Goal: Information Seeking & Learning: Learn about a topic

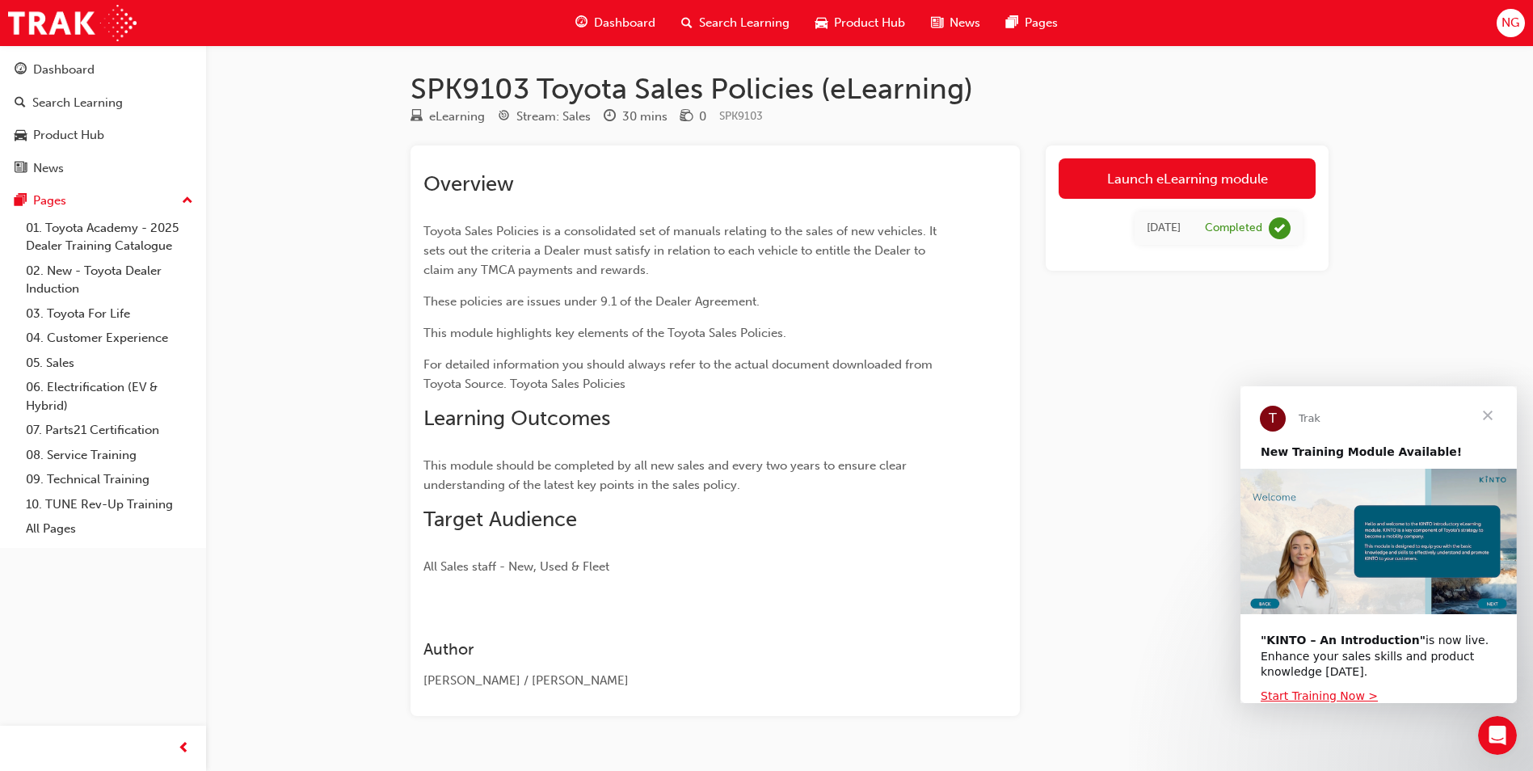
click at [1486, 418] on span "Close" at bounding box center [1487, 415] width 58 height 58
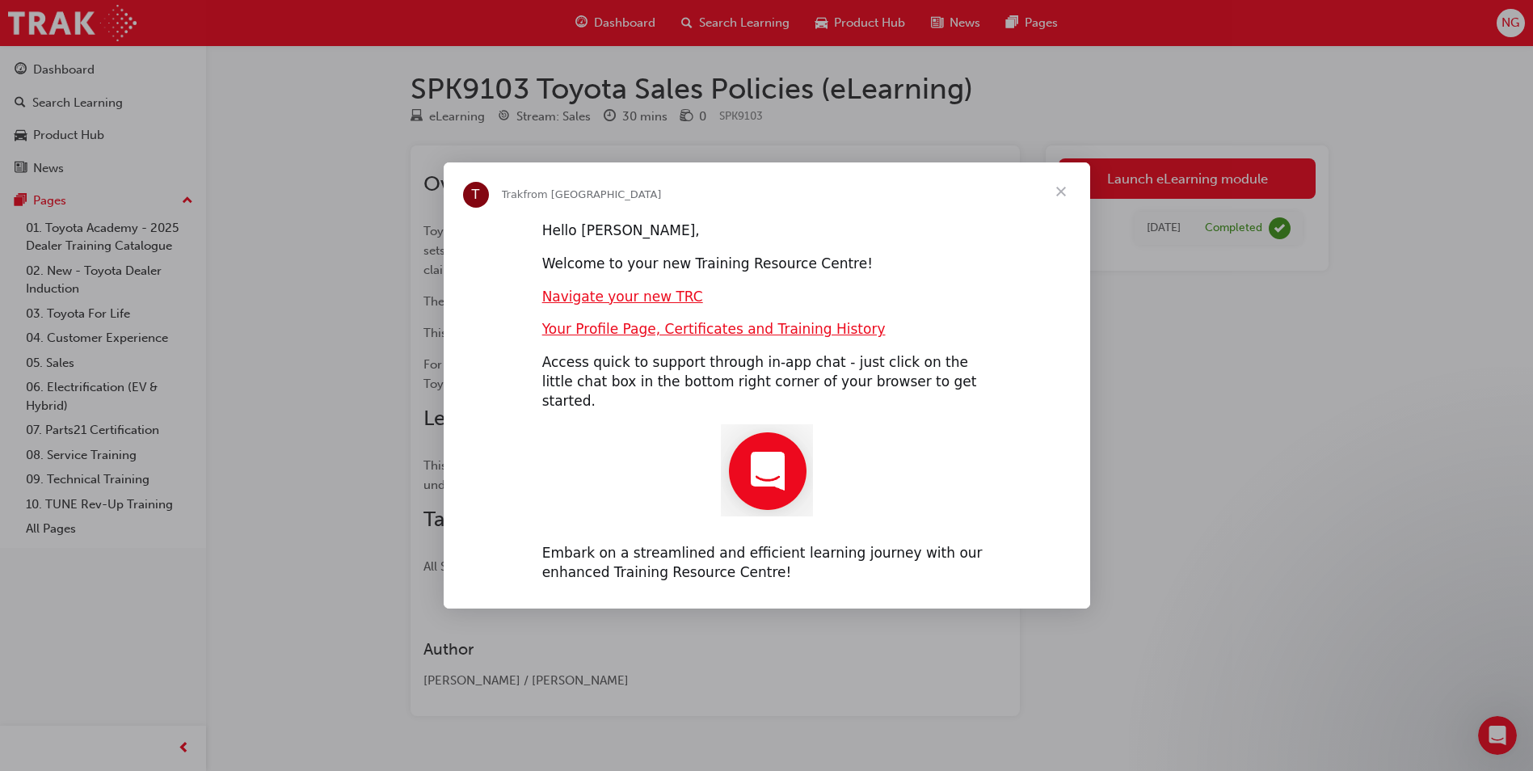
click at [1062, 200] on span "Close" at bounding box center [1061, 191] width 58 height 58
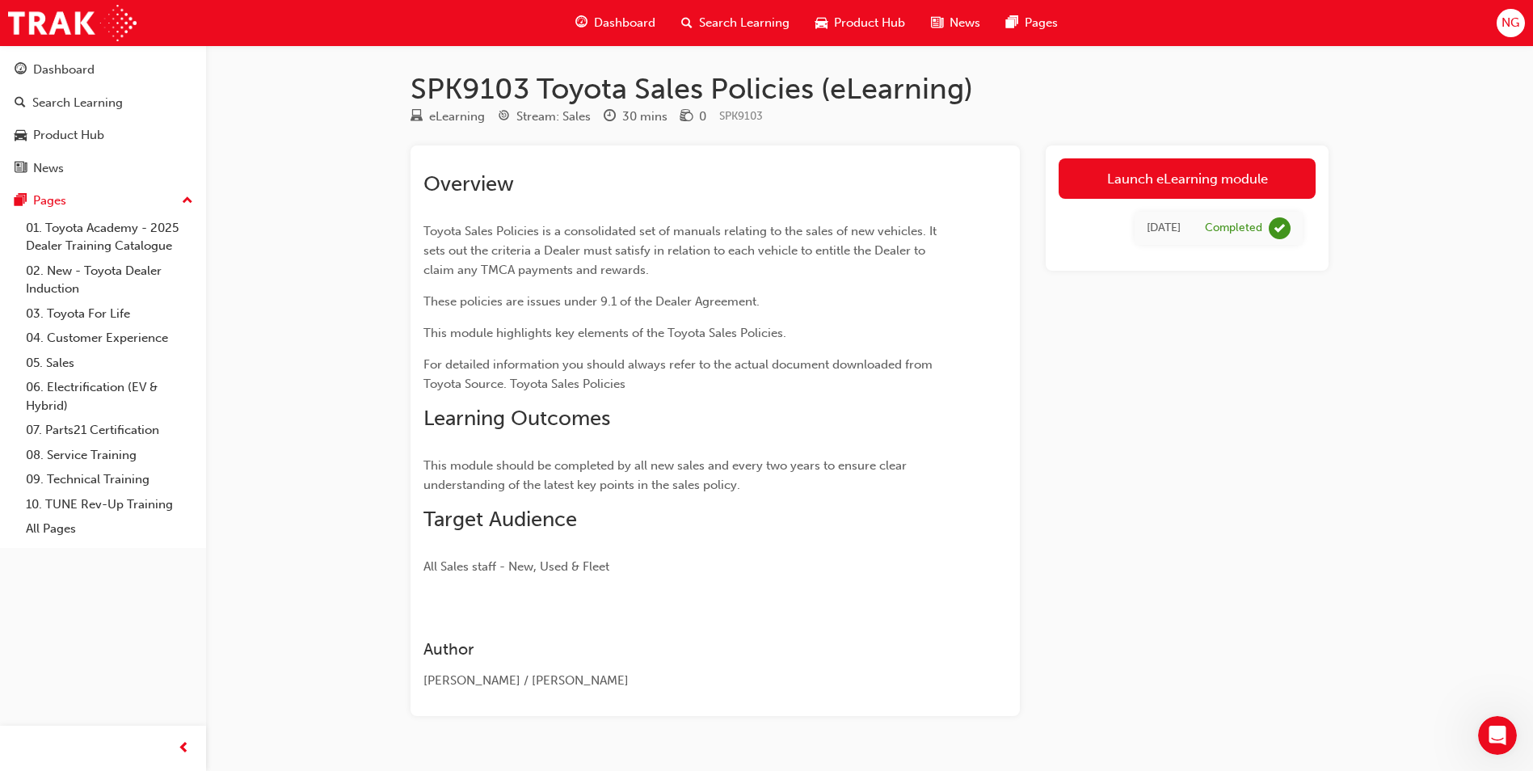
click at [616, 15] on span "Dashboard" at bounding box center [624, 23] width 61 height 19
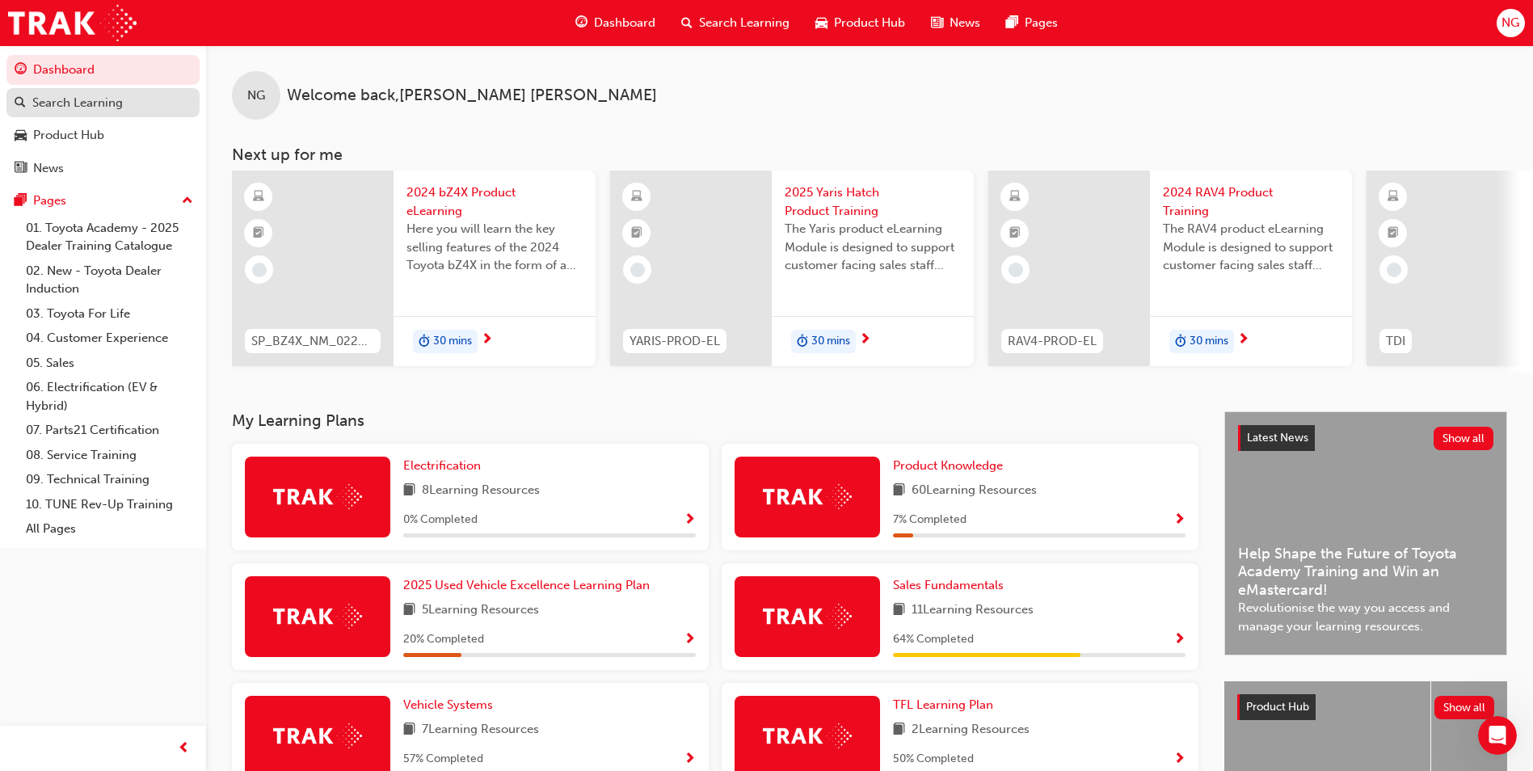
click at [112, 106] on div "Search Learning" at bounding box center [77, 103] width 90 height 19
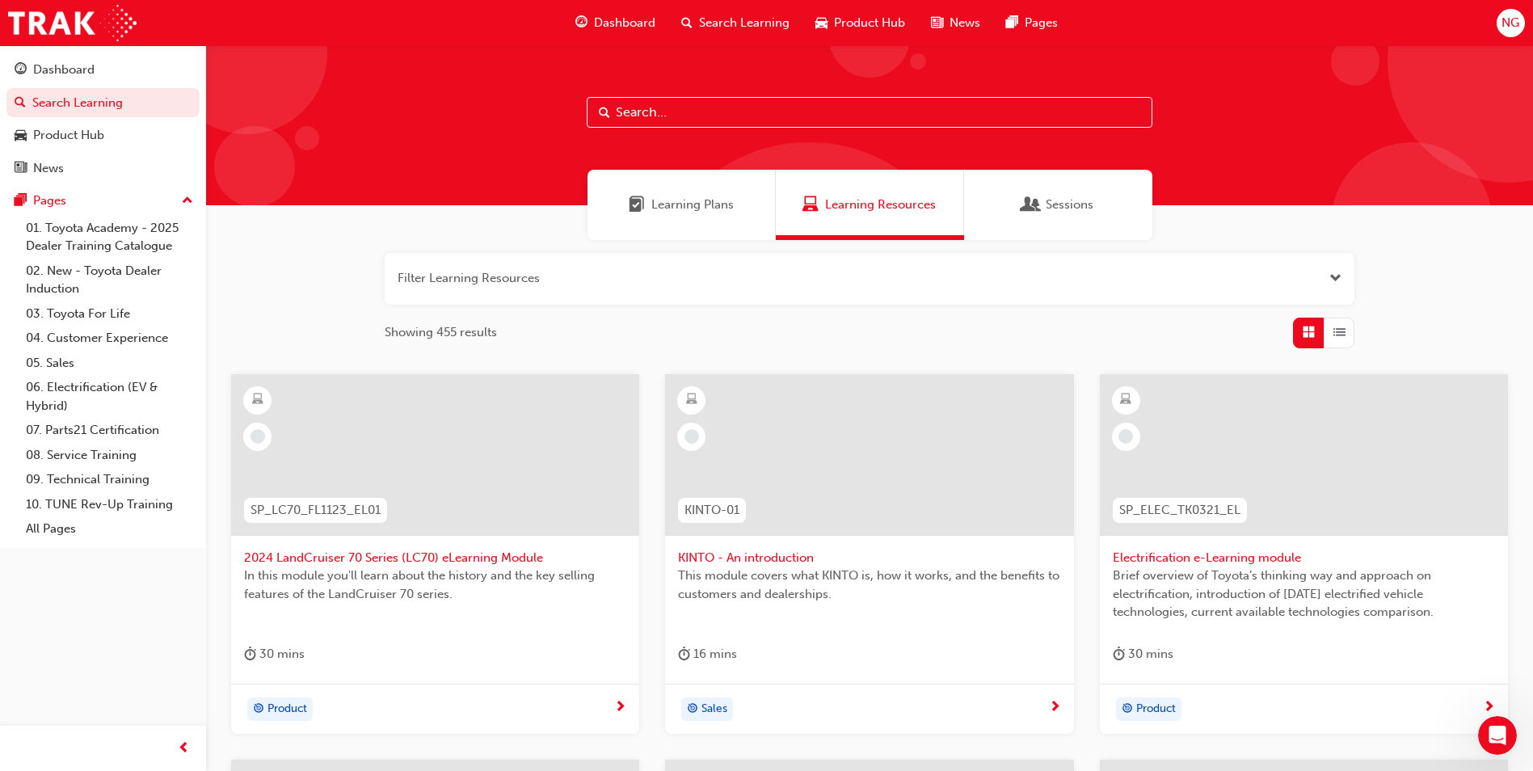
click at [1096, 213] on div "Sessions" at bounding box center [1058, 205] width 188 height 70
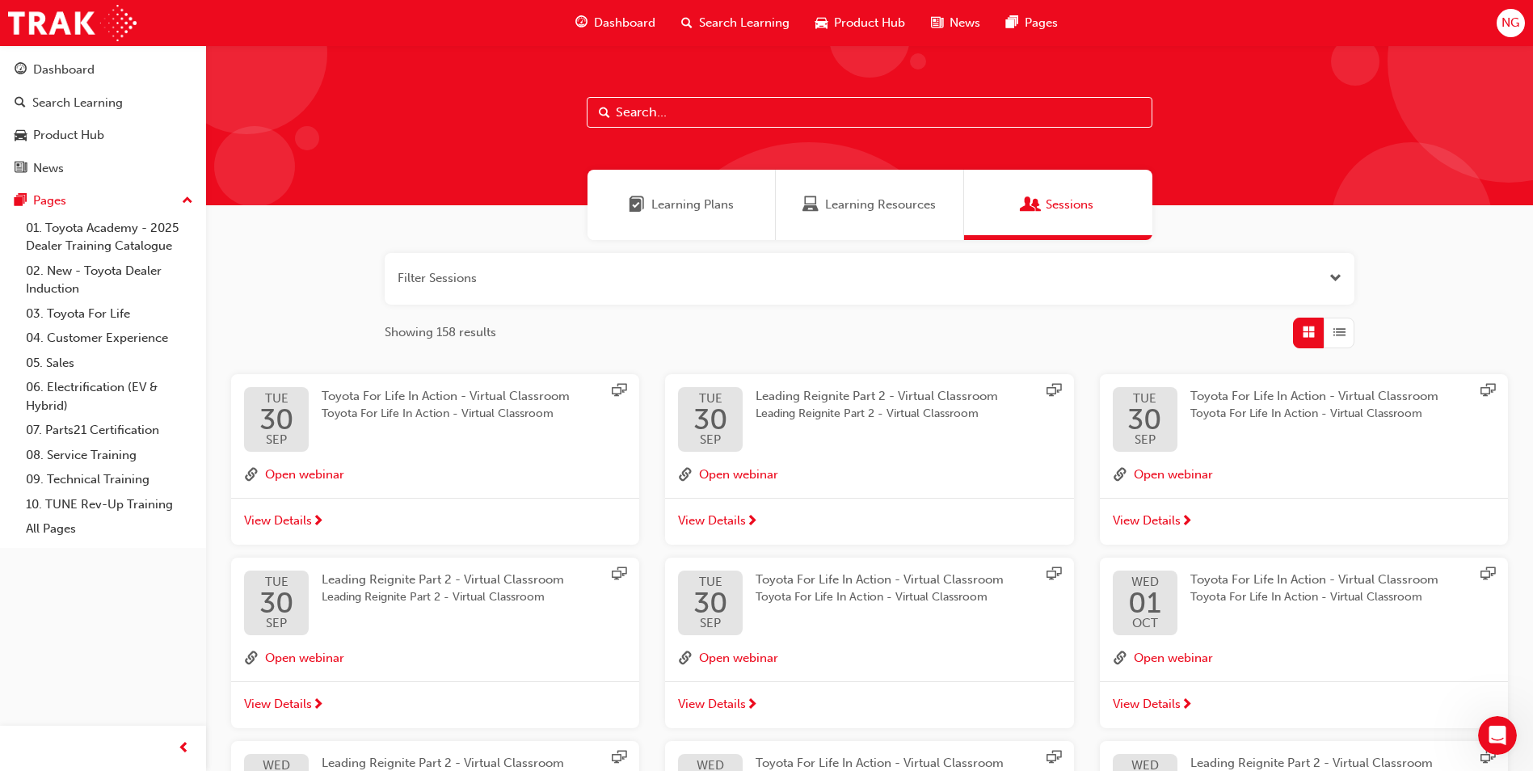
click at [657, 189] on div "Learning Plans" at bounding box center [681, 205] width 188 height 70
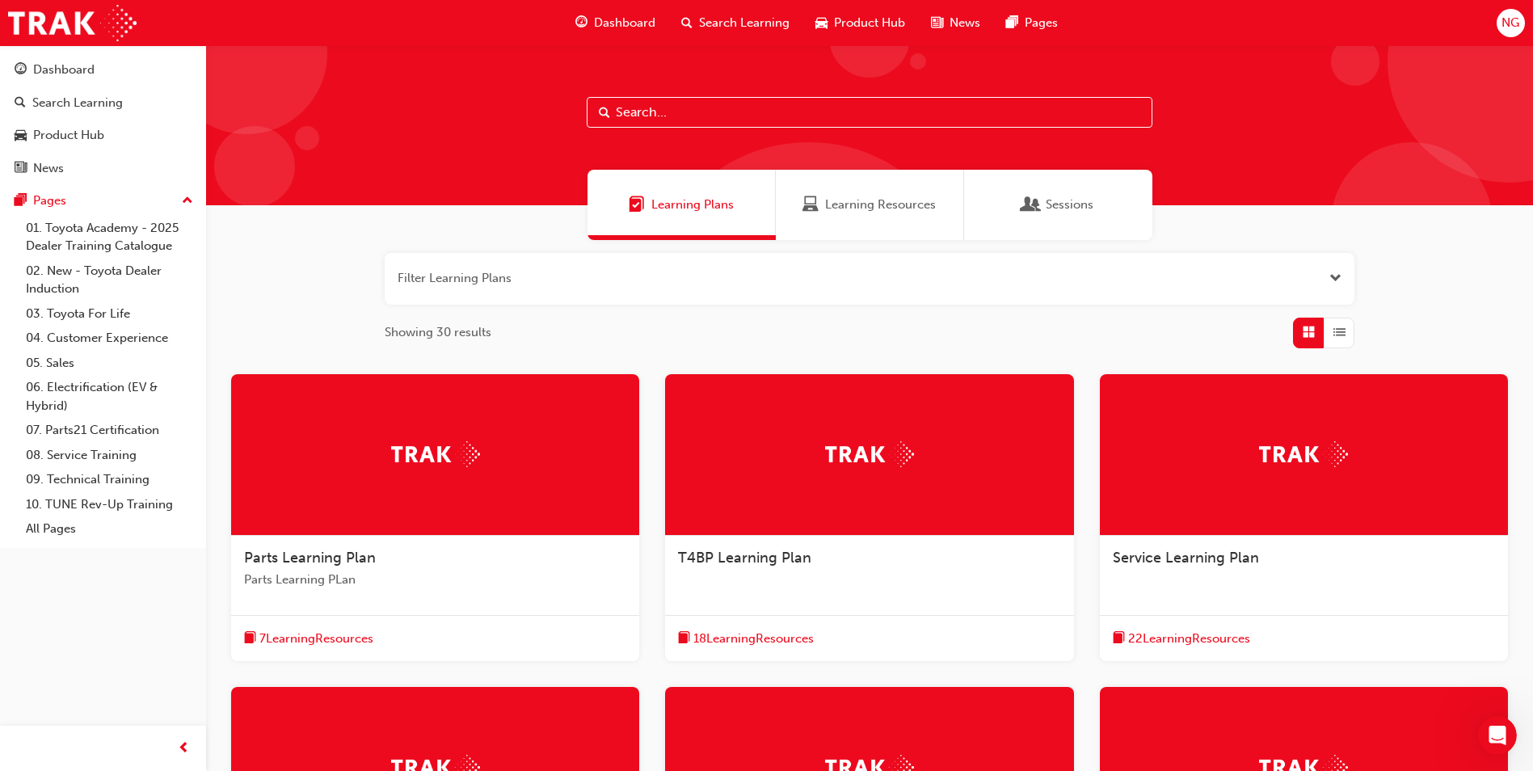
click at [594, 15] on span "Dashboard" at bounding box center [624, 23] width 61 height 19
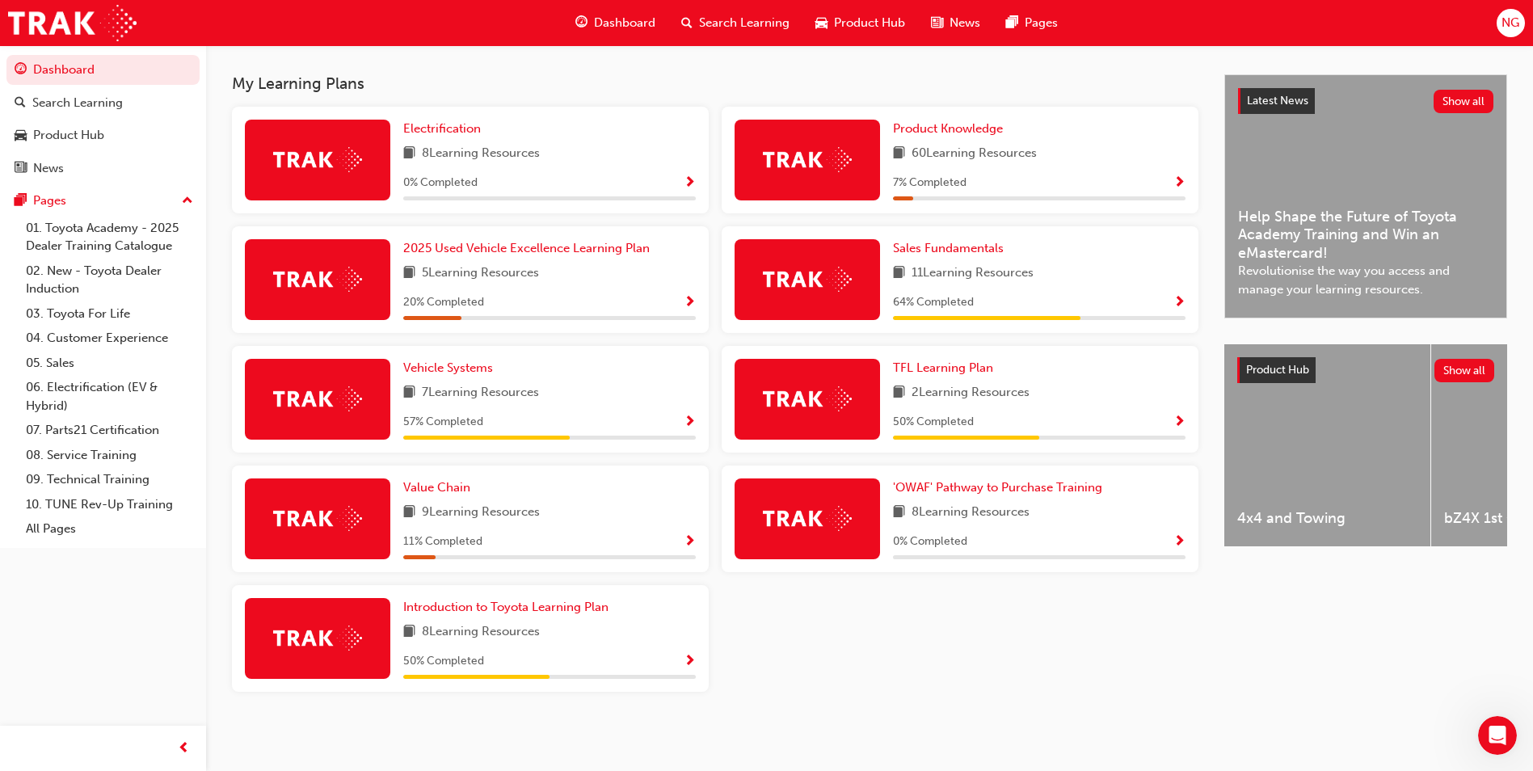
scroll to position [343, 0]
click at [136, 243] on link "01. Toyota Academy - 2025 Dealer Training Catalogue" at bounding box center [109, 237] width 180 height 43
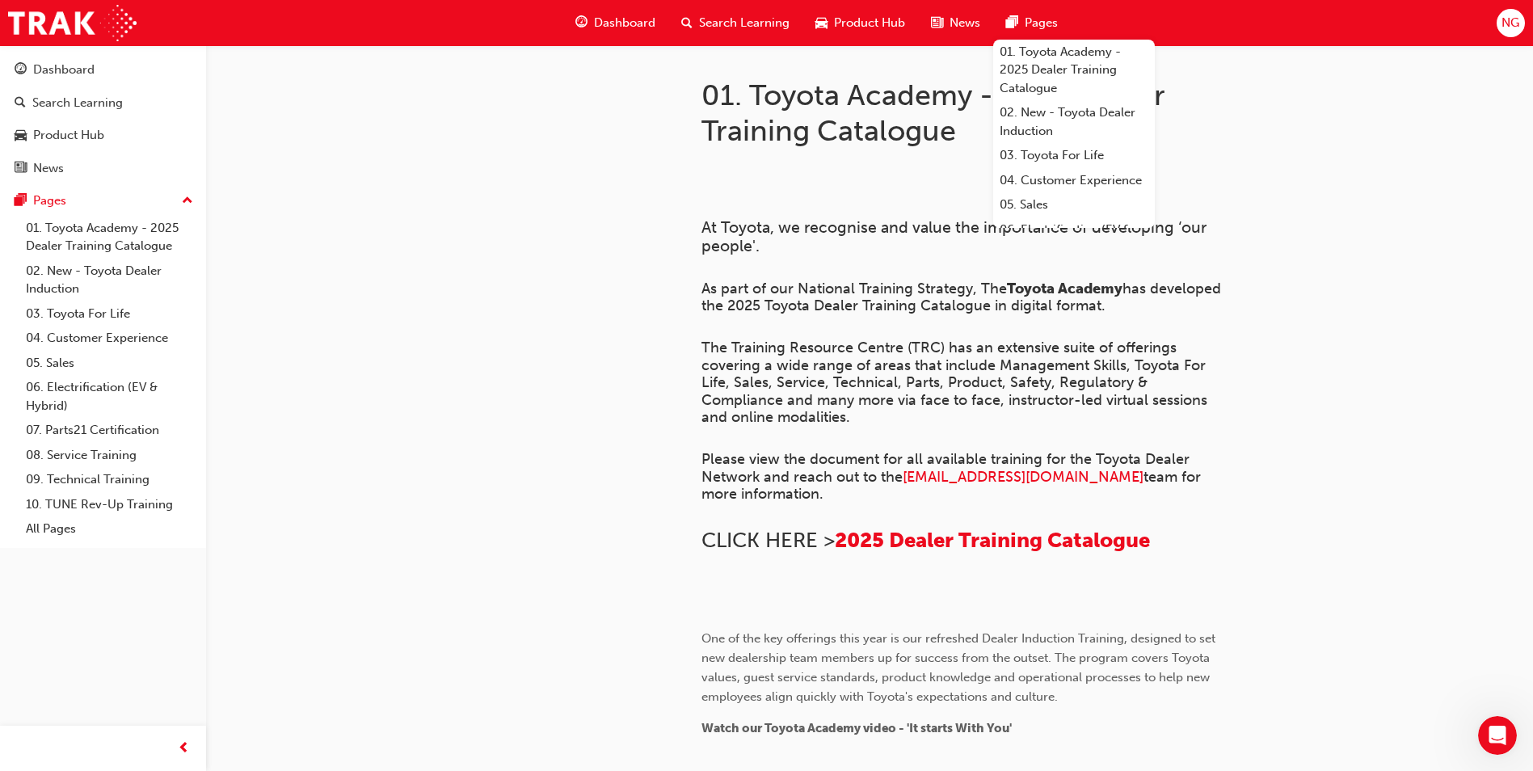
click at [599, 19] on span "Dashboard" at bounding box center [624, 23] width 61 height 19
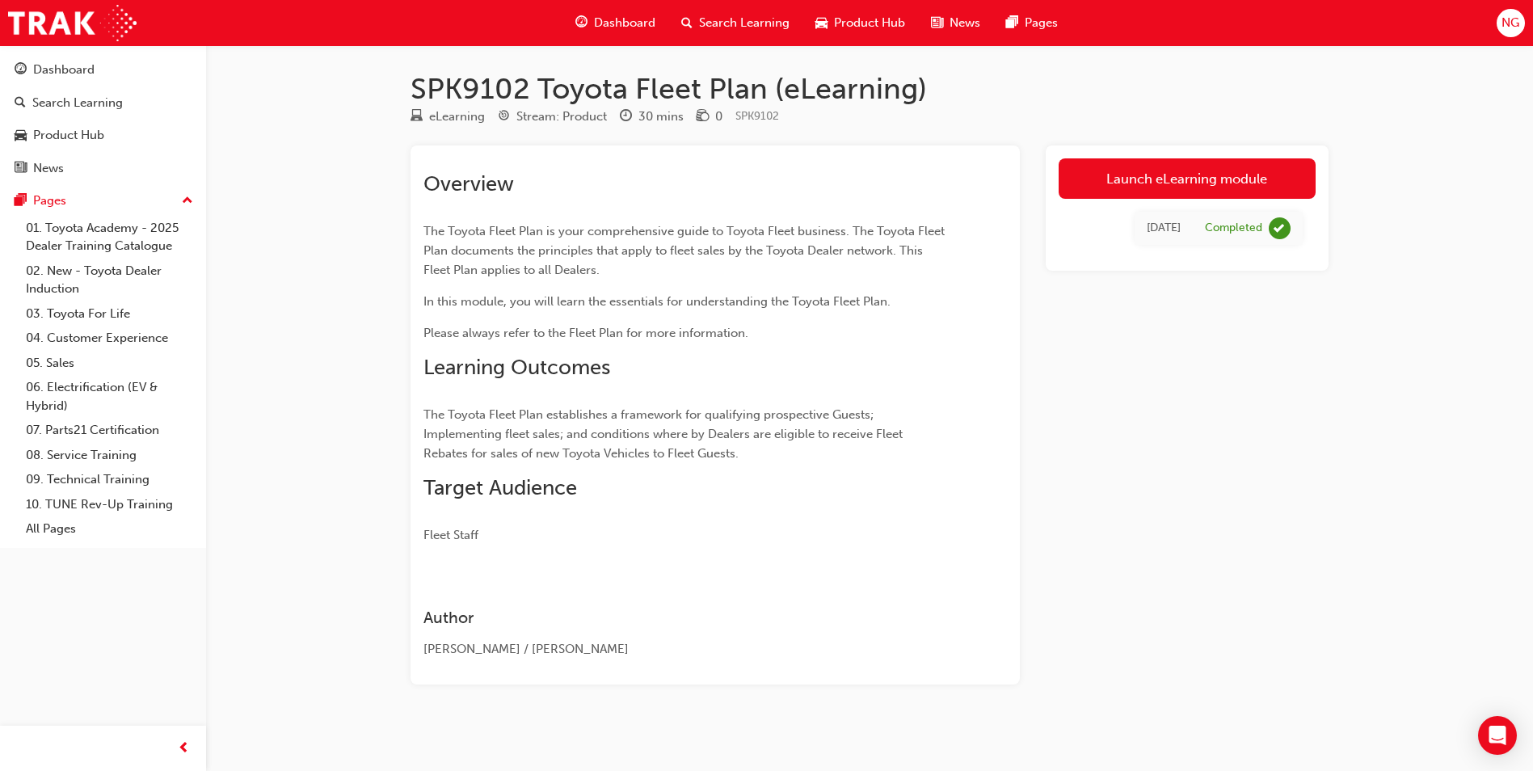
click at [1265, 187] on link "Launch eLearning module" at bounding box center [1186, 178] width 257 height 40
click at [1196, 172] on link "Launch eLearning module" at bounding box center [1186, 178] width 257 height 40
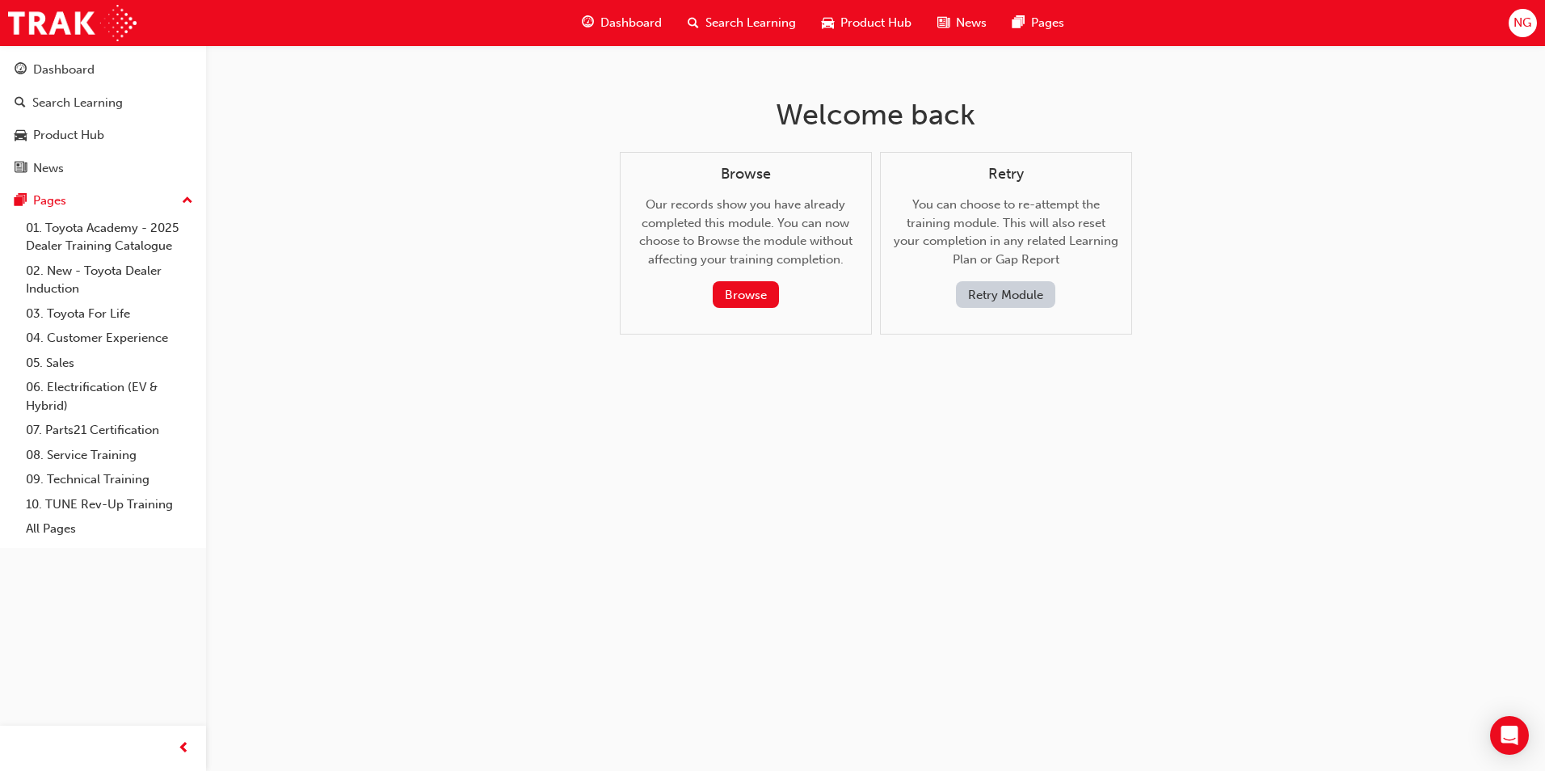
click at [1019, 295] on button "Retry Module" at bounding box center [1005, 294] width 99 height 27
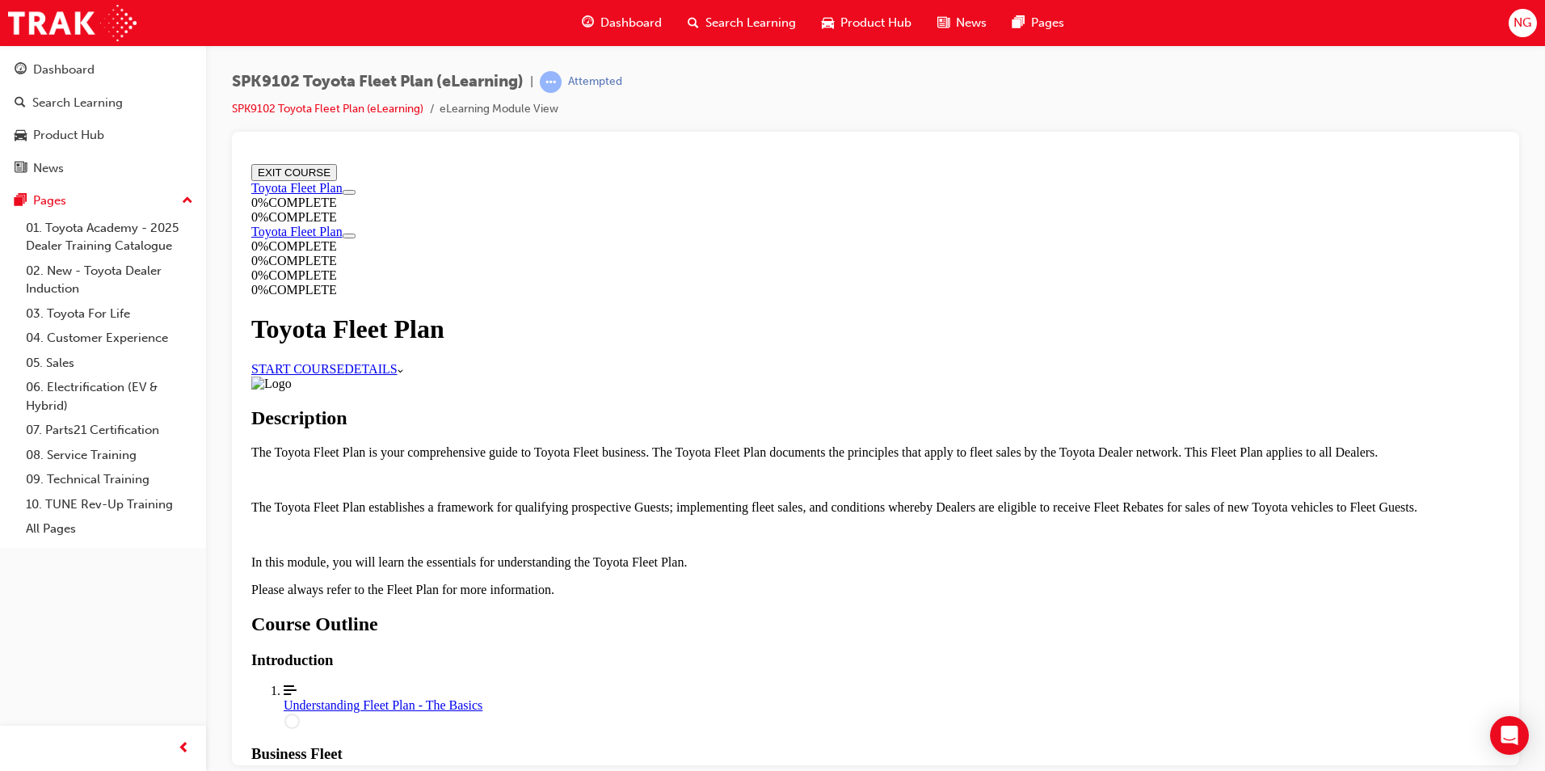
scroll to position [727, 0]
click at [778, 697] on div "Understanding Fleet Plan - The Basics" at bounding box center [892, 704] width 1216 height 15
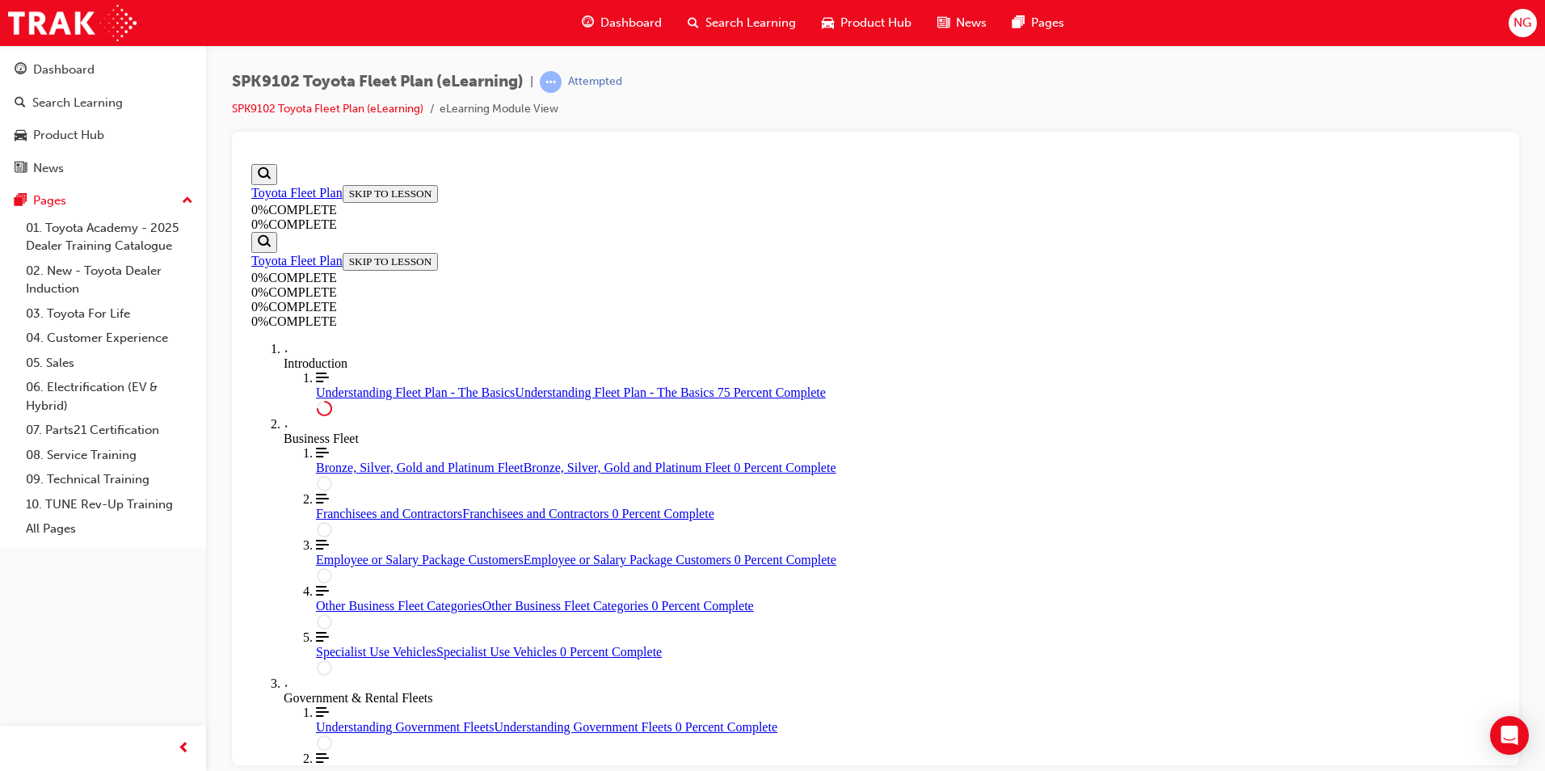
scroll to position [0, 0]
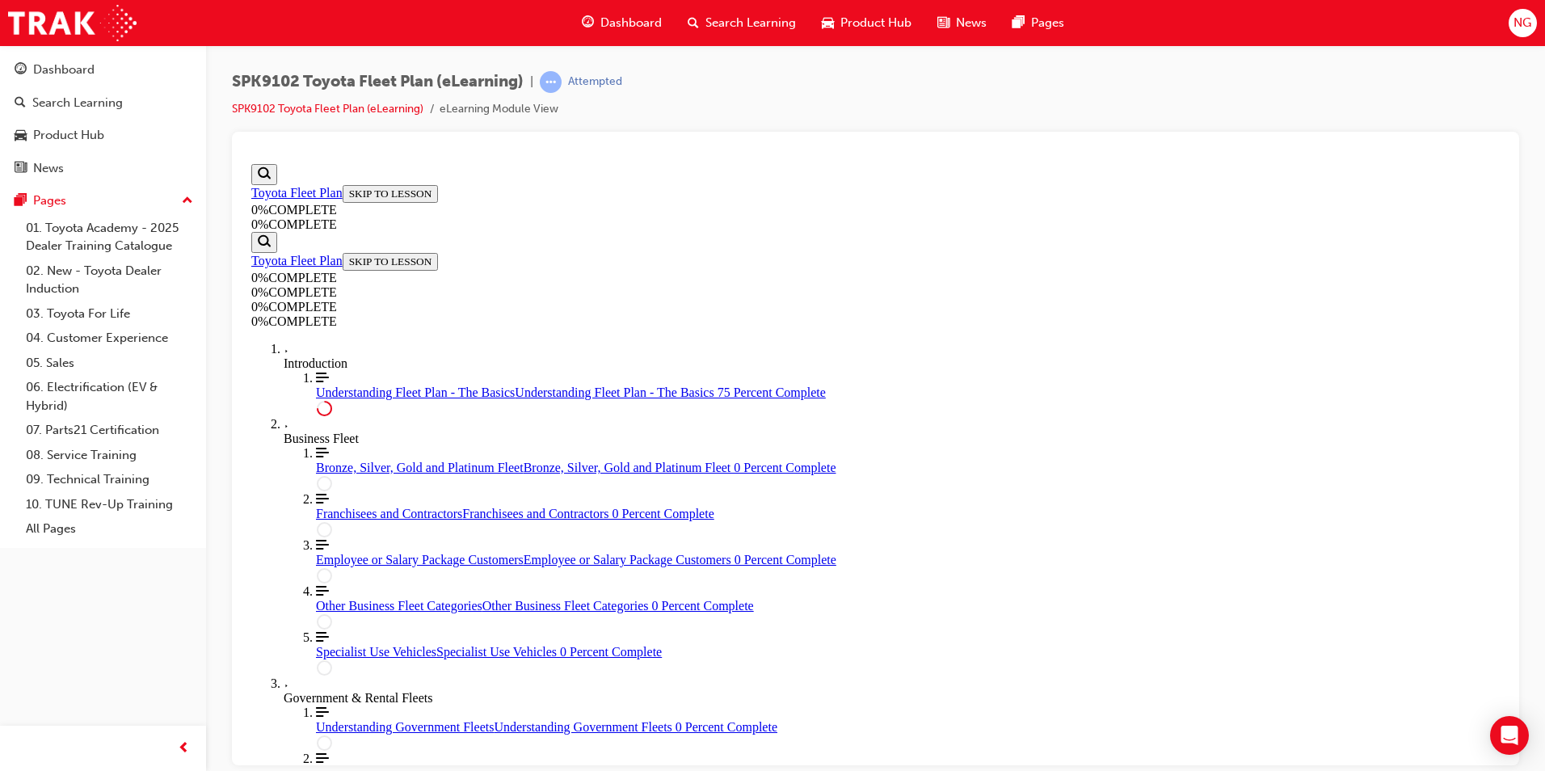
scroll to position [1212, 0]
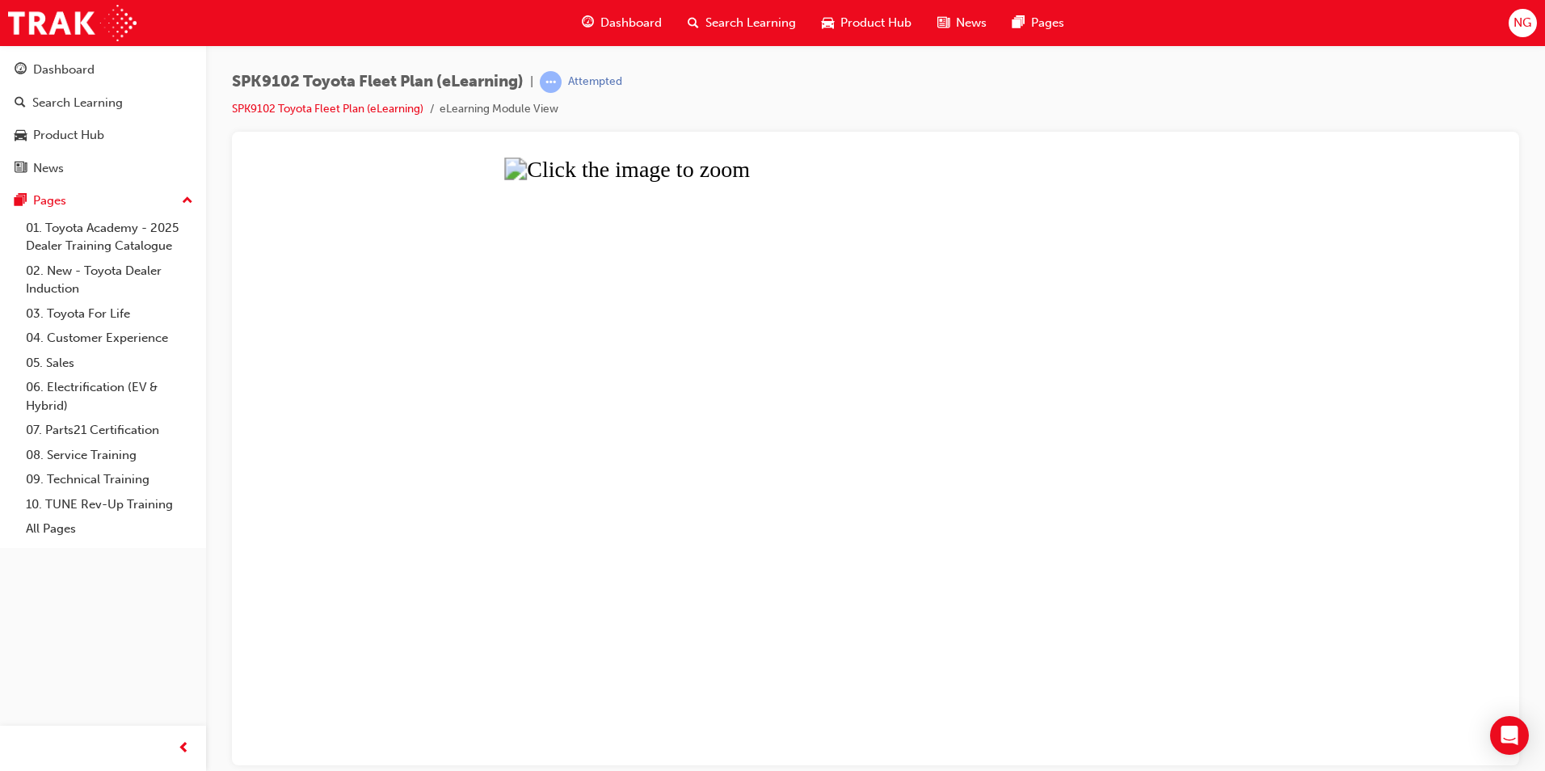
click at [1376, 393] on button "Unzoom image" at bounding box center [875, 461] width 1261 height 608
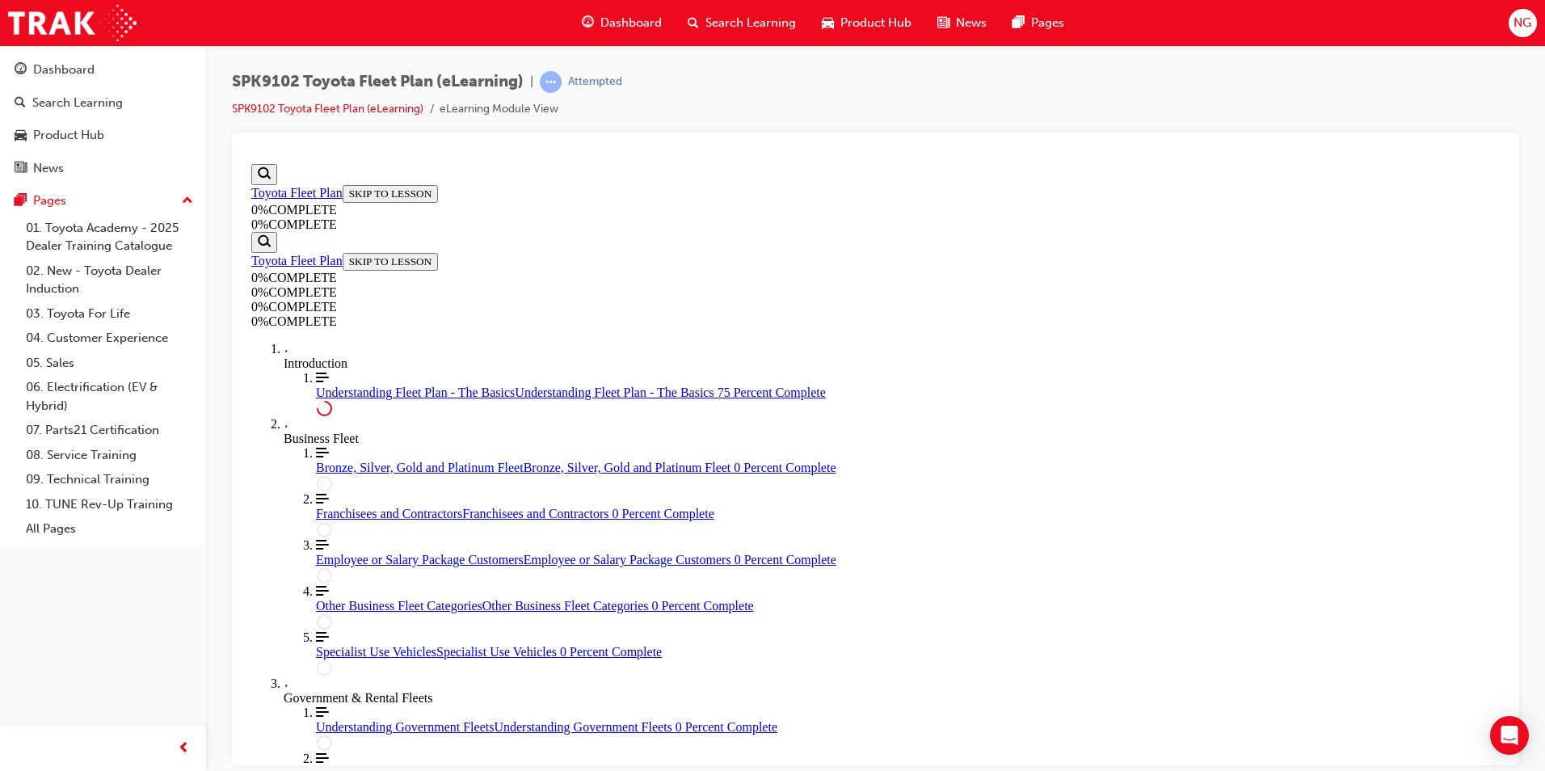
scroll to position [2666, 0]
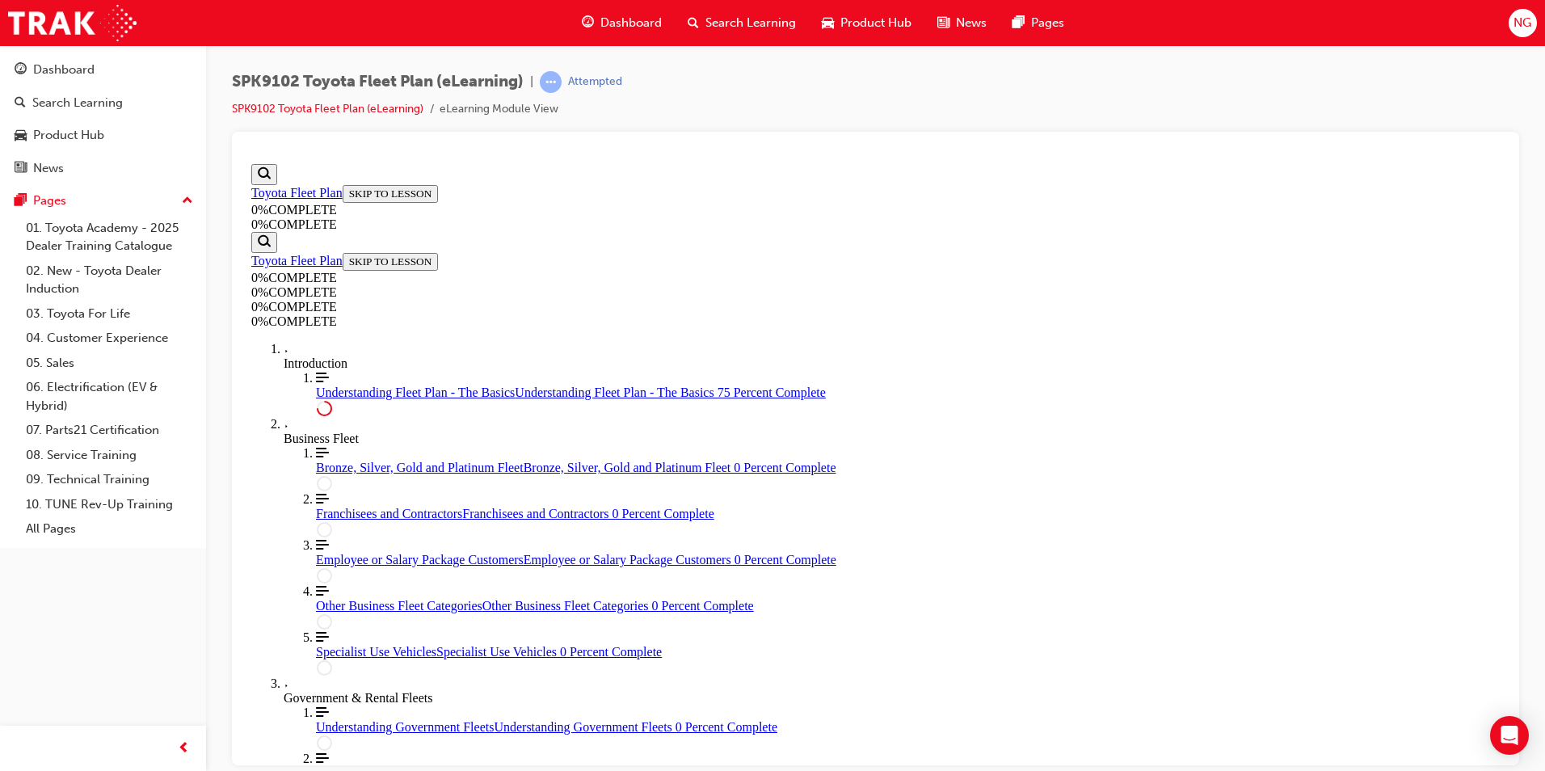
drag, startPoint x: 800, startPoint y: 297, endPoint x: 893, endPoint y: 307, distance: 93.4
drag, startPoint x: 893, startPoint y: 307, endPoint x: 968, endPoint y: 317, distance: 75.8
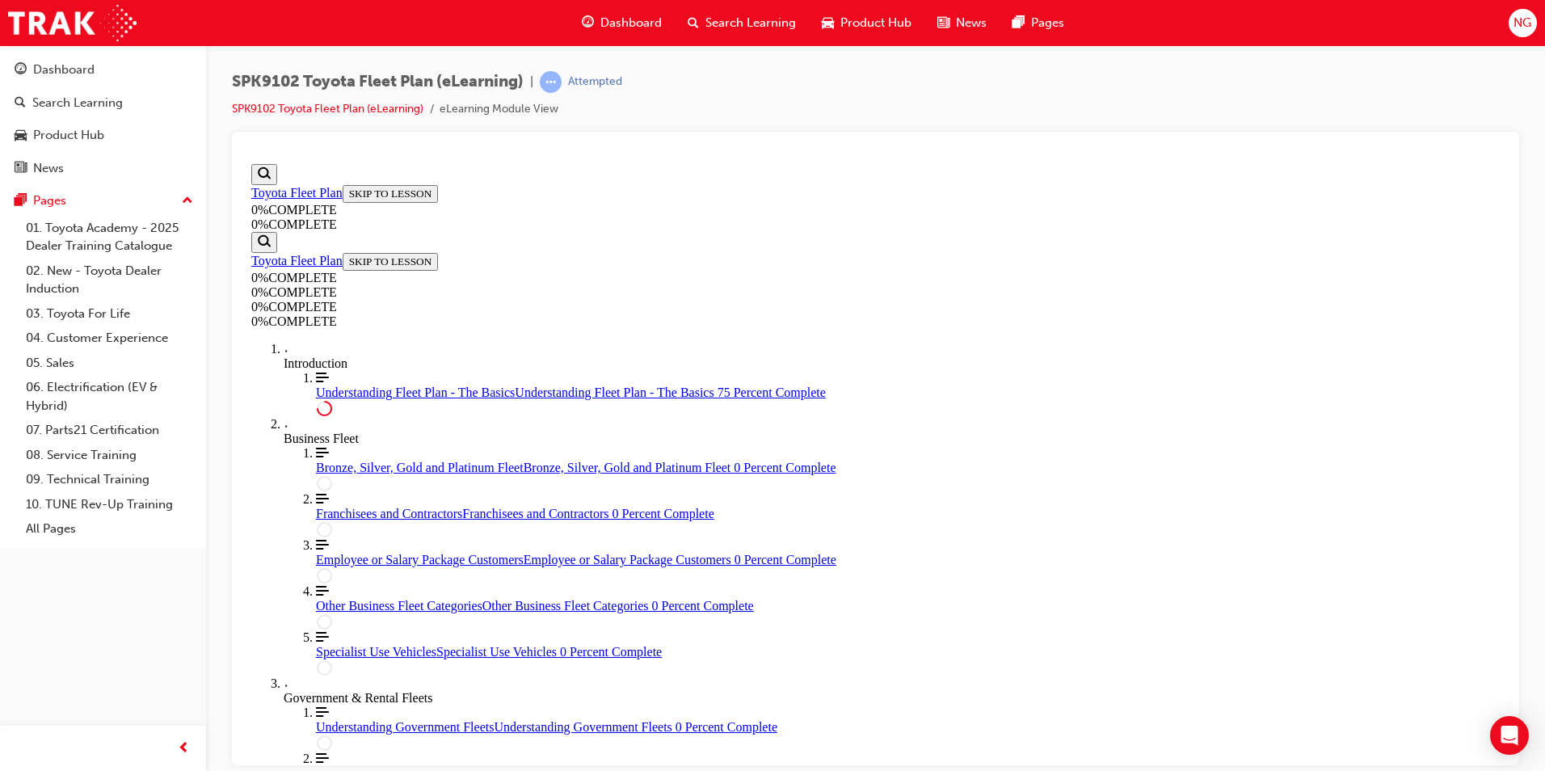
drag, startPoint x: 780, startPoint y: 468, endPoint x: 1108, endPoint y: 489, distance: 327.9
drag, startPoint x: 1108, startPoint y: 489, endPoint x: 1085, endPoint y: 502, distance: 26.1
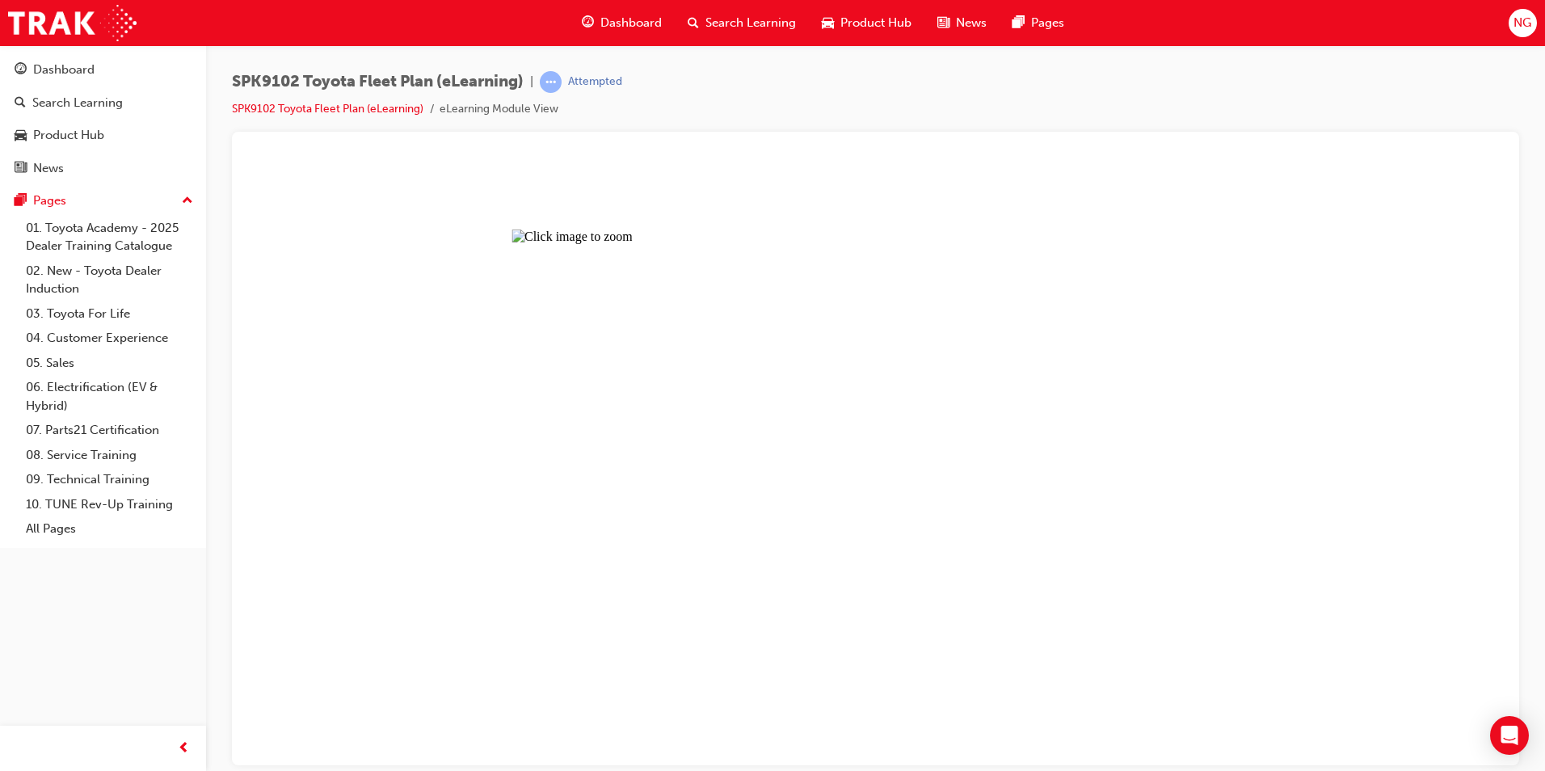
click at [831, 469] on button "Unzoom image" at bounding box center [875, 461] width 1261 height 608
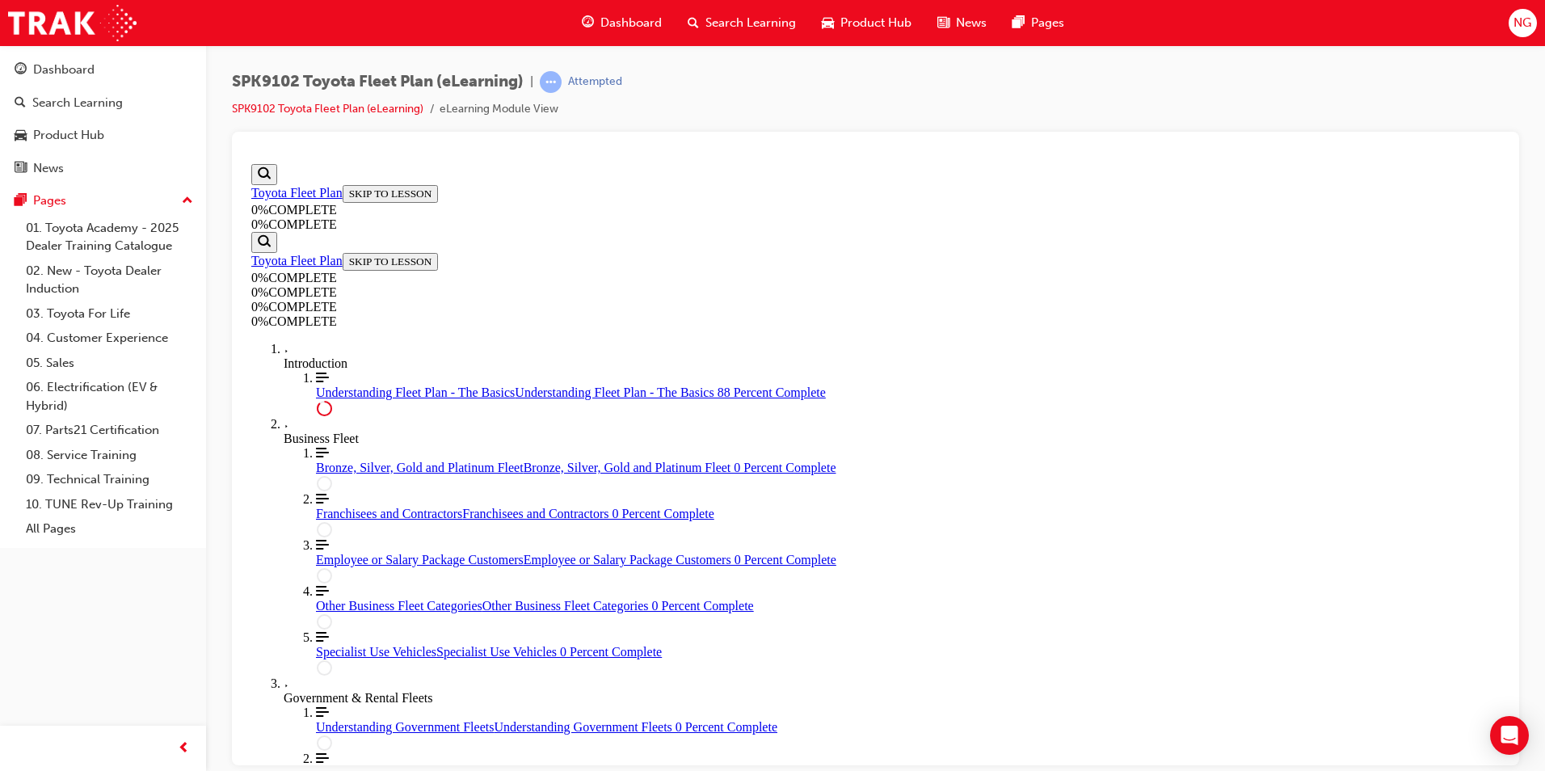
scroll to position [2915, 0]
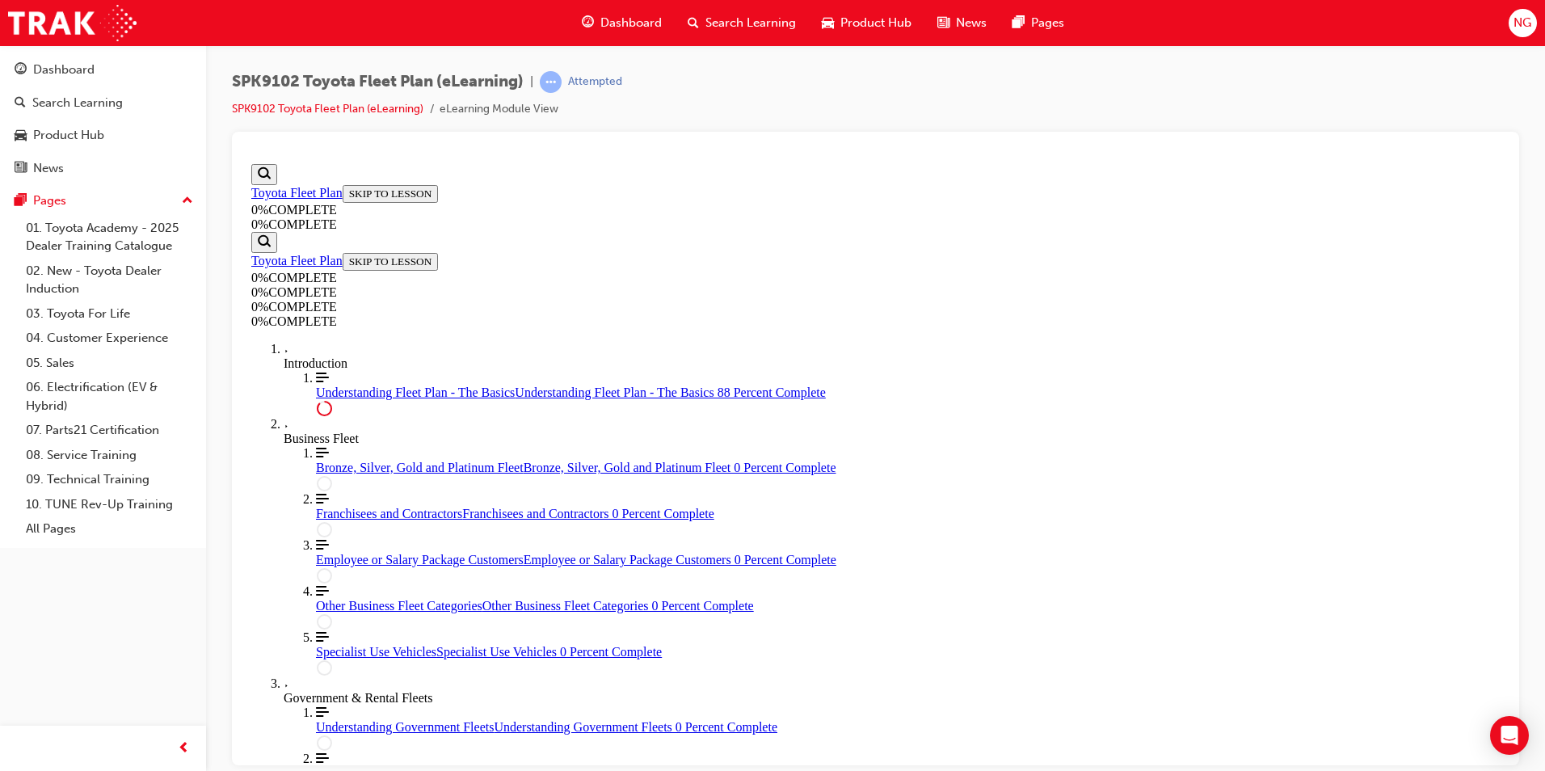
scroll to position [2910, 0]
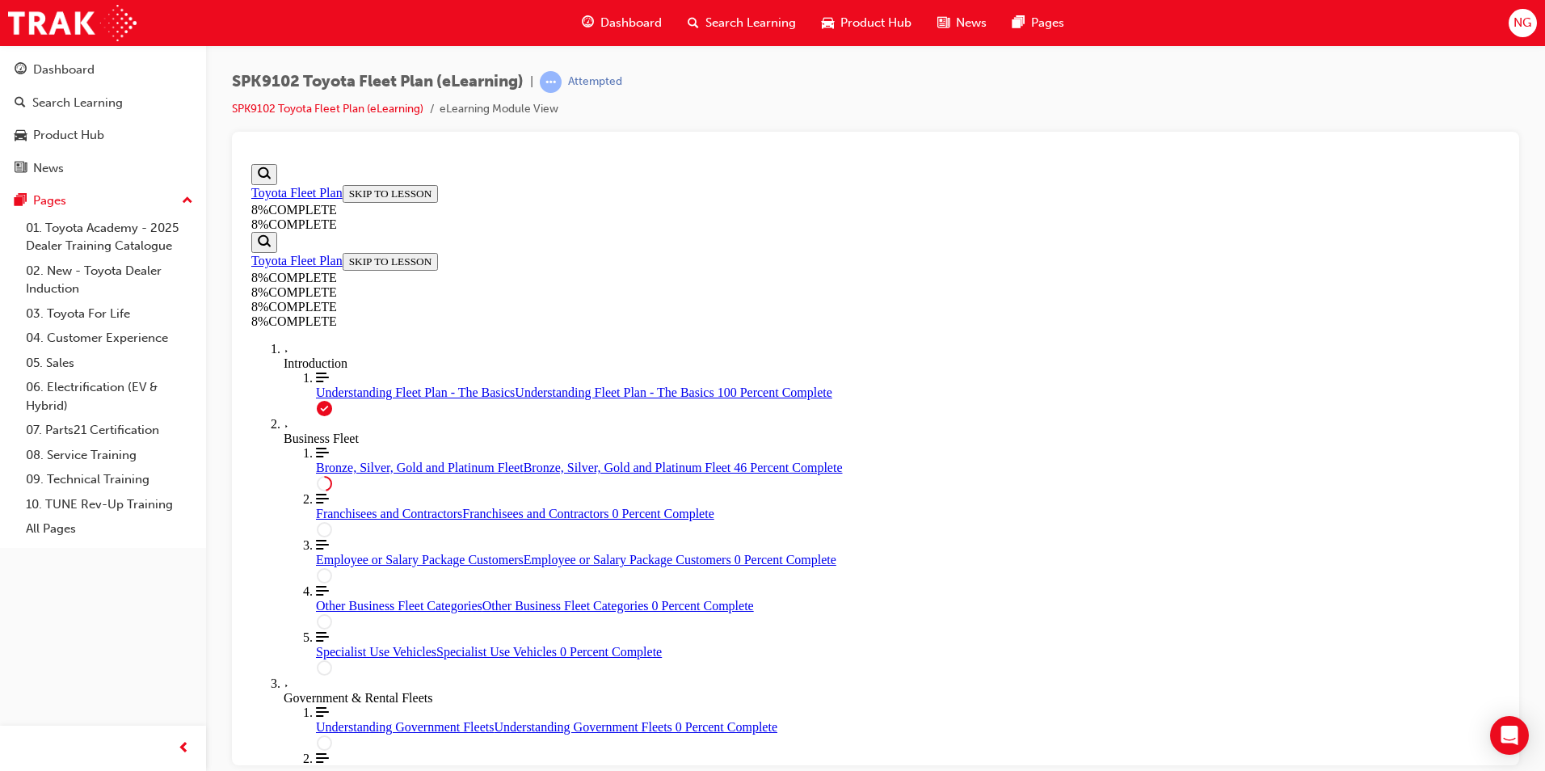
scroll to position [3530, 0]
drag, startPoint x: 1020, startPoint y: 377, endPoint x: 995, endPoint y: 490, distance: 115.2
drag, startPoint x: 995, startPoint y: 490, endPoint x: 838, endPoint y: 355, distance: 206.8
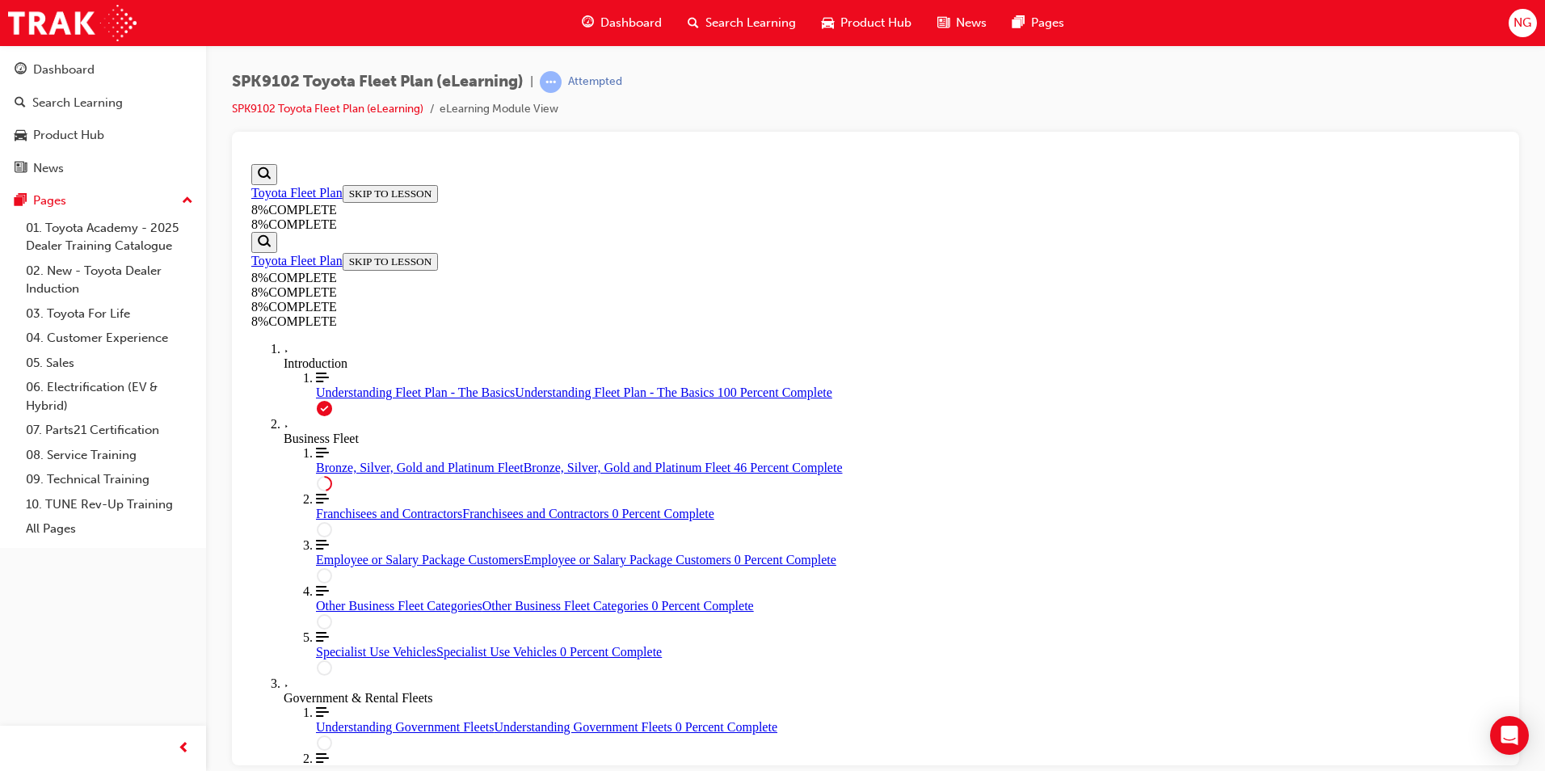
drag, startPoint x: 881, startPoint y: 389, endPoint x: 881, endPoint y: 571, distance: 182.6
drag, startPoint x: 872, startPoint y: 293, endPoint x: 867, endPoint y: 578, distance: 284.4
drag, startPoint x: 809, startPoint y: 304, endPoint x: 846, endPoint y: 305, distance: 37.2
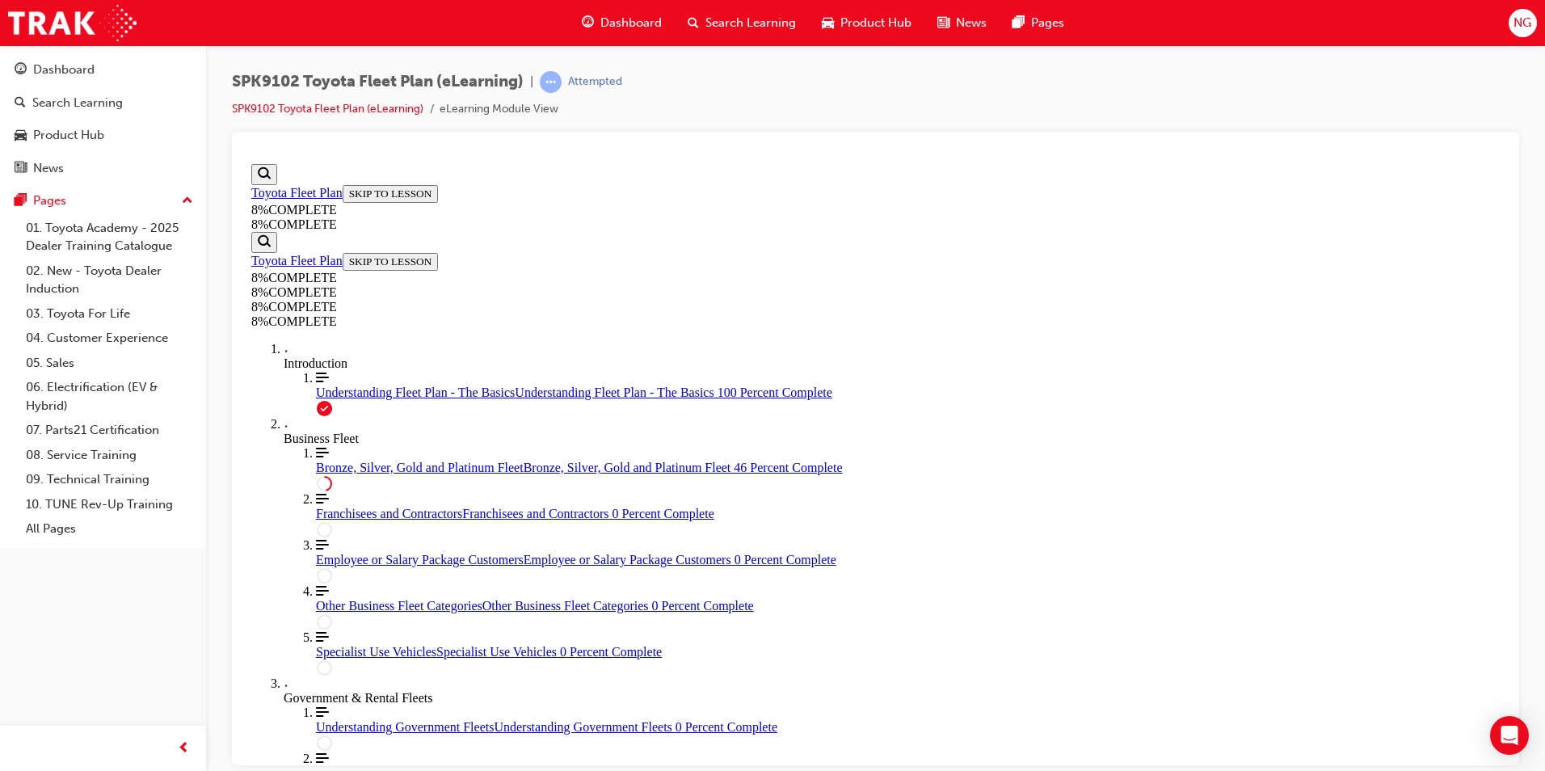
drag, startPoint x: 884, startPoint y: 491, endPoint x: 938, endPoint y: 488, distance: 54.2
drag, startPoint x: 863, startPoint y: 386, endPoint x: 900, endPoint y: 386, distance: 37.2
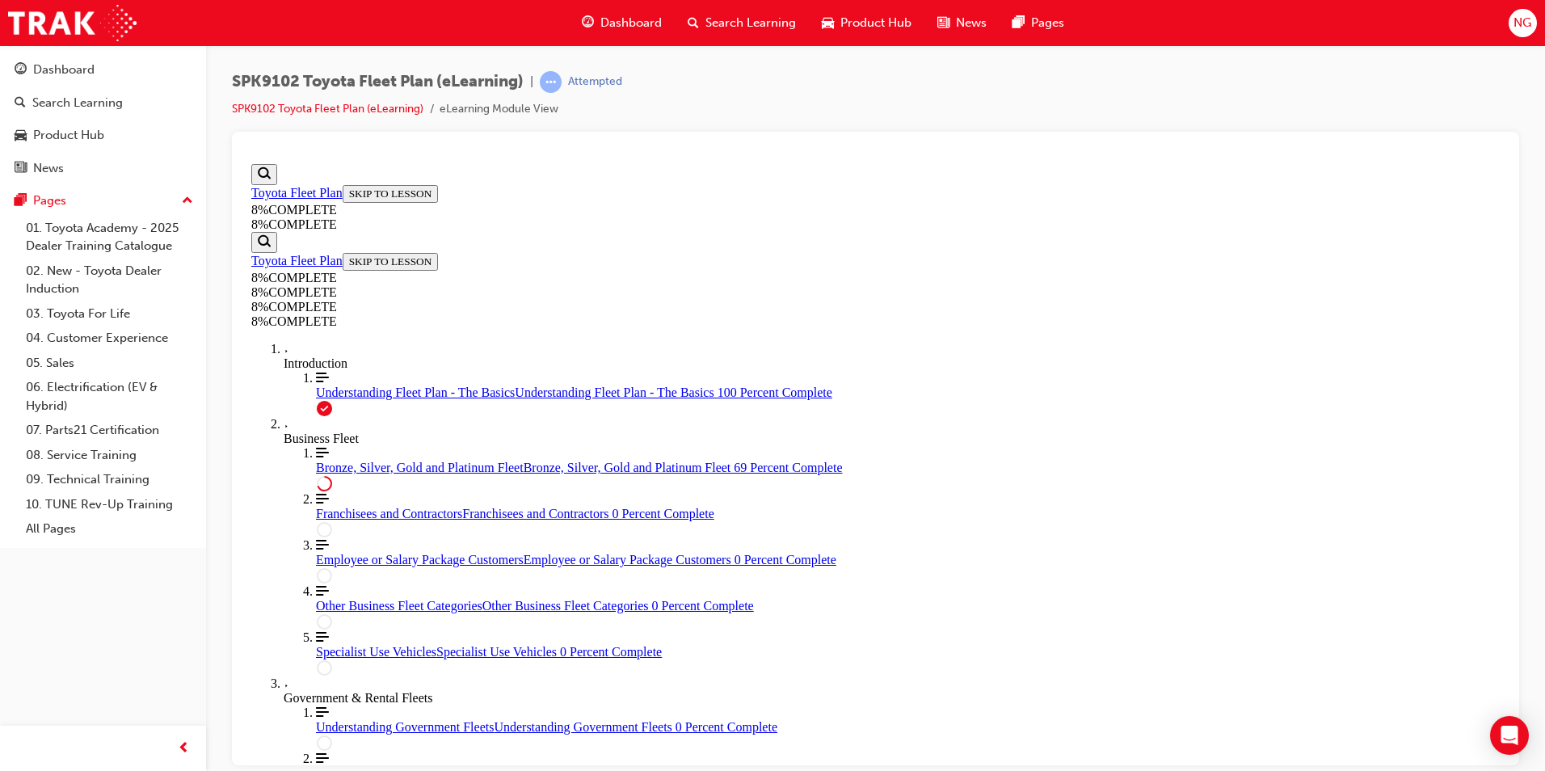
scroll to position [5229, 0]
drag, startPoint x: 808, startPoint y: 424, endPoint x: 864, endPoint y: 663, distance: 245.7
drag, startPoint x: 903, startPoint y: 734, endPoint x: 947, endPoint y: 632, distance: 111.5
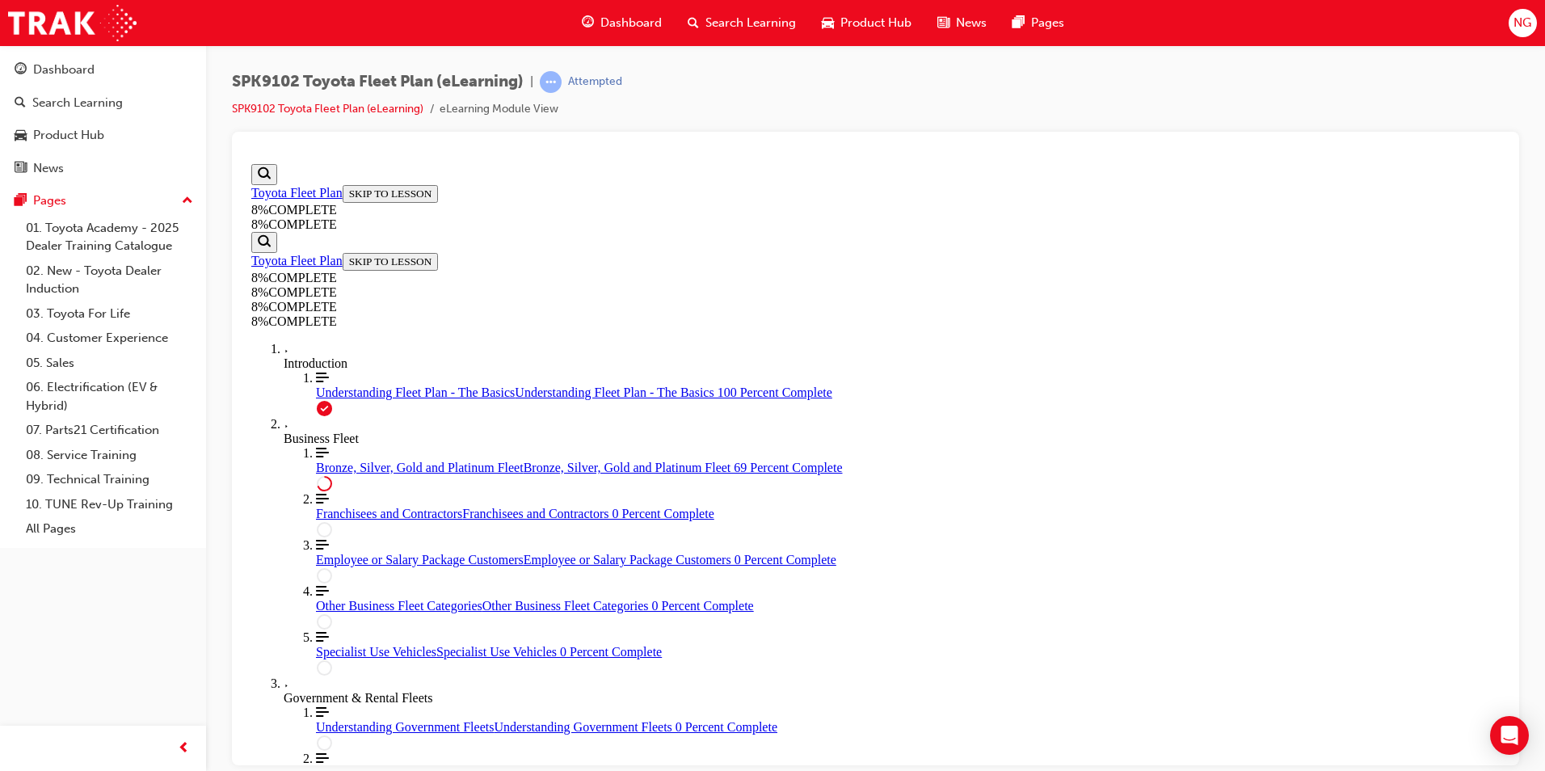
drag, startPoint x: 873, startPoint y: 475, endPoint x: 915, endPoint y: 555, distance: 90.3
drag, startPoint x: 866, startPoint y: 487, endPoint x: 916, endPoint y: 490, distance: 50.2
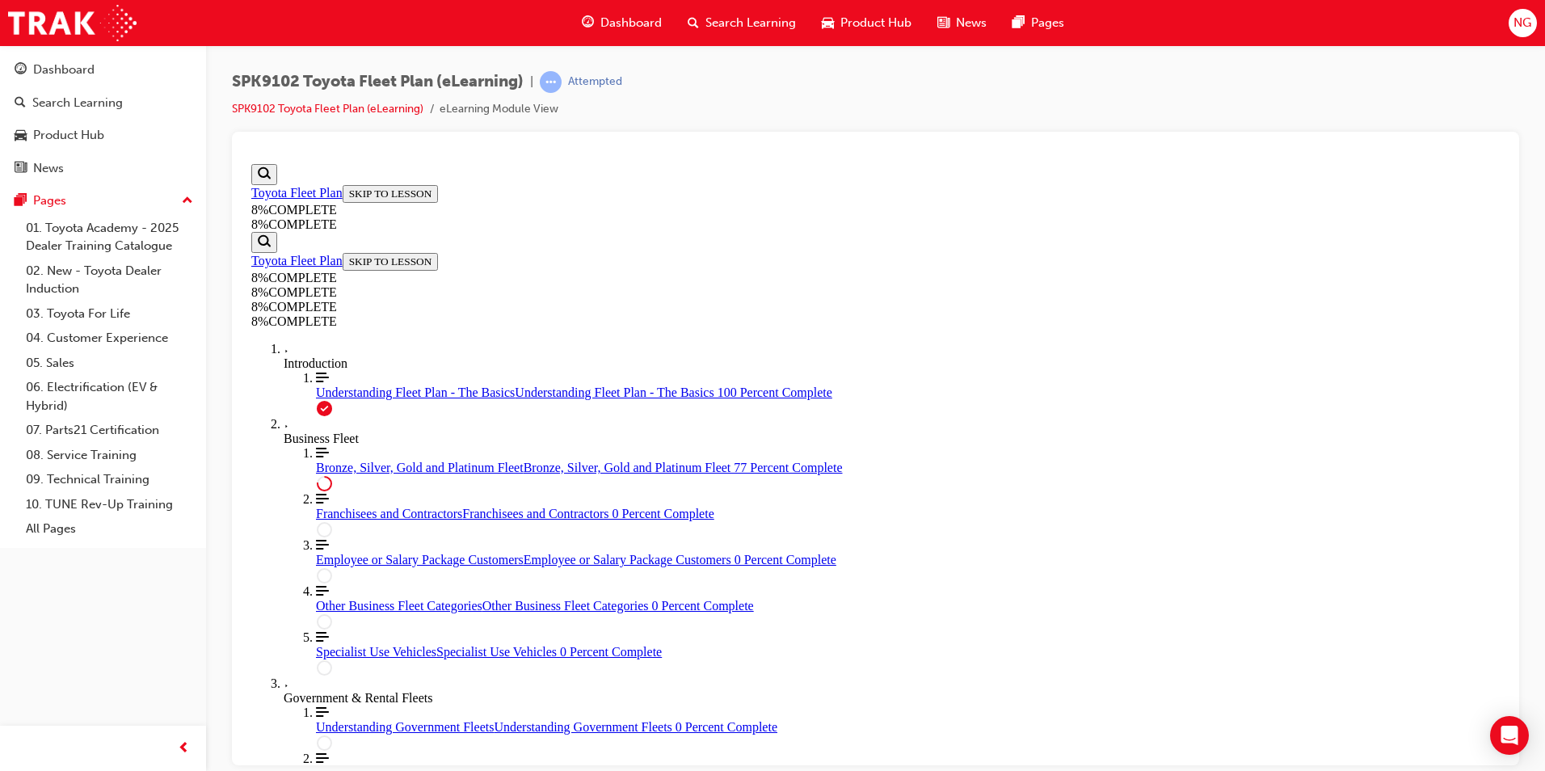
scroll to position [5495, 0]
drag, startPoint x: 833, startPoint y: 671, endPoint x: 868, endPoint y: 514, distance: 161.3
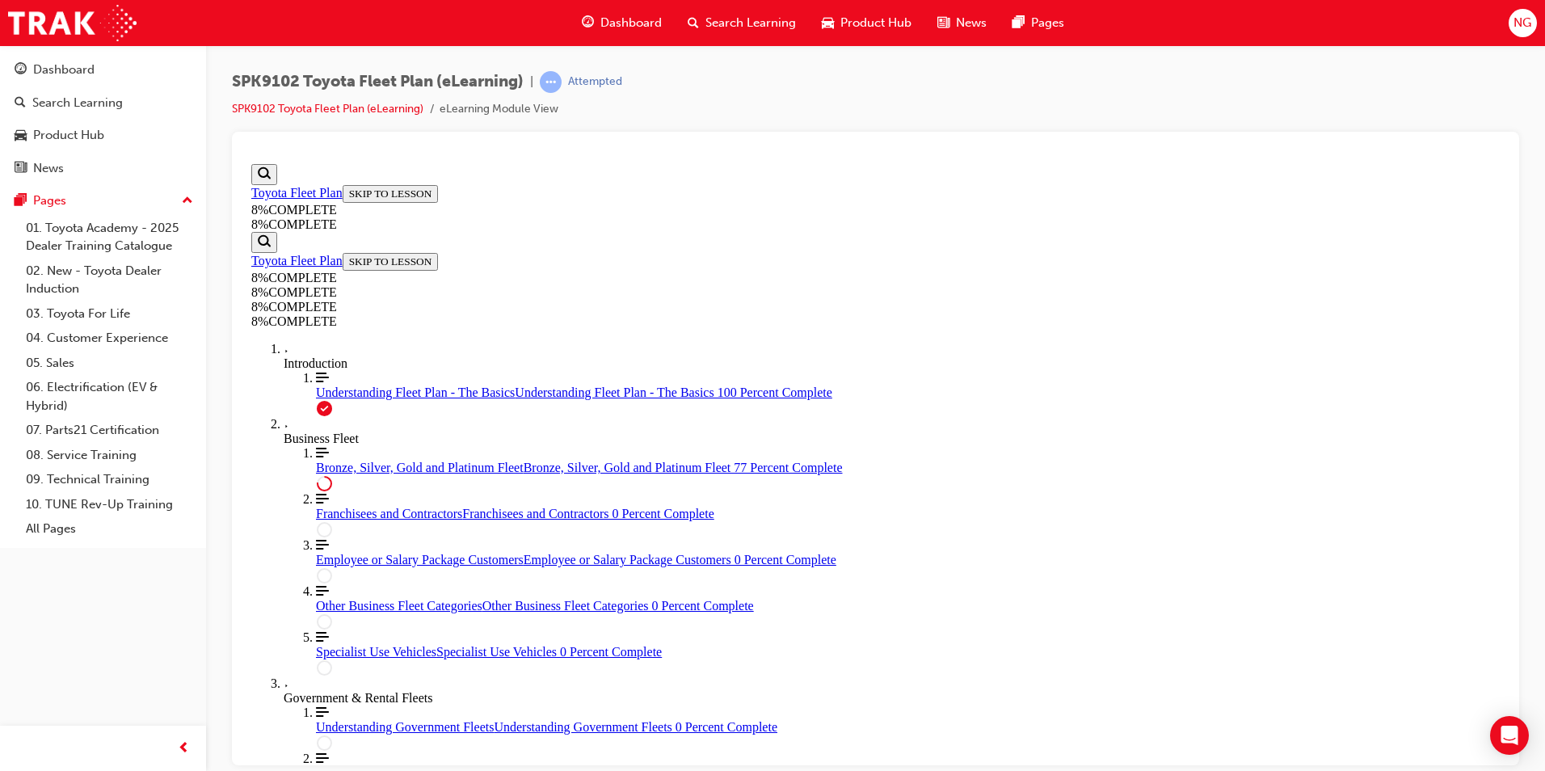
drag, startPoint x: 812, startPoint y: 675, endPoint x: 856, endPoint y: 518, distance: 162.7
drag, startPoint x: 839, startPoint y: 431, endPoint x: 883, endPoint y: 663, distance: 236.9
drag, startPoint x: 814, startPoint y: 589, endPoint x: 856, endPoint y: 428, distance: 166.2
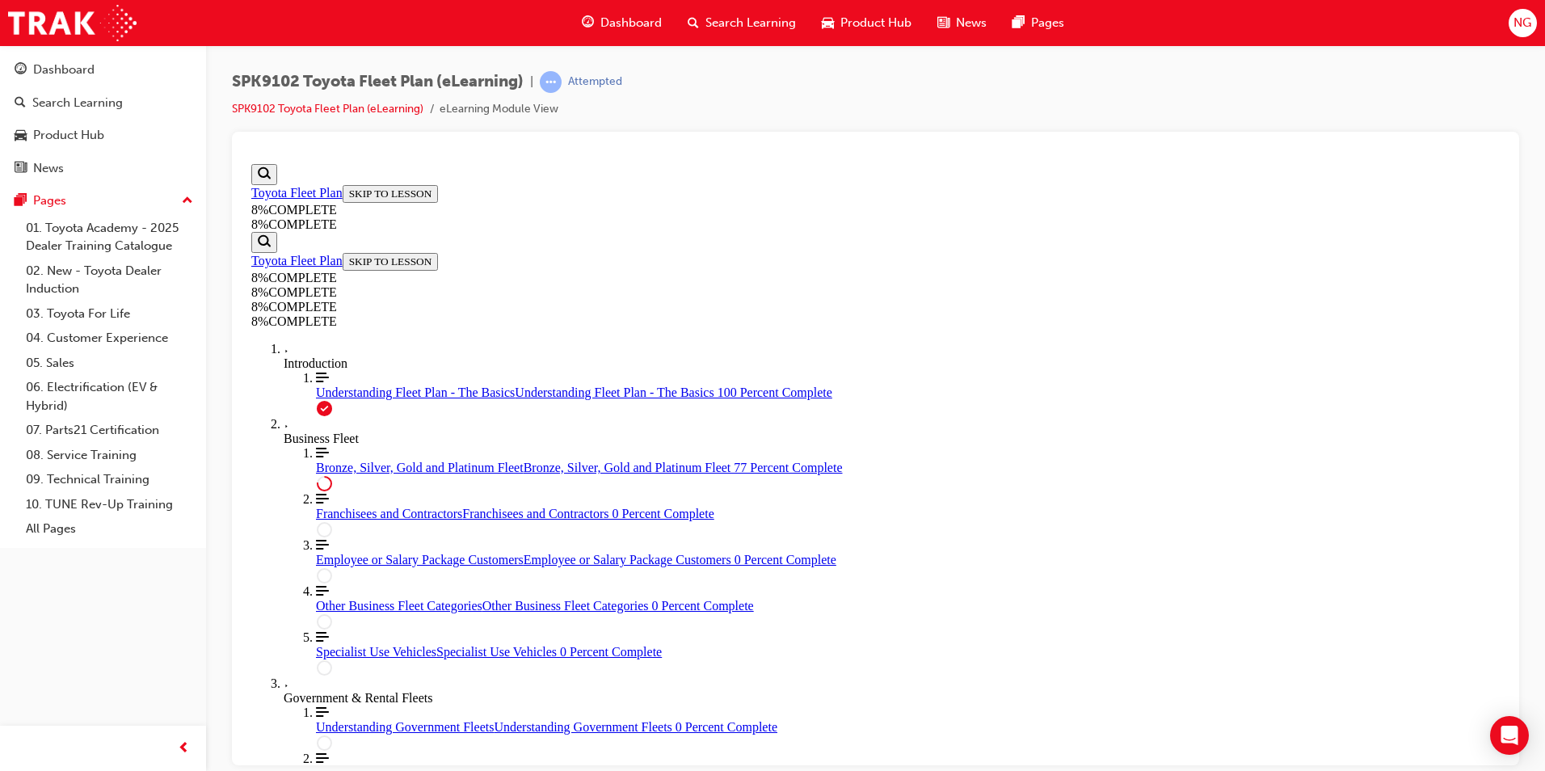
drag, startPoint x: 835, startPoint y: 575, endPoint x: 889, endPoint y: 578, distance: 54.2
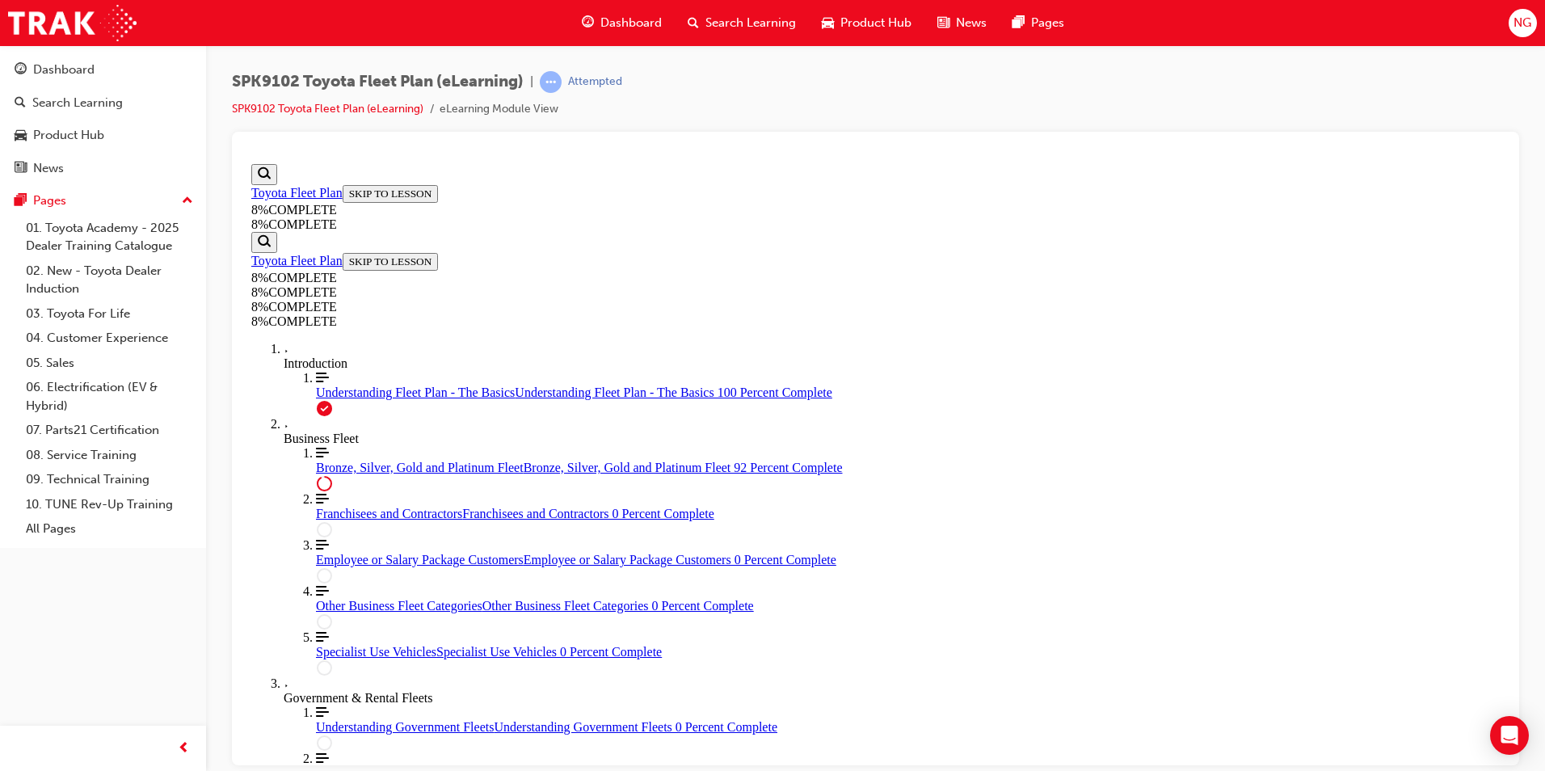
drag, startPoint x: 878, startPoint y: 543, endPoint x: 889, endPoint y: 551, distance: 13.3
drag, startPoint x: 860, startPoint y: 700, endPoint x: 903, endPoint y: 621, distance: 89.7
drag, startPoint x: 874, startPoint y: 554, endPoint x: 937, endPoint y: 554, distance: 63.0
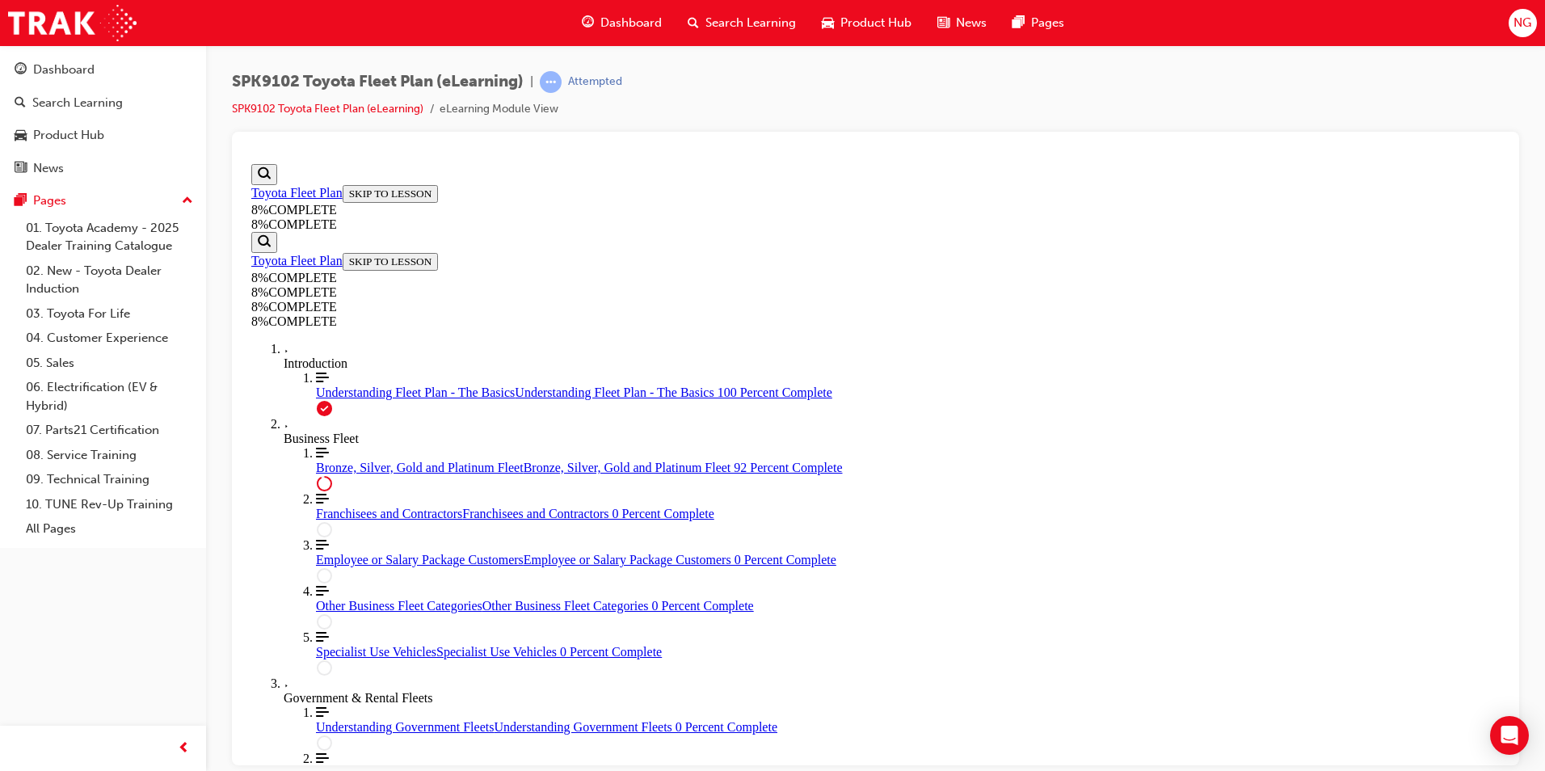
drag, startPoint x: 898, startPoint y: 709, endPoint x: 941, endPoint y: 706, distance: 43.7
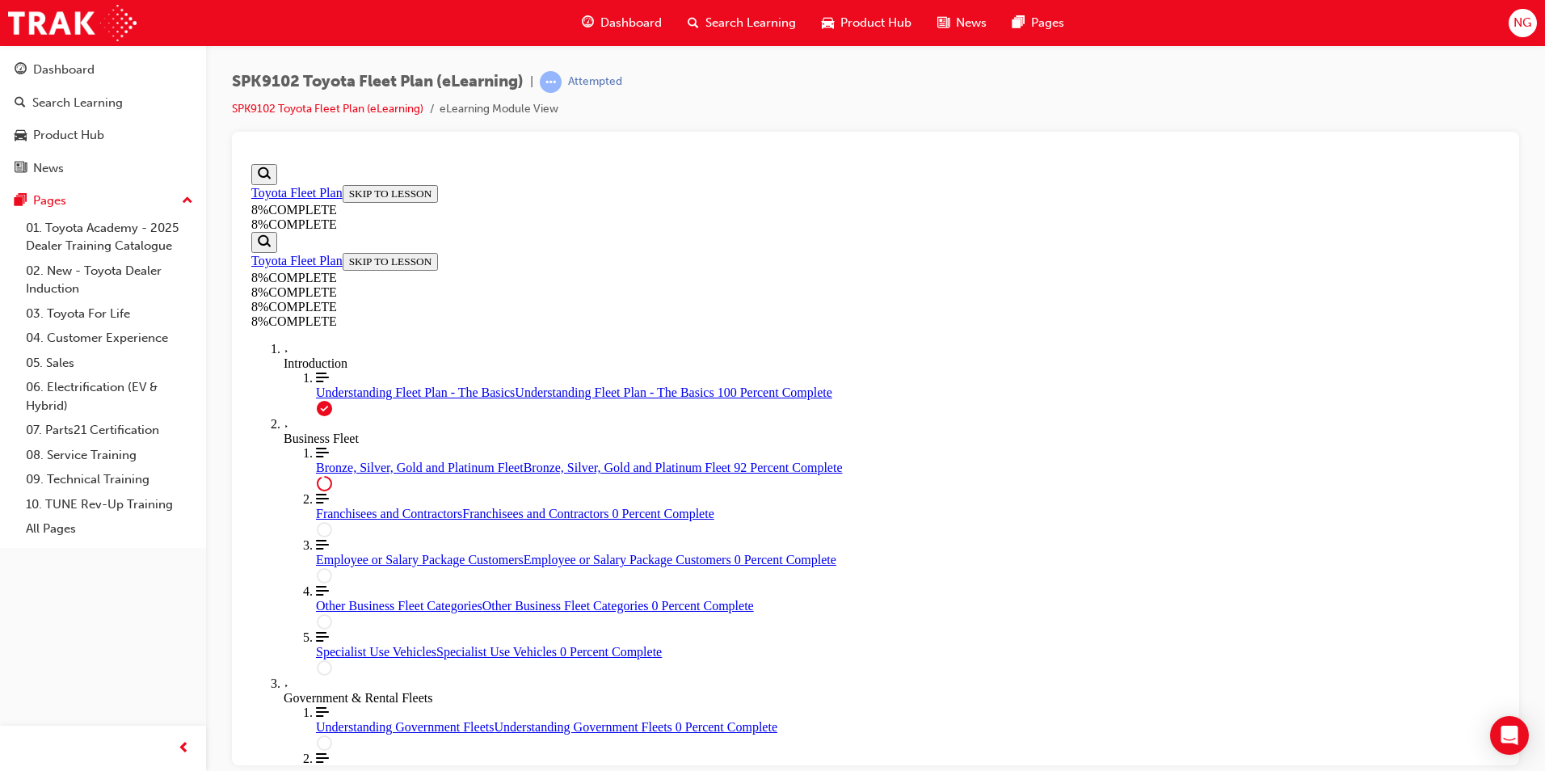
scroll to position [7240, 0]
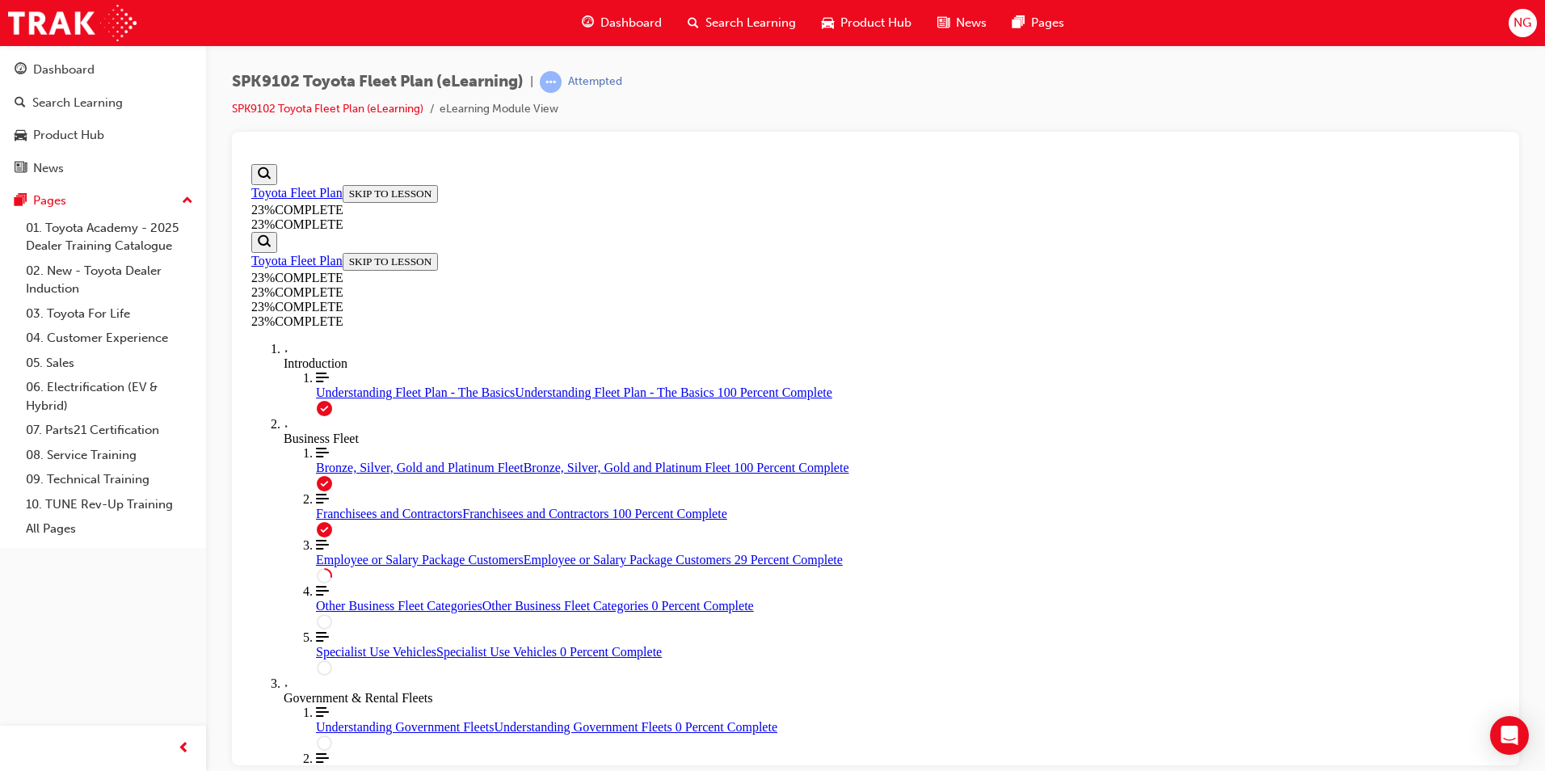
drag, startPoint x: 780, startPoint y: 385, endPoint x: 966, endPoint y: 389, distance: 185.8
drag, startPoint x: 966, startPoint y: 389, endPoint x: 1194, endPoint y: 410, distance: 228.9
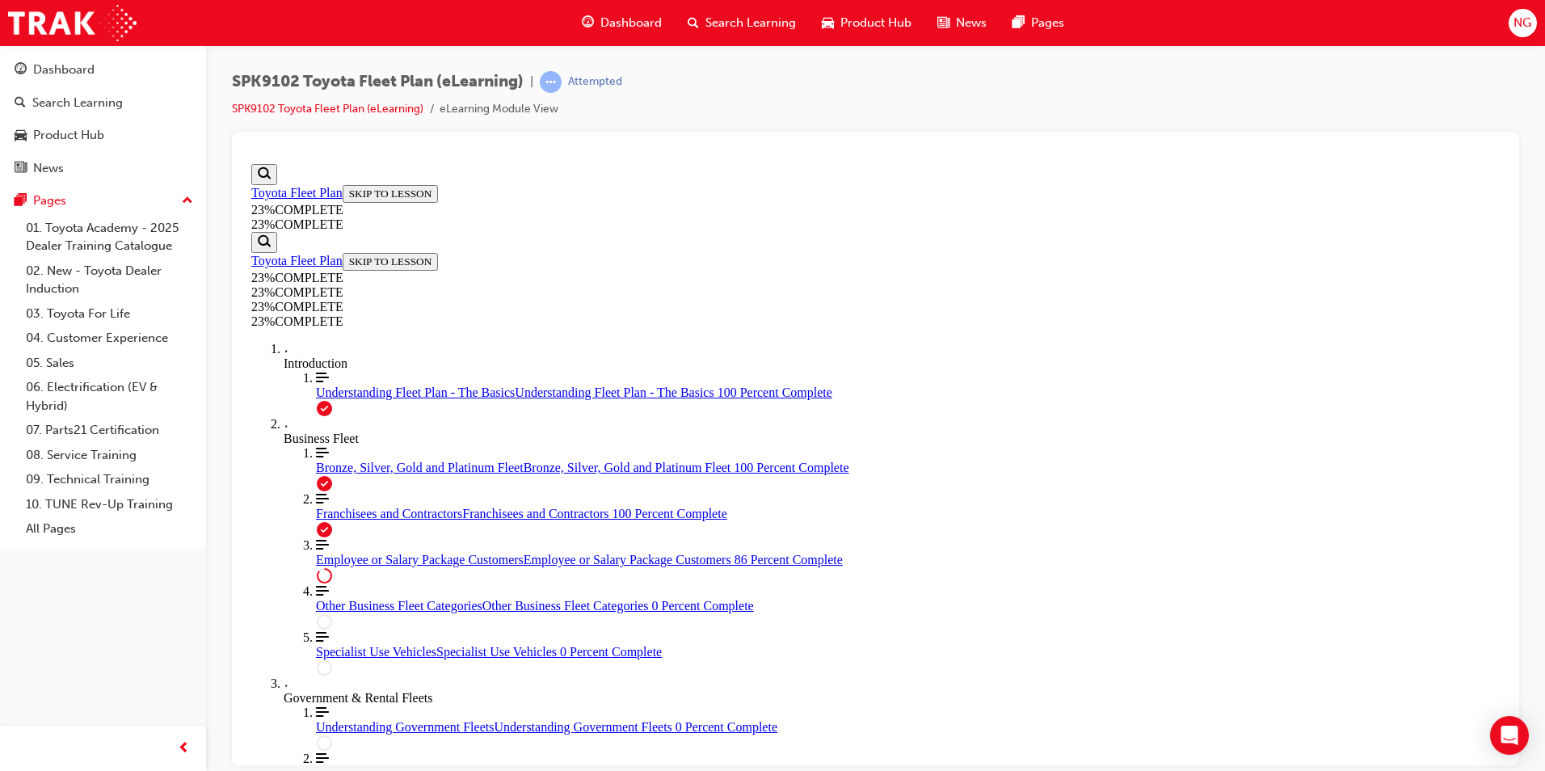
drag, startPoint x: 1077, startPoint y: 265, endPoint x: 1223, endPoint y: 280, distance: 147.0
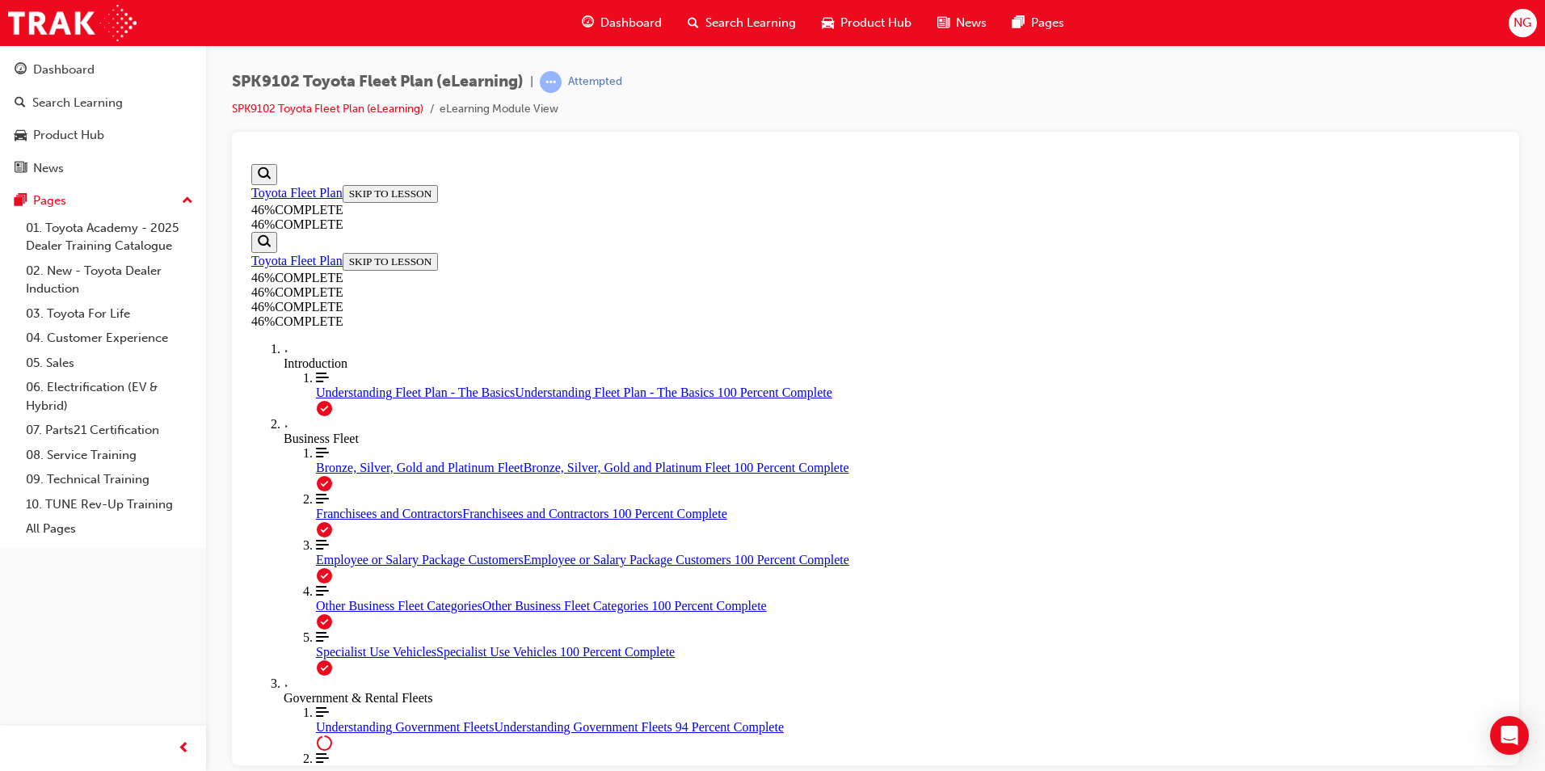
scroll to position [4661, 0]
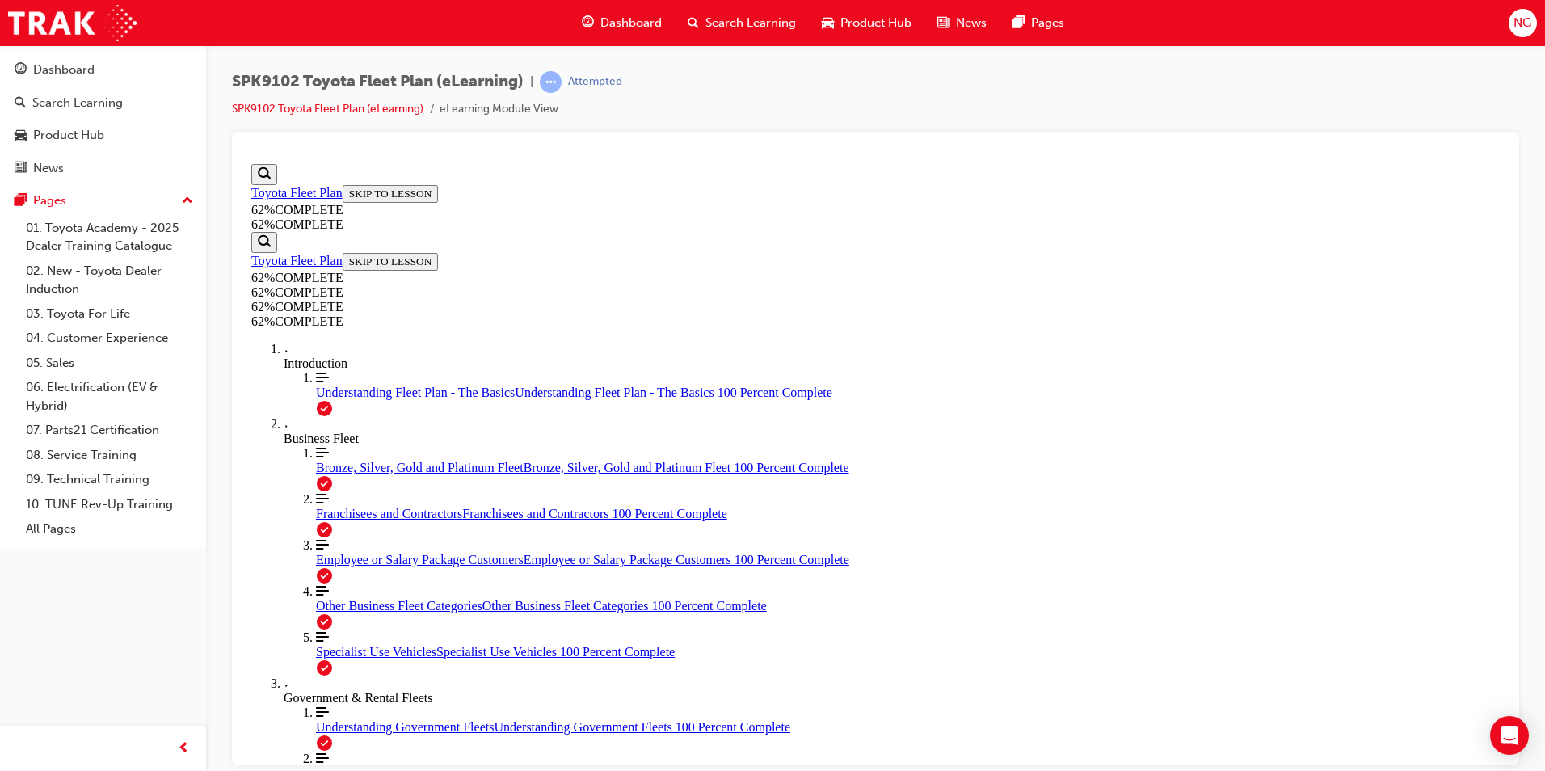
drag, startPoint x: 906, startPoint y: 213, endPoint x: 810, endPoint y: 352, distance: 169.0
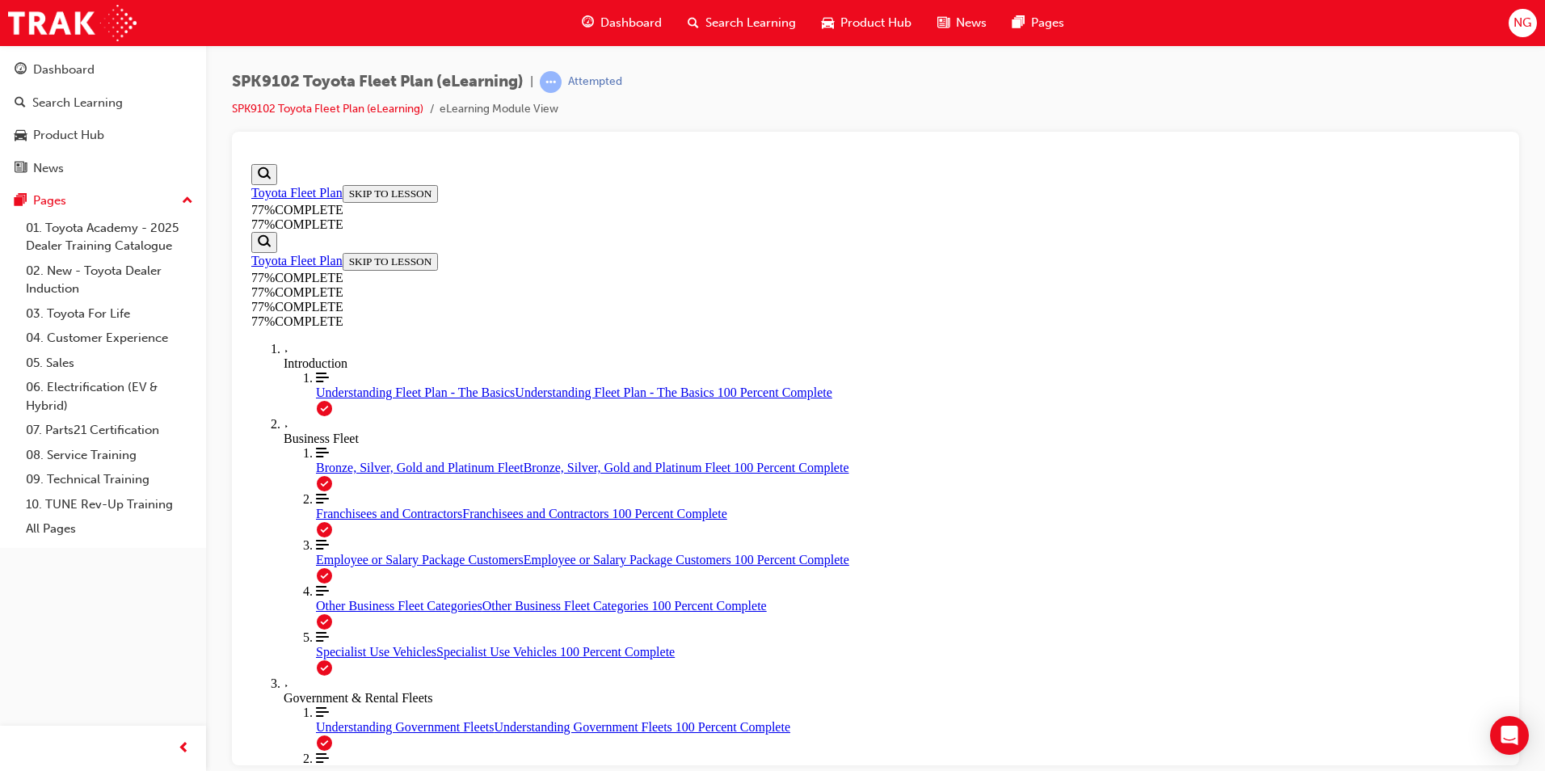
scroll to position [839, 0]
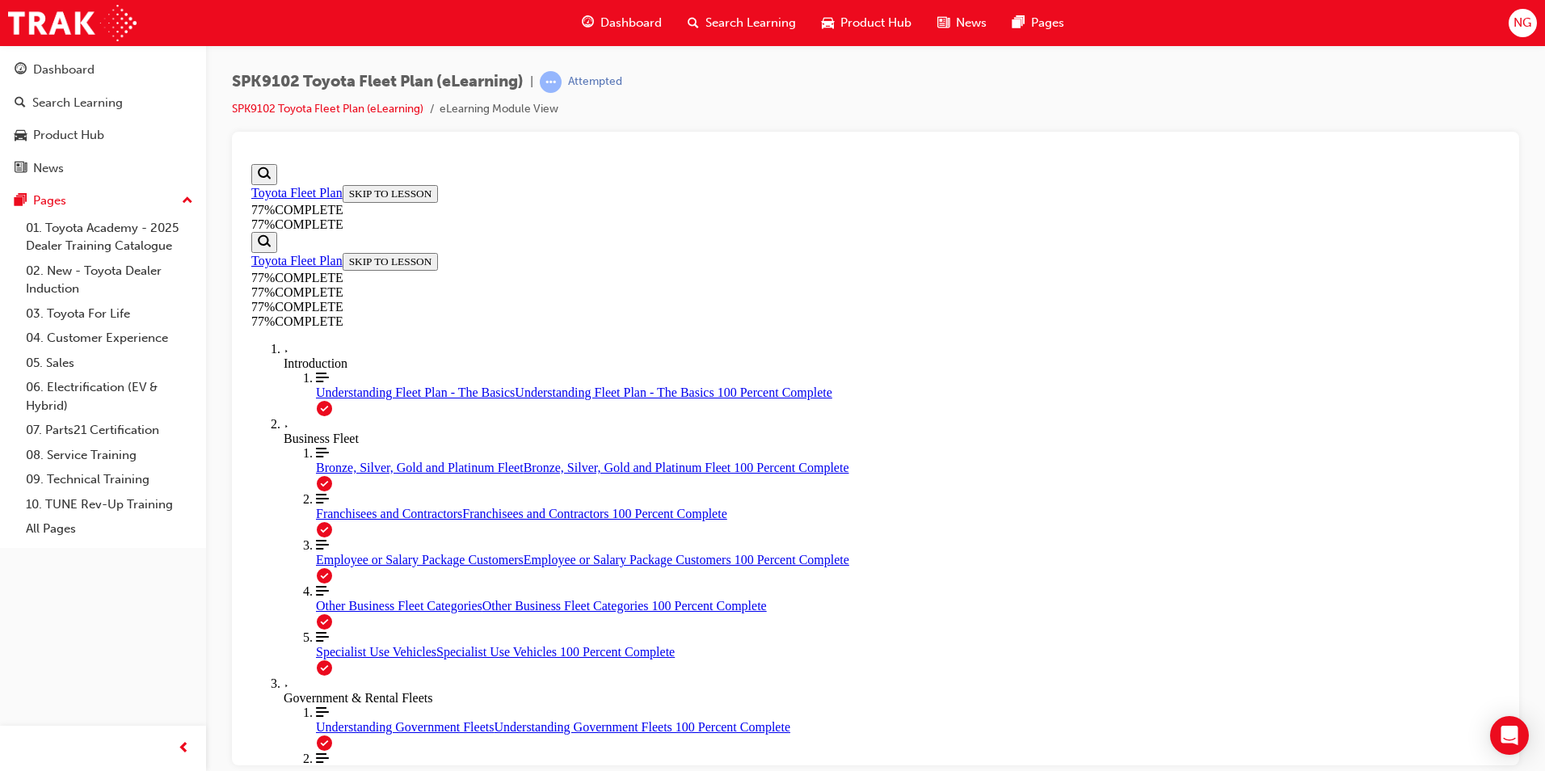
scroll to position [2884, 0]
drag, startPoint x: 1023, startPoint y: 324, endPoint x: 1274, endPoint y: 389, distance: 259.6
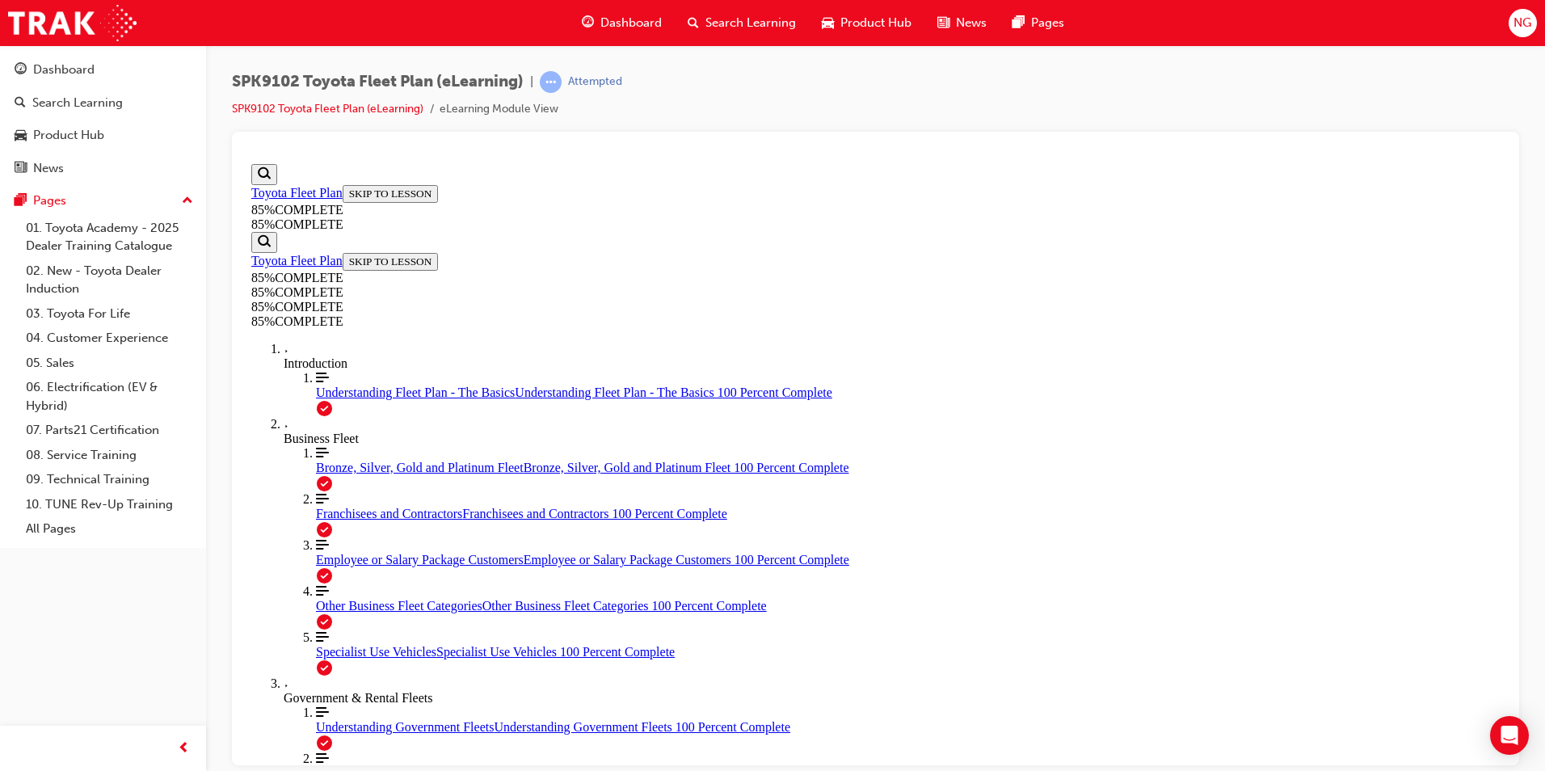
drag, startPoint x: 998, startPoint y: 642, endPoint x: 998, endPoint y: 628, distance: 14.5
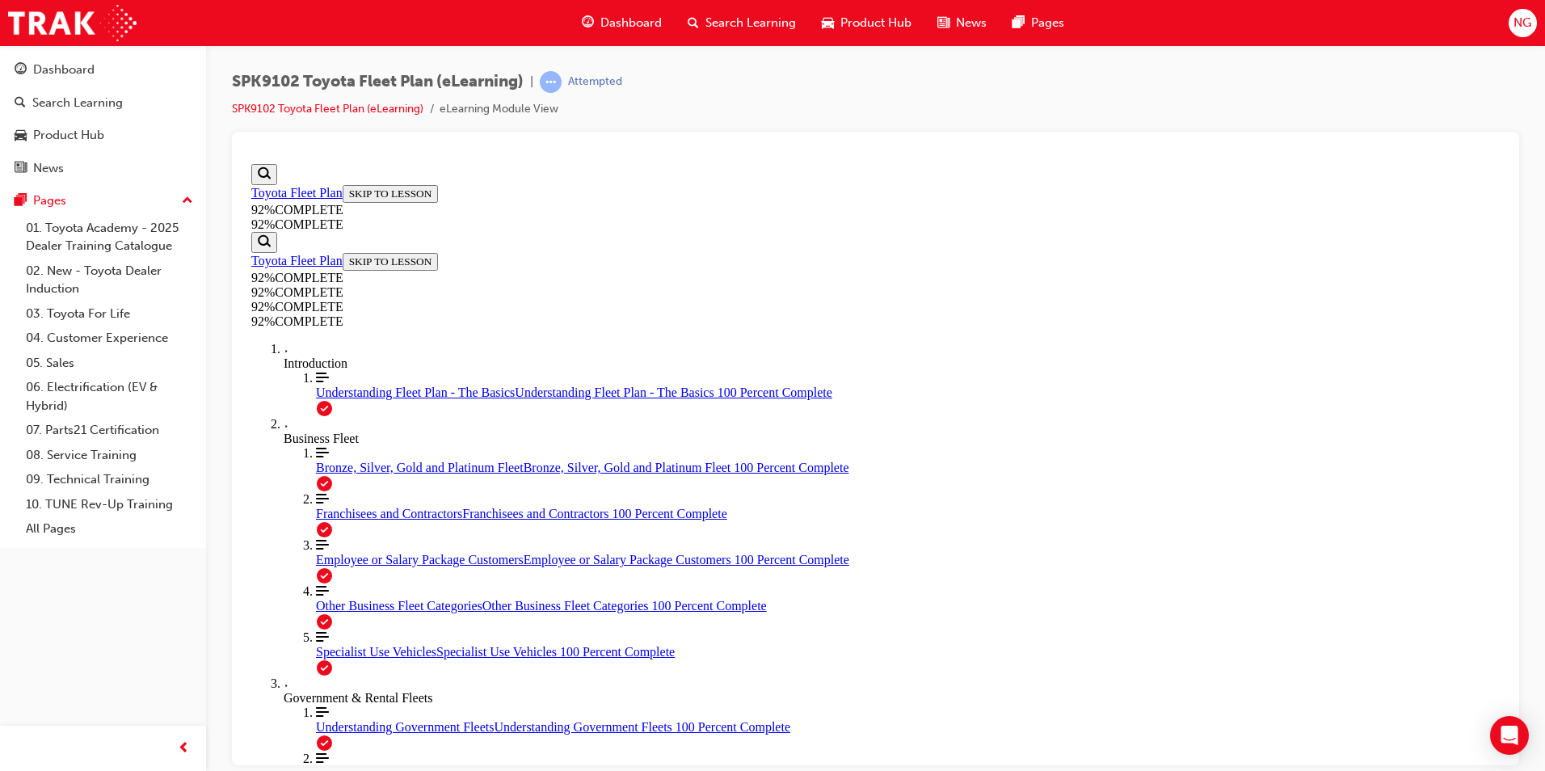
scroll to position [176, 0]
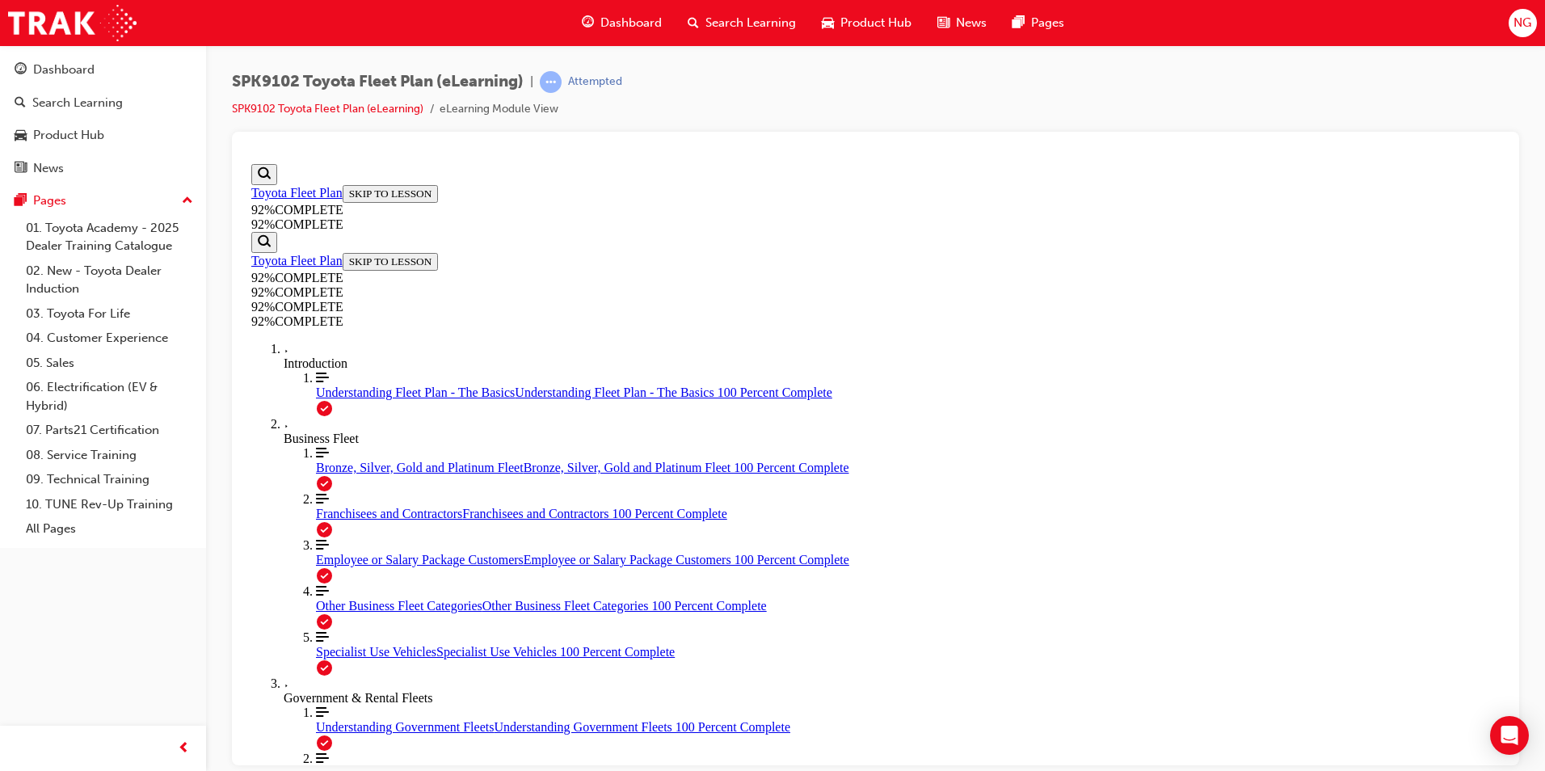
drag, startPoint x: 1049, startPoint y: 520, endPoint x: 989, endPoint y: 515, distance: 60.1
drag, startPoint x: 898, startPoint y: 518, endPoint x: 940, endPoint y: 520, distance: 41.3
drag, startPoint x: 864, startPoint y: 671, endPoint x: 913, endPoint y: 604, distance: 82.6
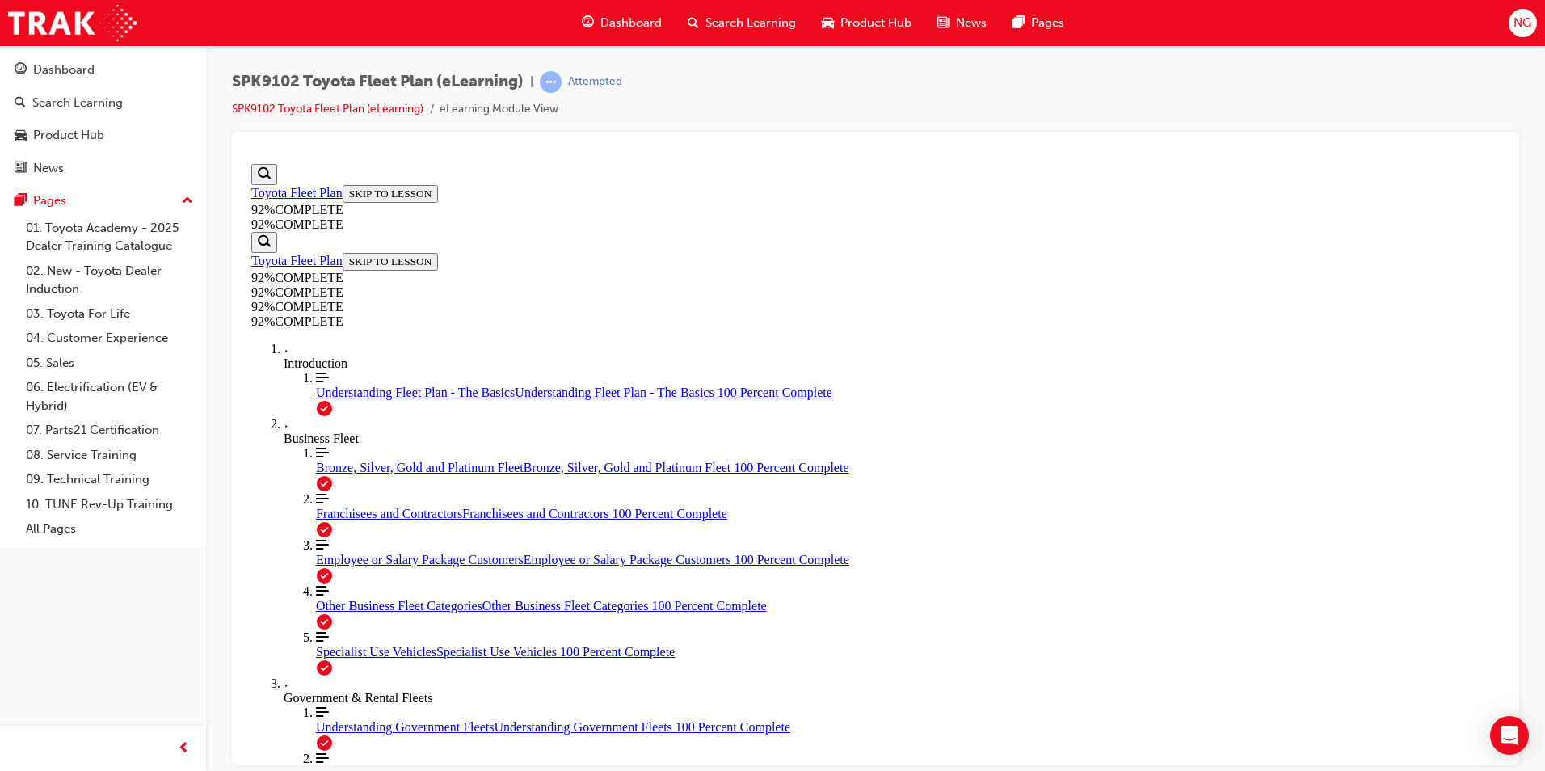
drag, startPoint x: 860, startPoint y: 668, endPoint x: 923, endPoint y: 667, distance: 63.0
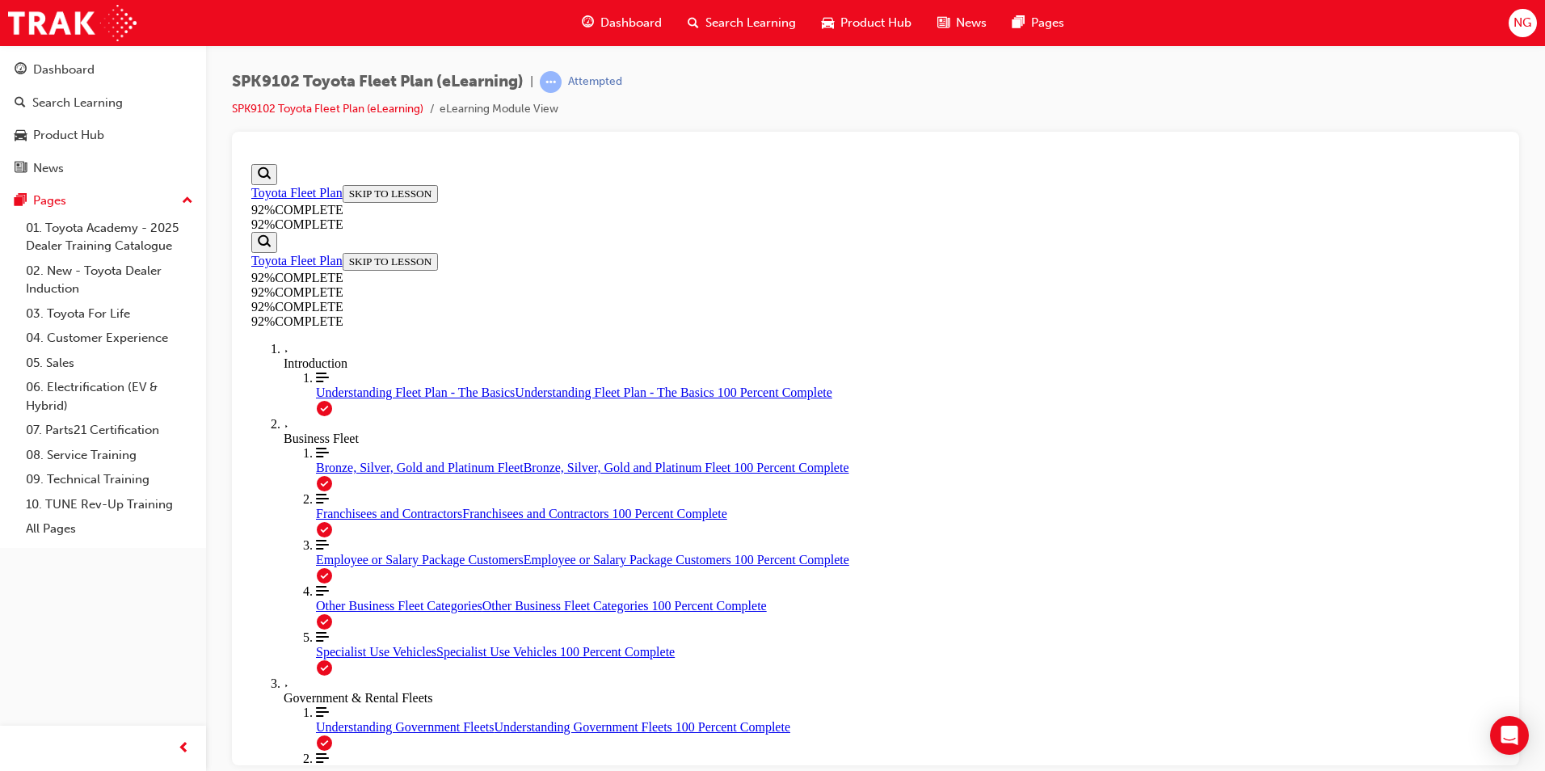
scroll to position [95, 0]
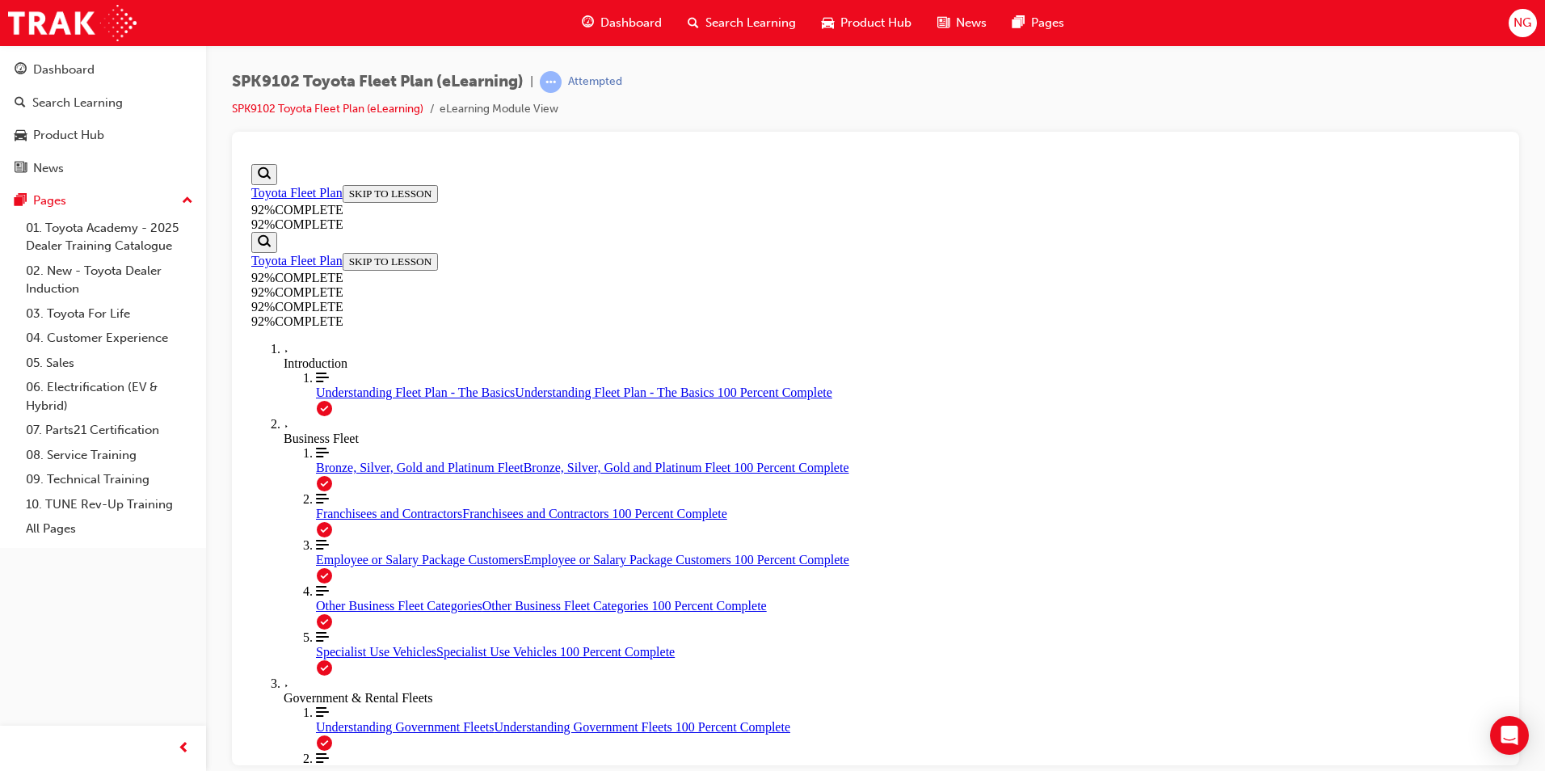
scroll to position [59, 0]
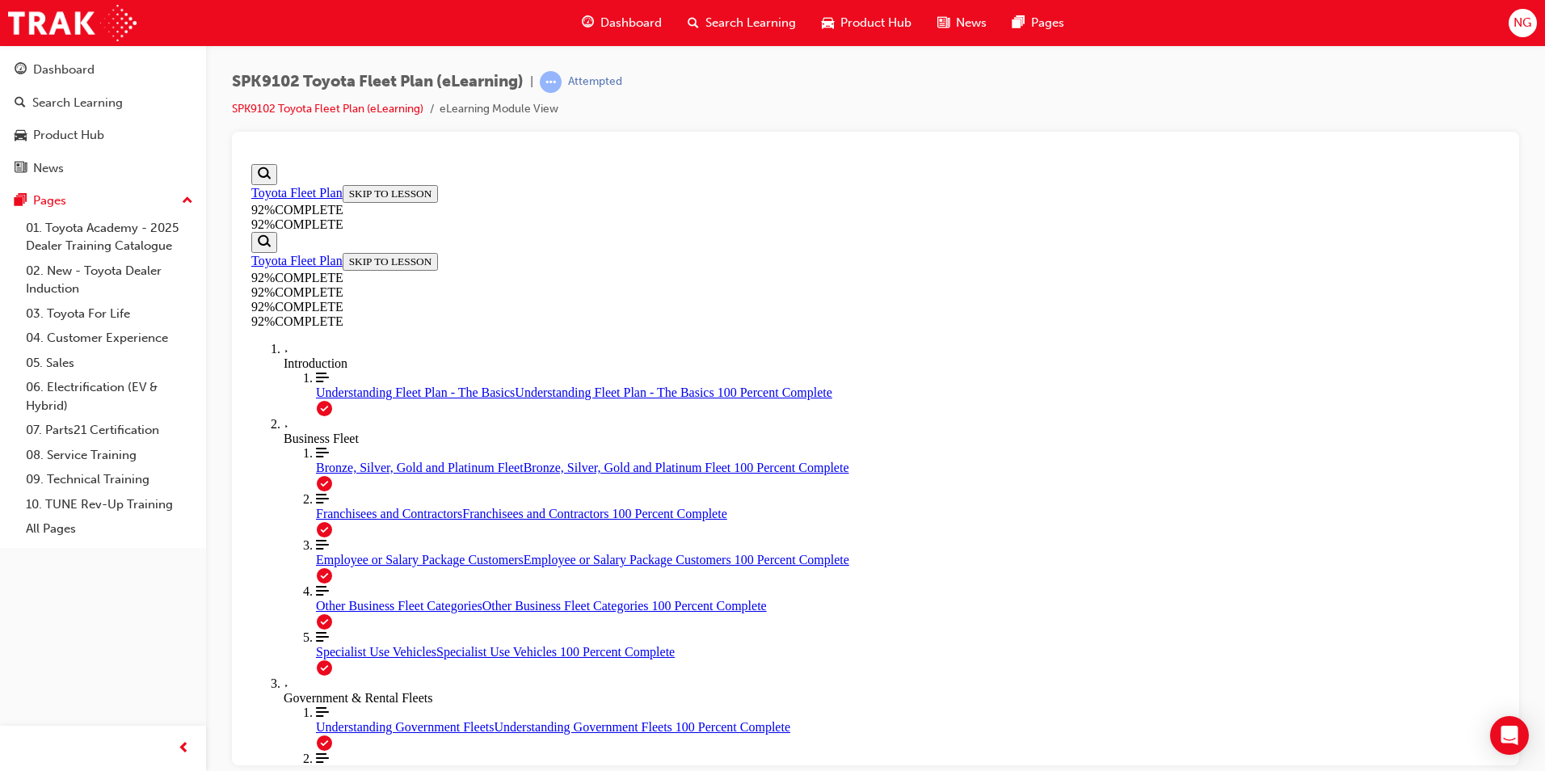
scroll to position [265, 0]
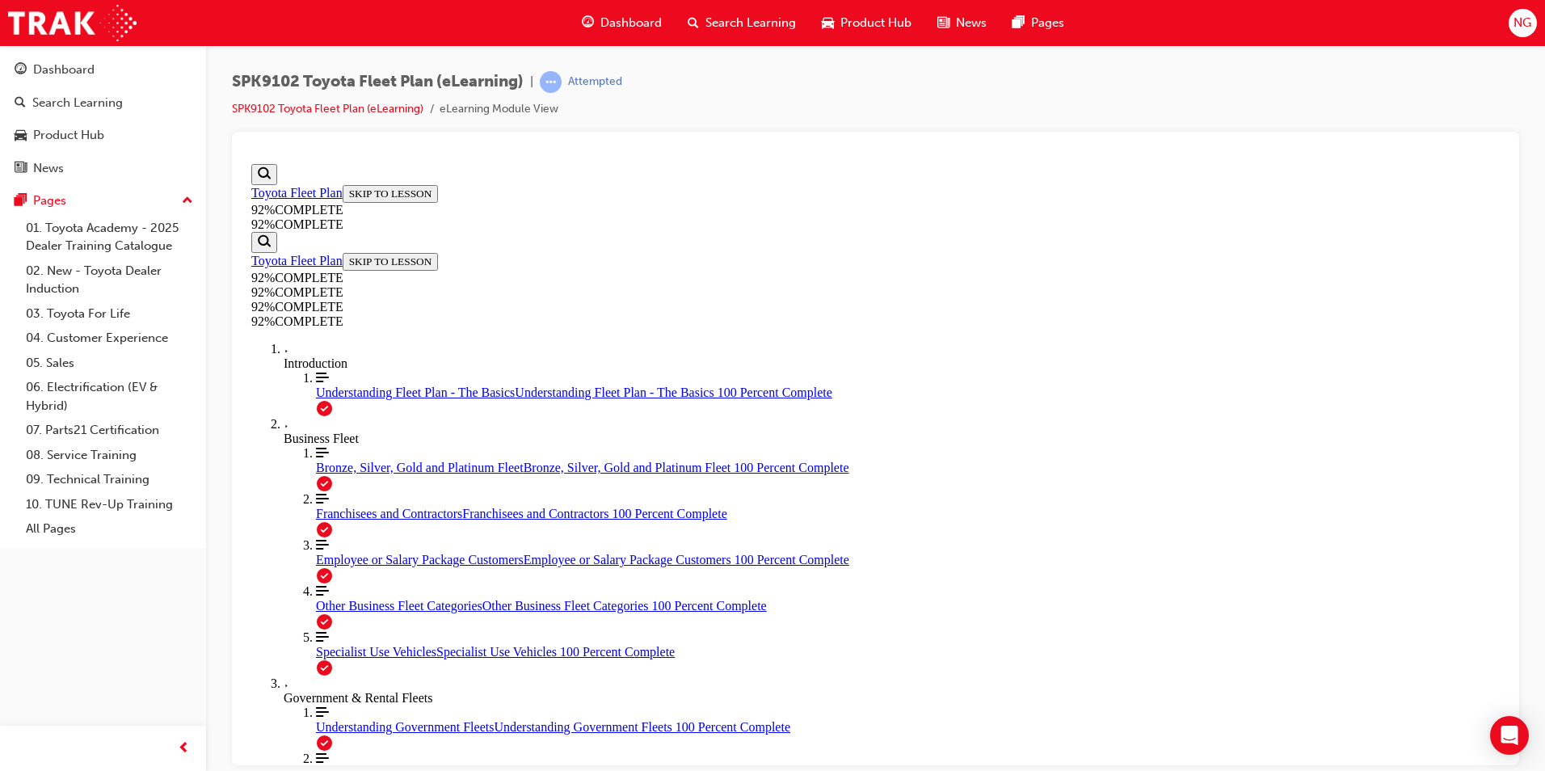
scroll to position [176, 0]
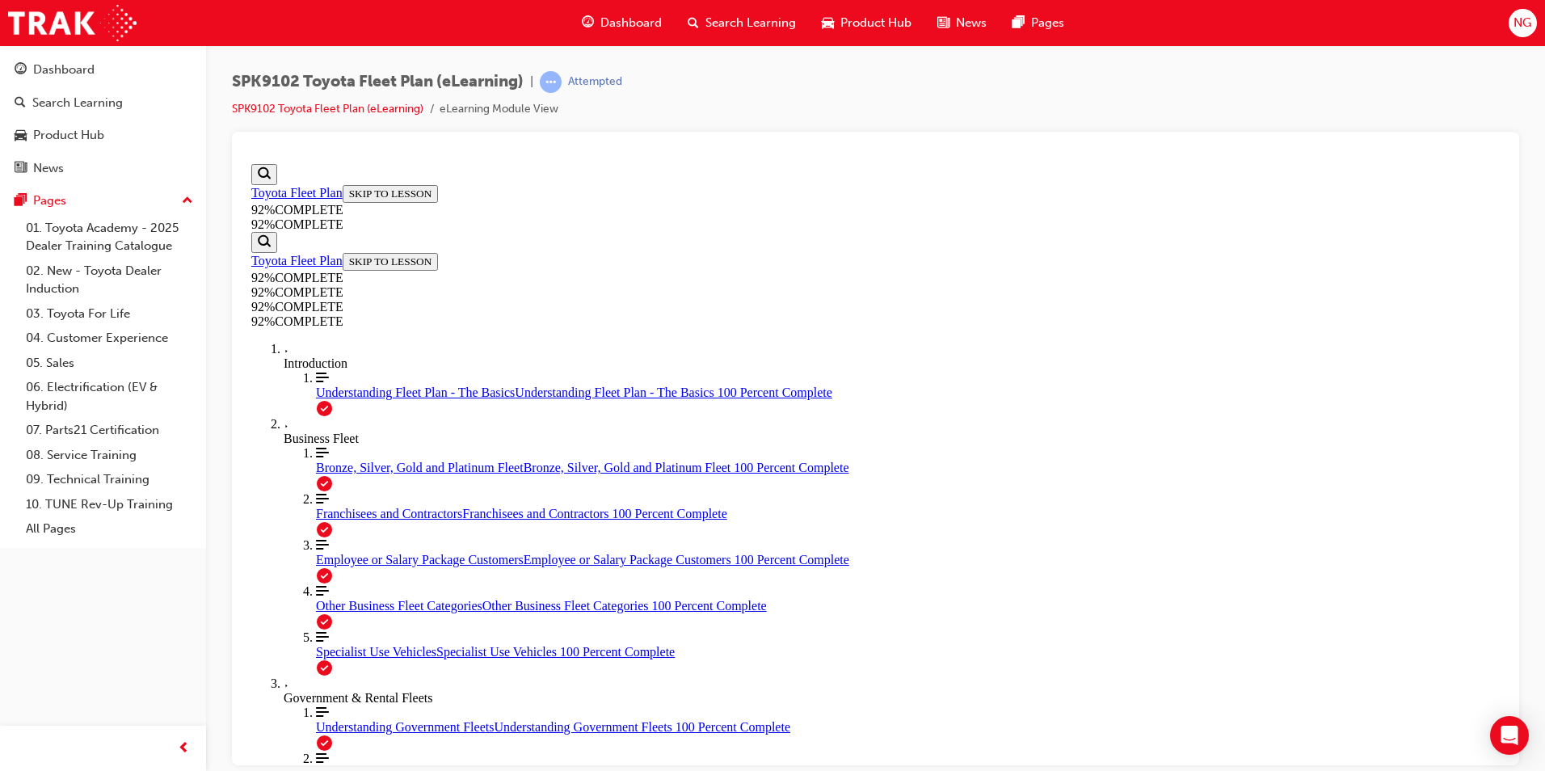
scroll to position [312, 0]
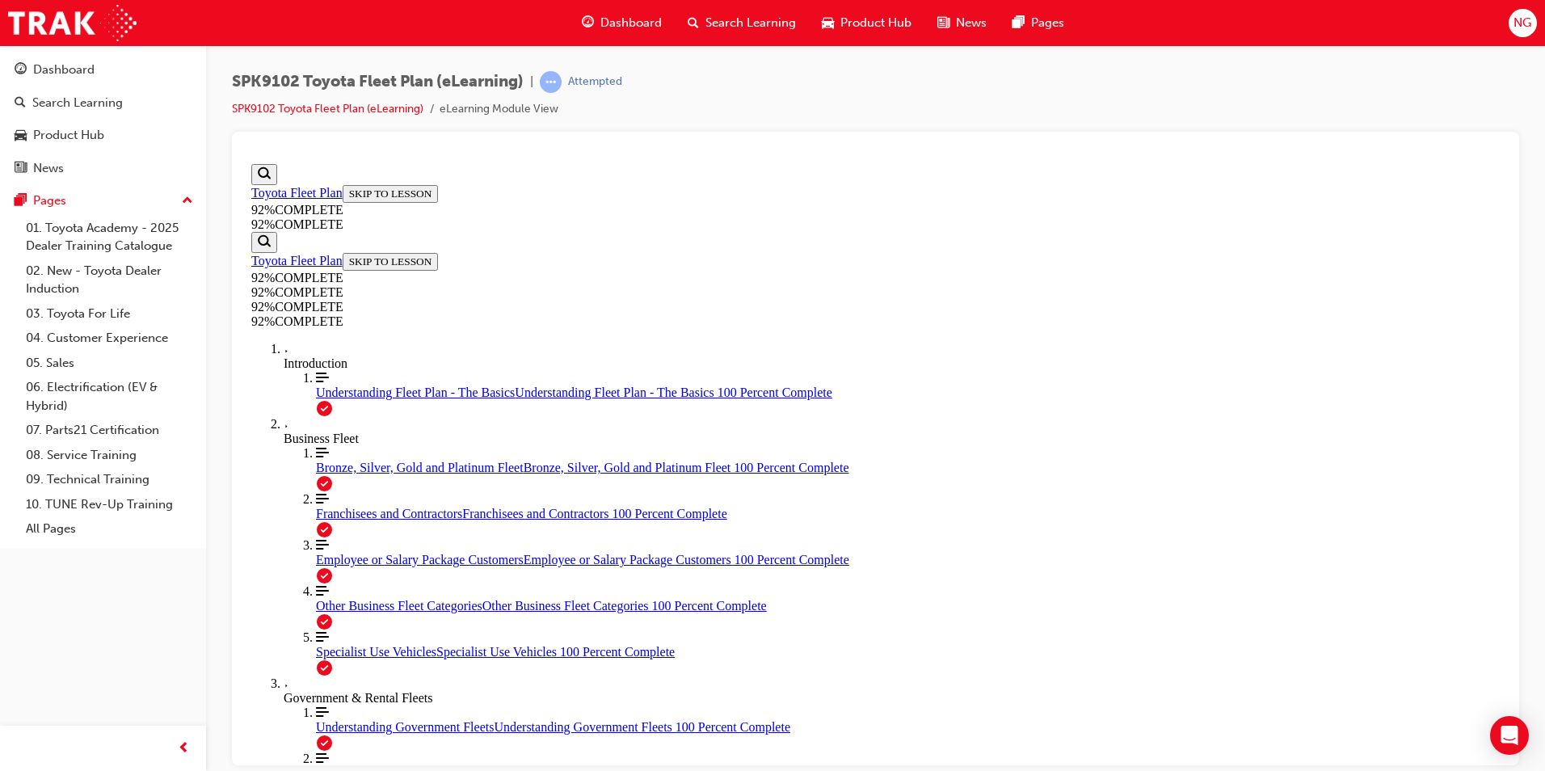
scroll to position [58, 0]
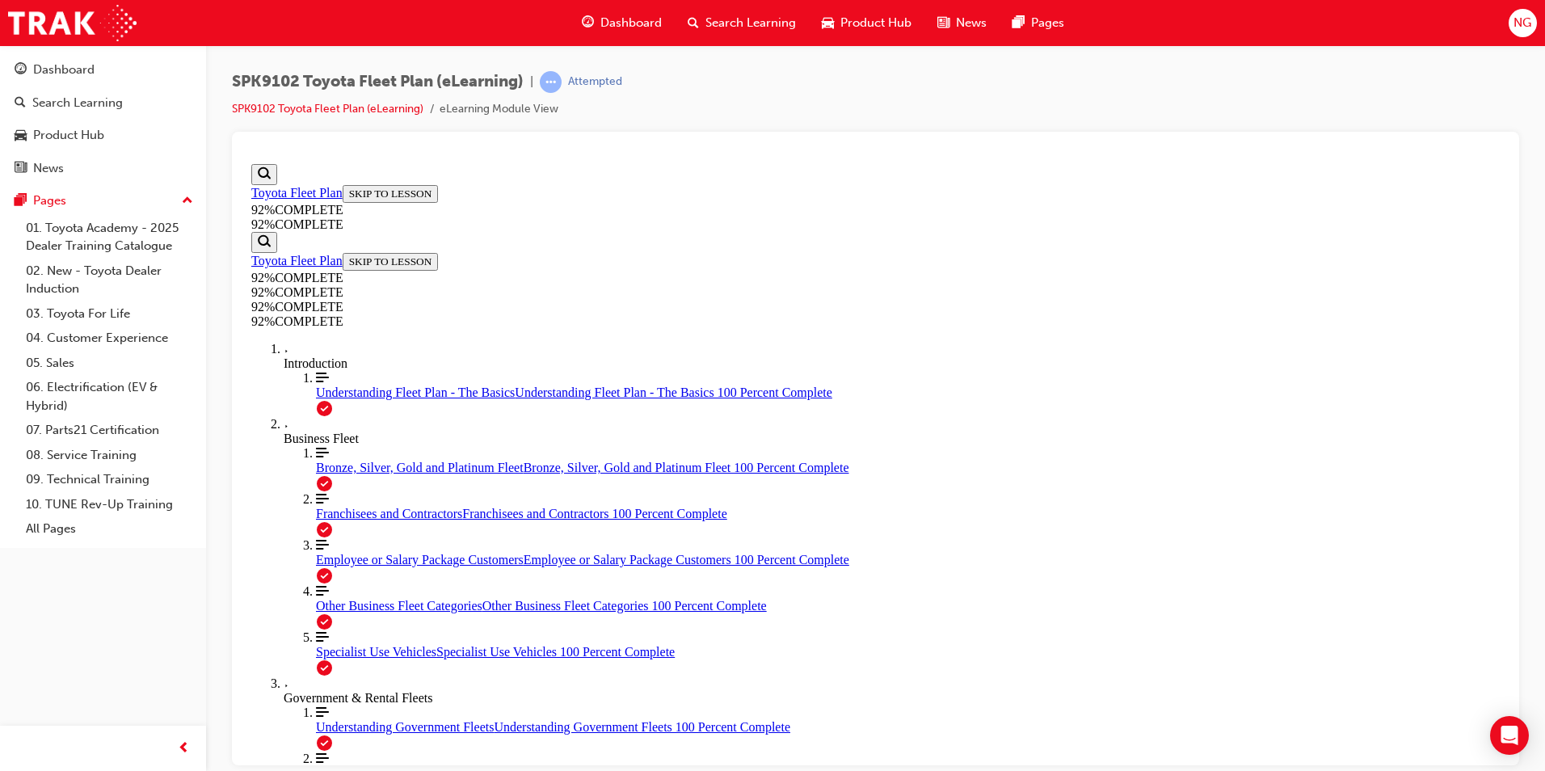
scroll to position [59, 0]
drag, startPoint x: 852, startPoint y: 601, endPoint x: 898, endPoint y: 528, distance: 86.1
drag, startPoint x: 843, startPoint y: 672, endPoint x: 887, endPoint y: 604, distance: 81.1
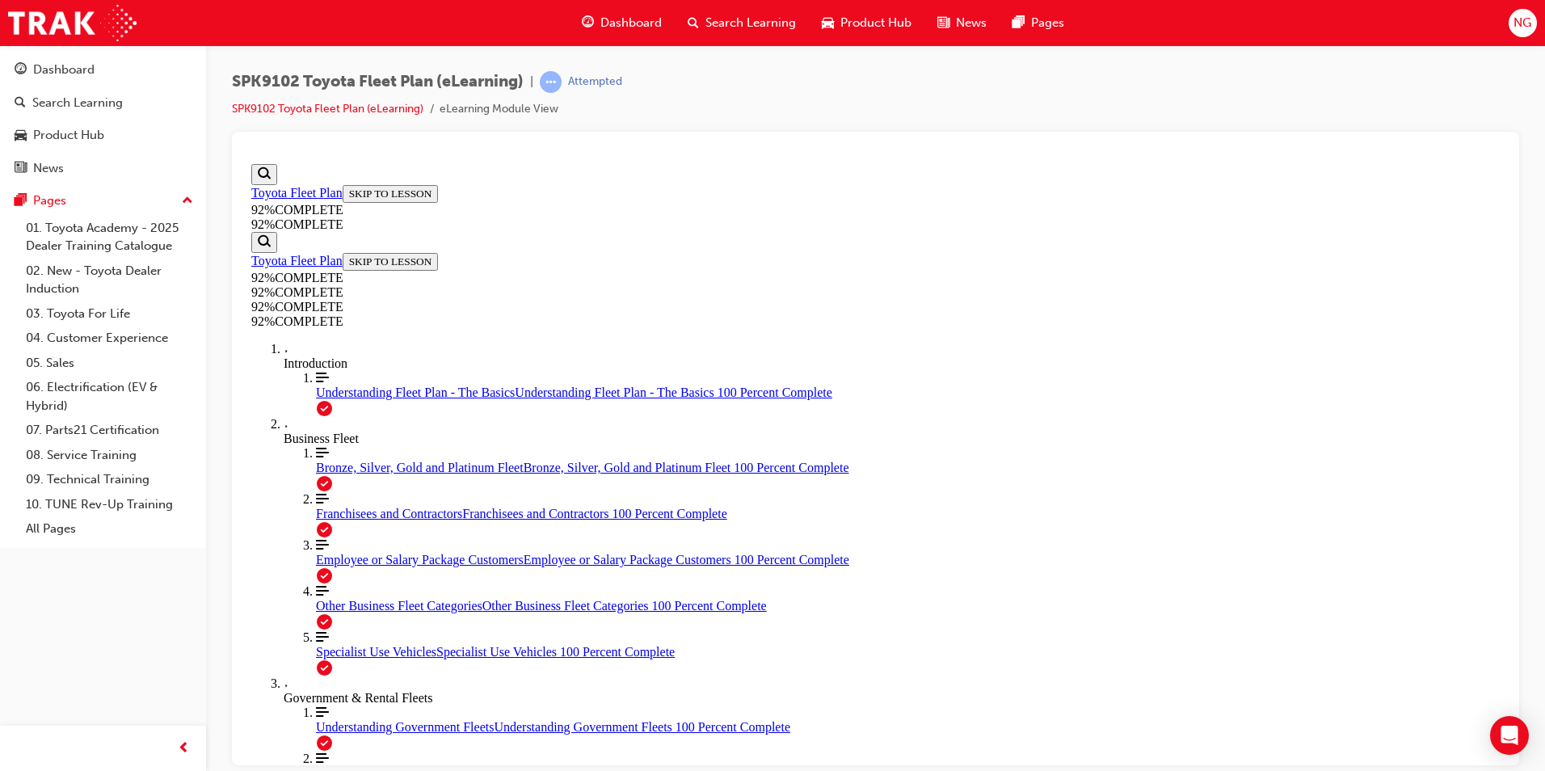
drag, startPoint x: 854, startPoint y: 662, endPoint x: 894, endPoint y: 660, distance: 39.6
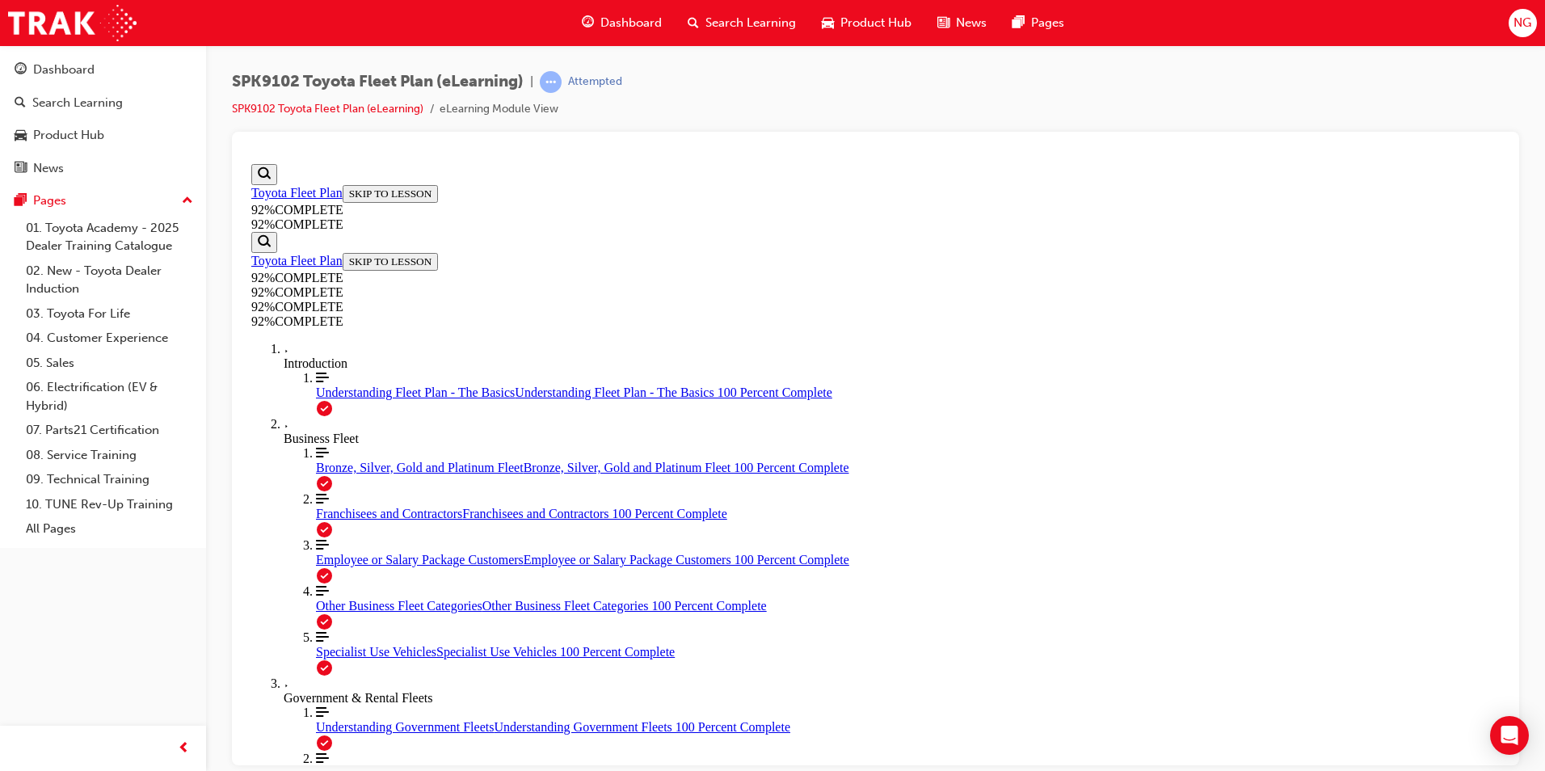
scroll to position [176, 0]
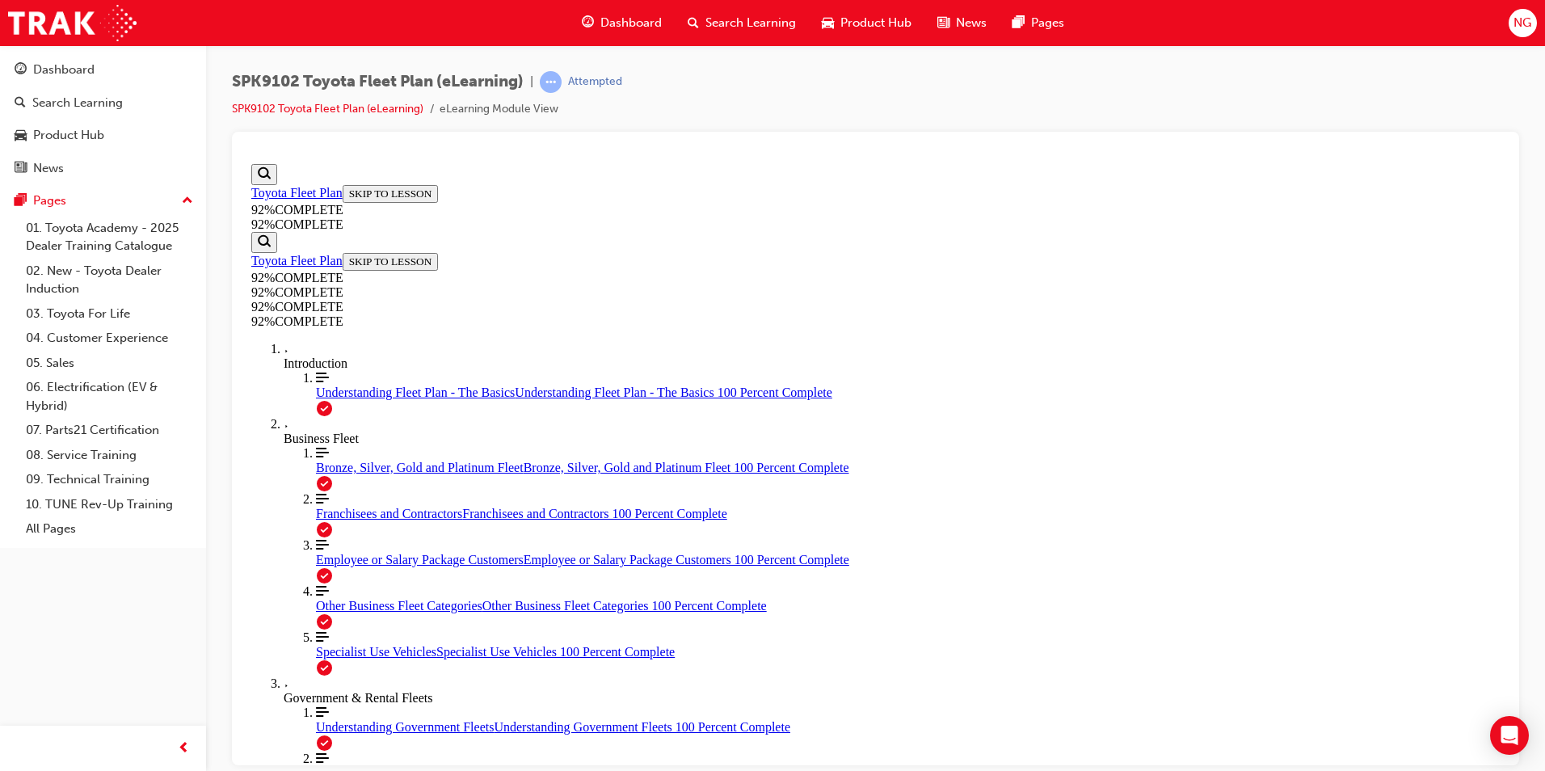
scroll to position [149, 0]
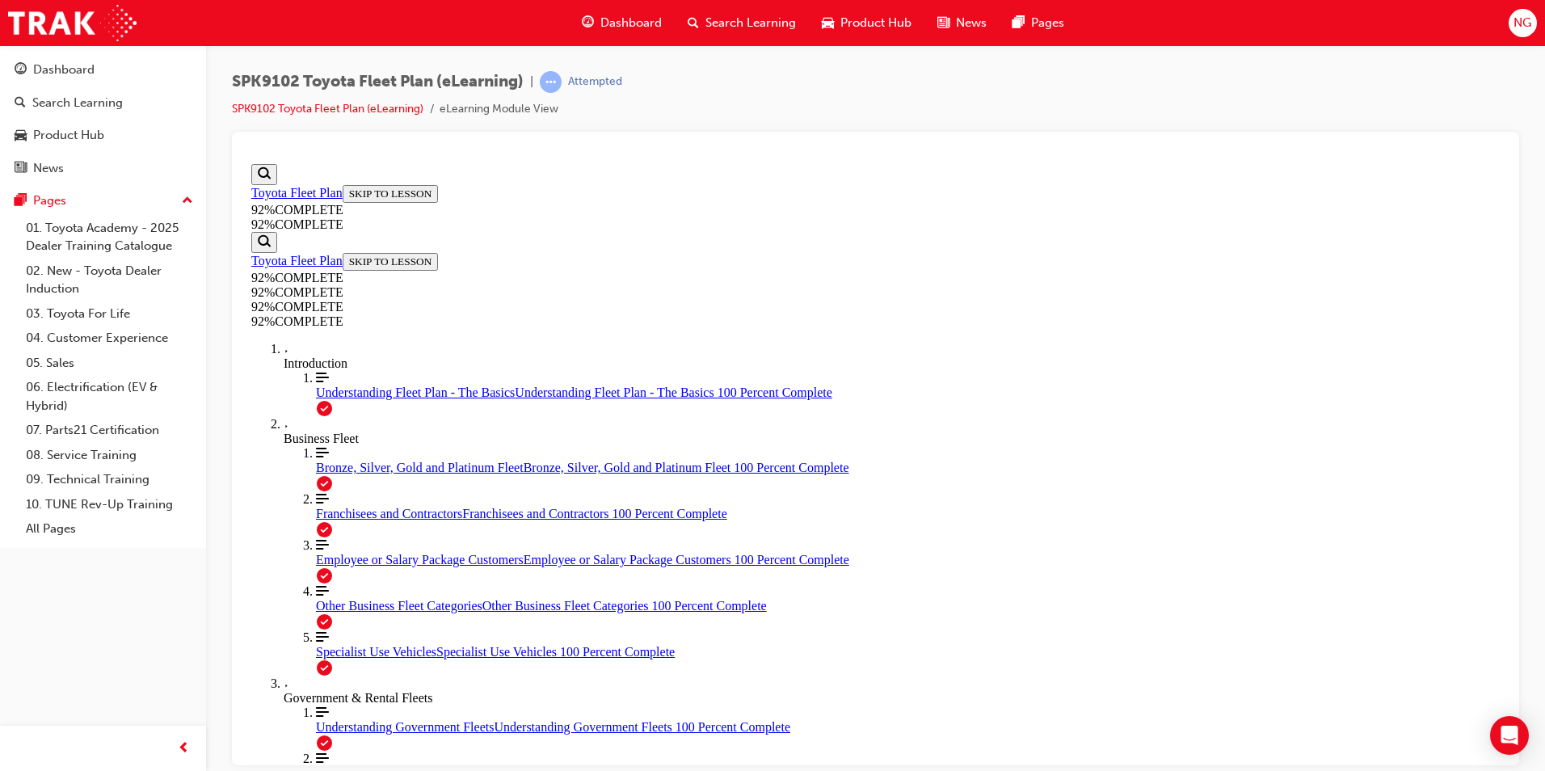
scroll to position [176, 0]
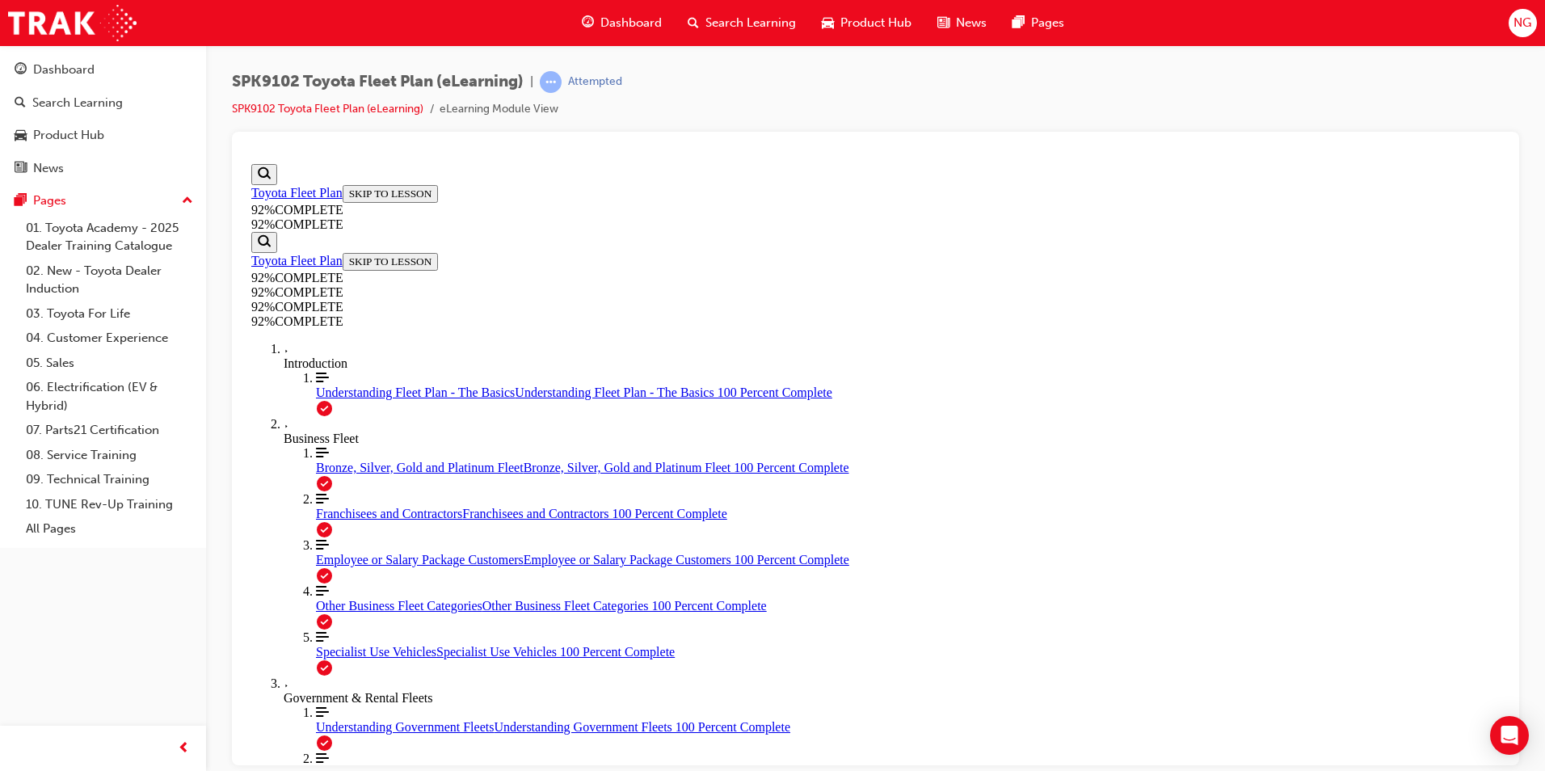
scroll to position [176, 0]
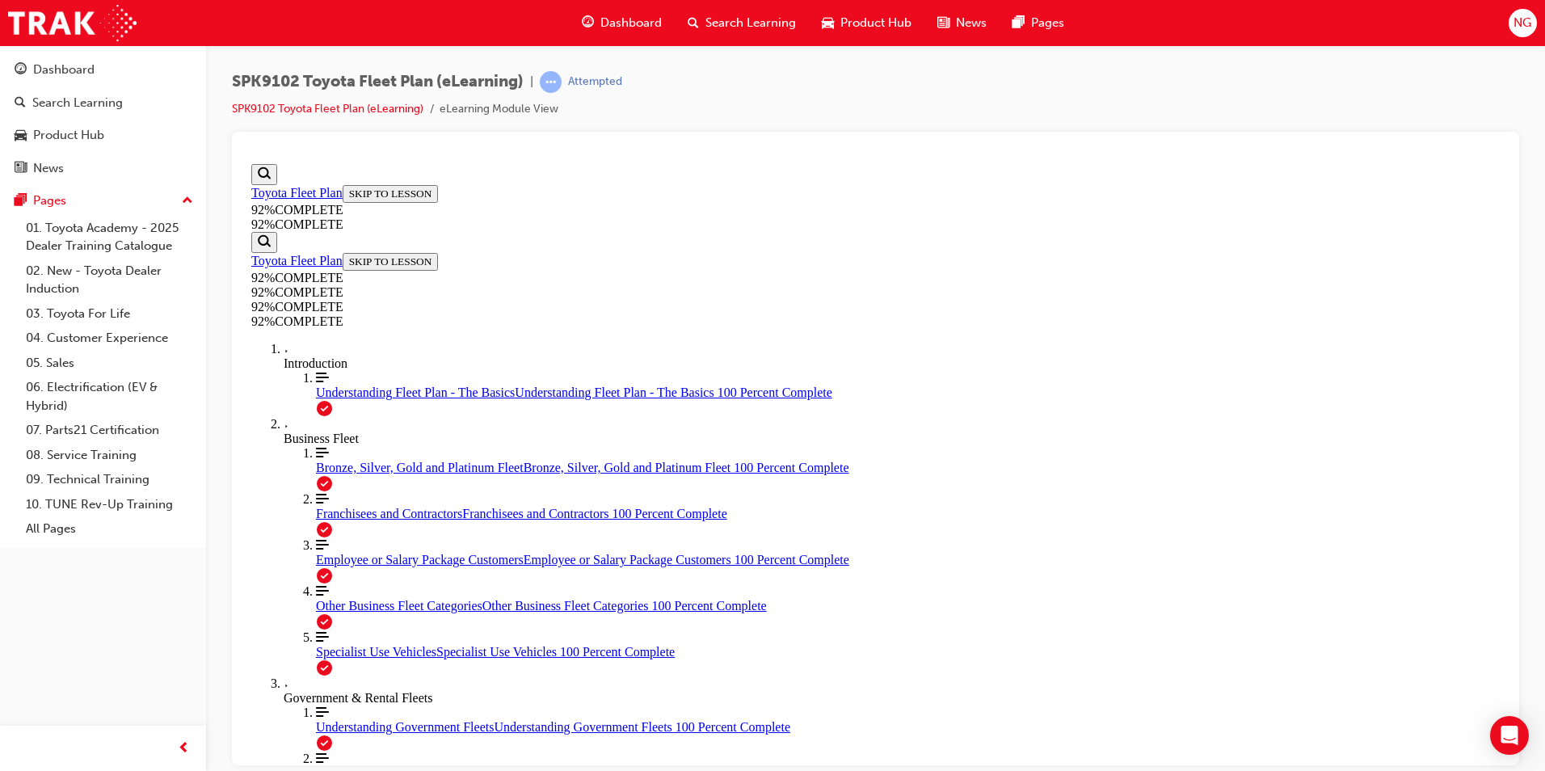
scroll to position [139, 0]
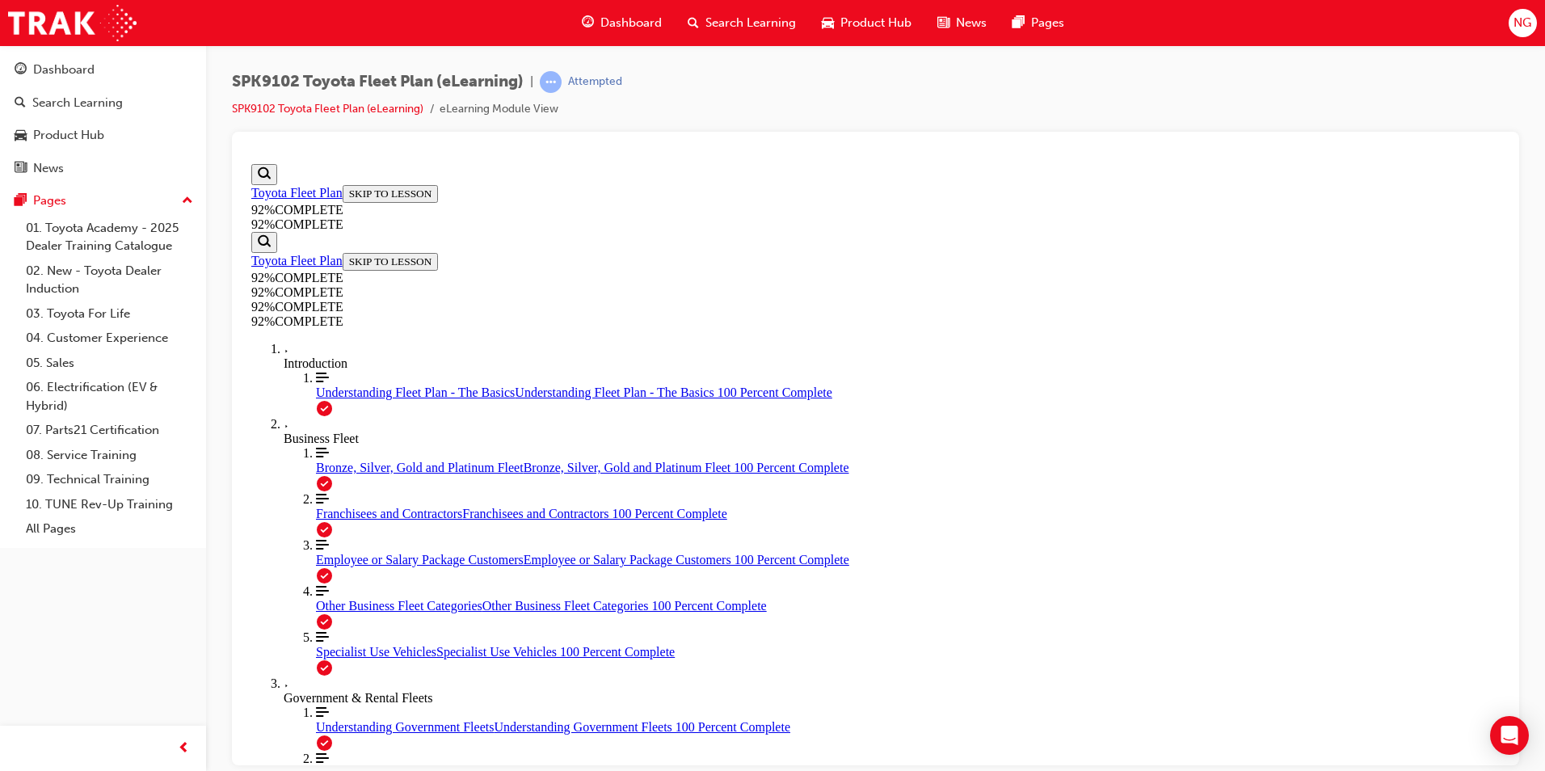
scroll to position [59, 0]
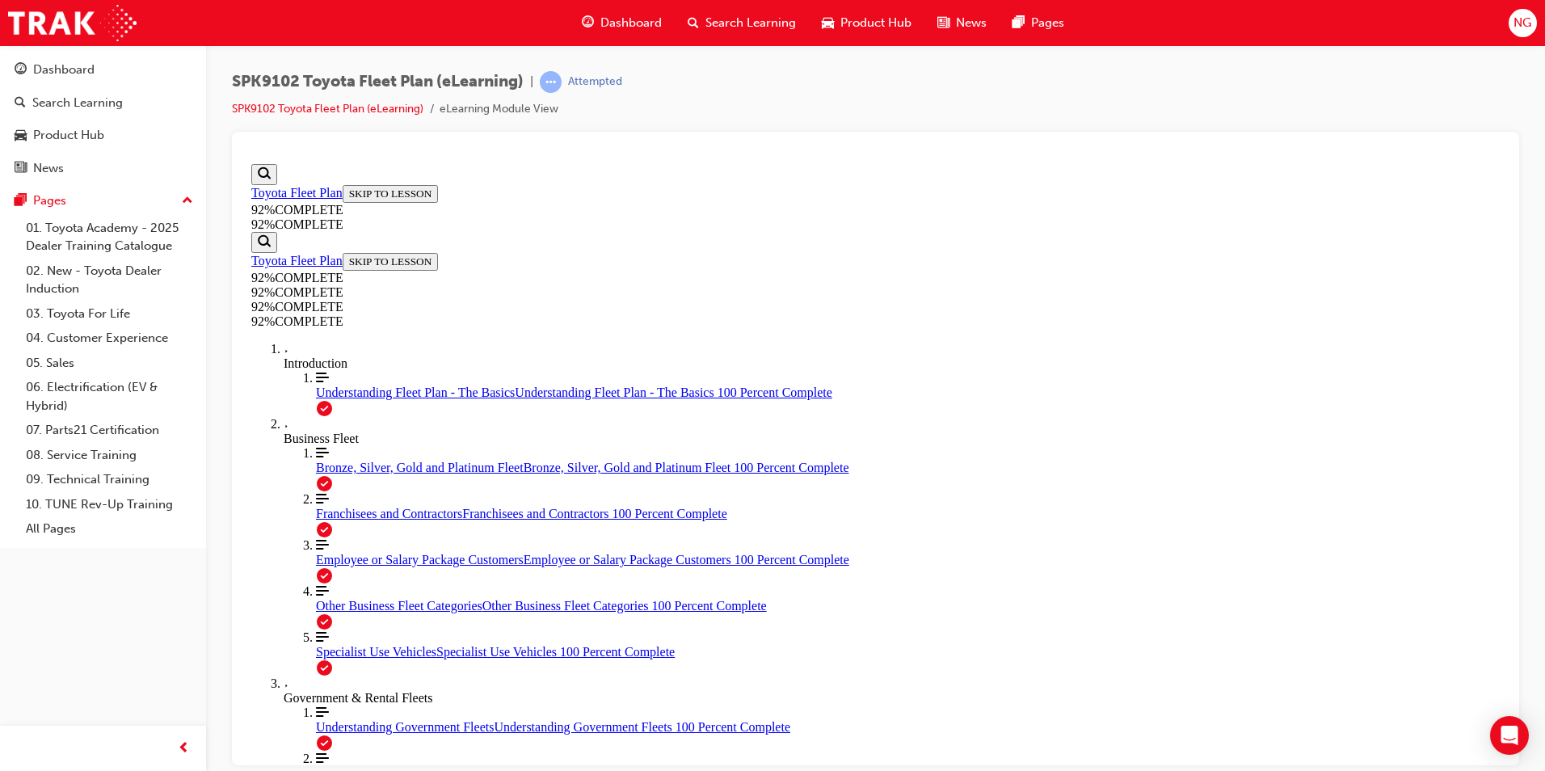
scroll to position [59, 0]
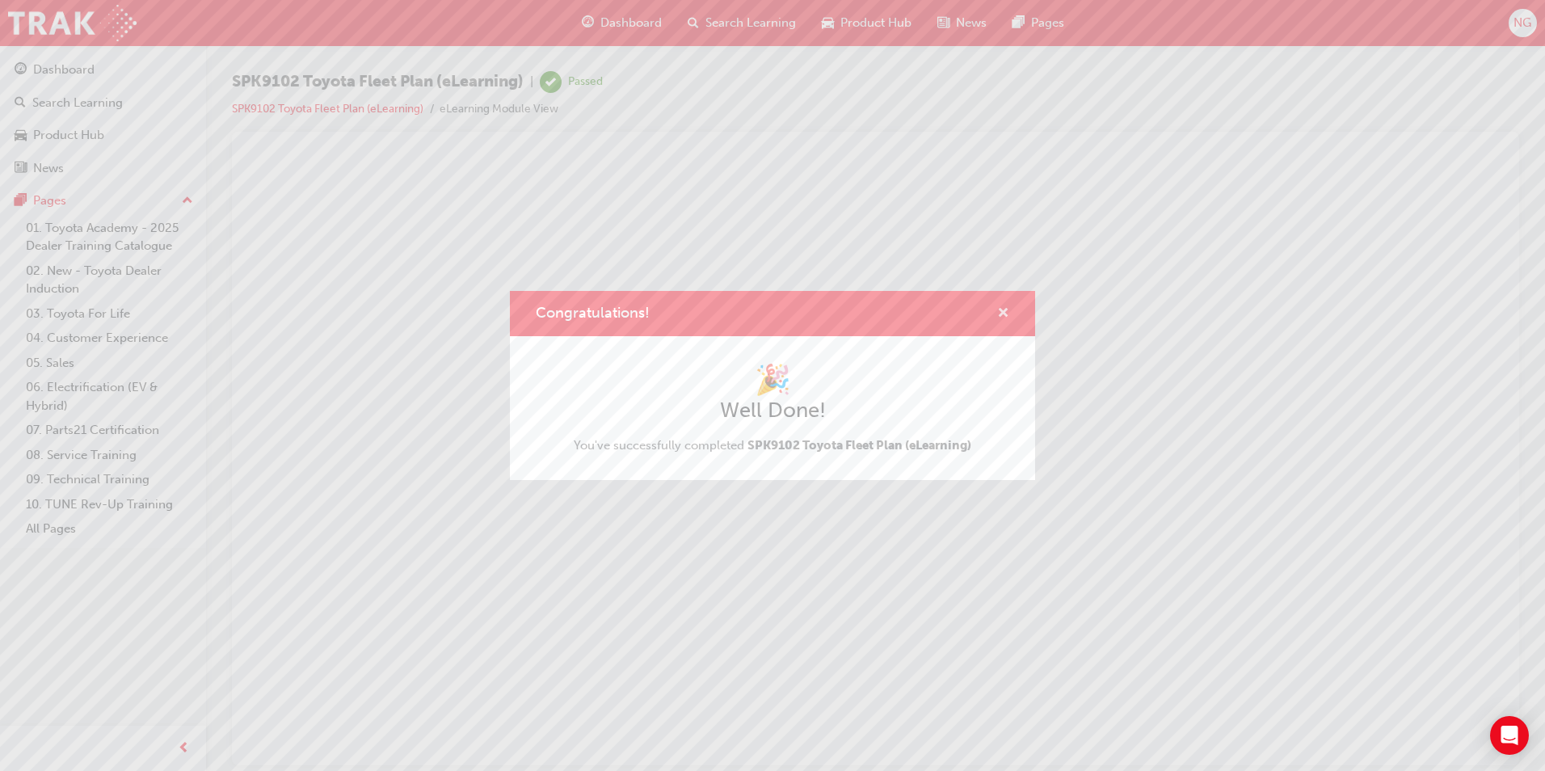
click at [1003, 309] on span "cross-icon" at bounding box center [1003, 314] width 12 height 15
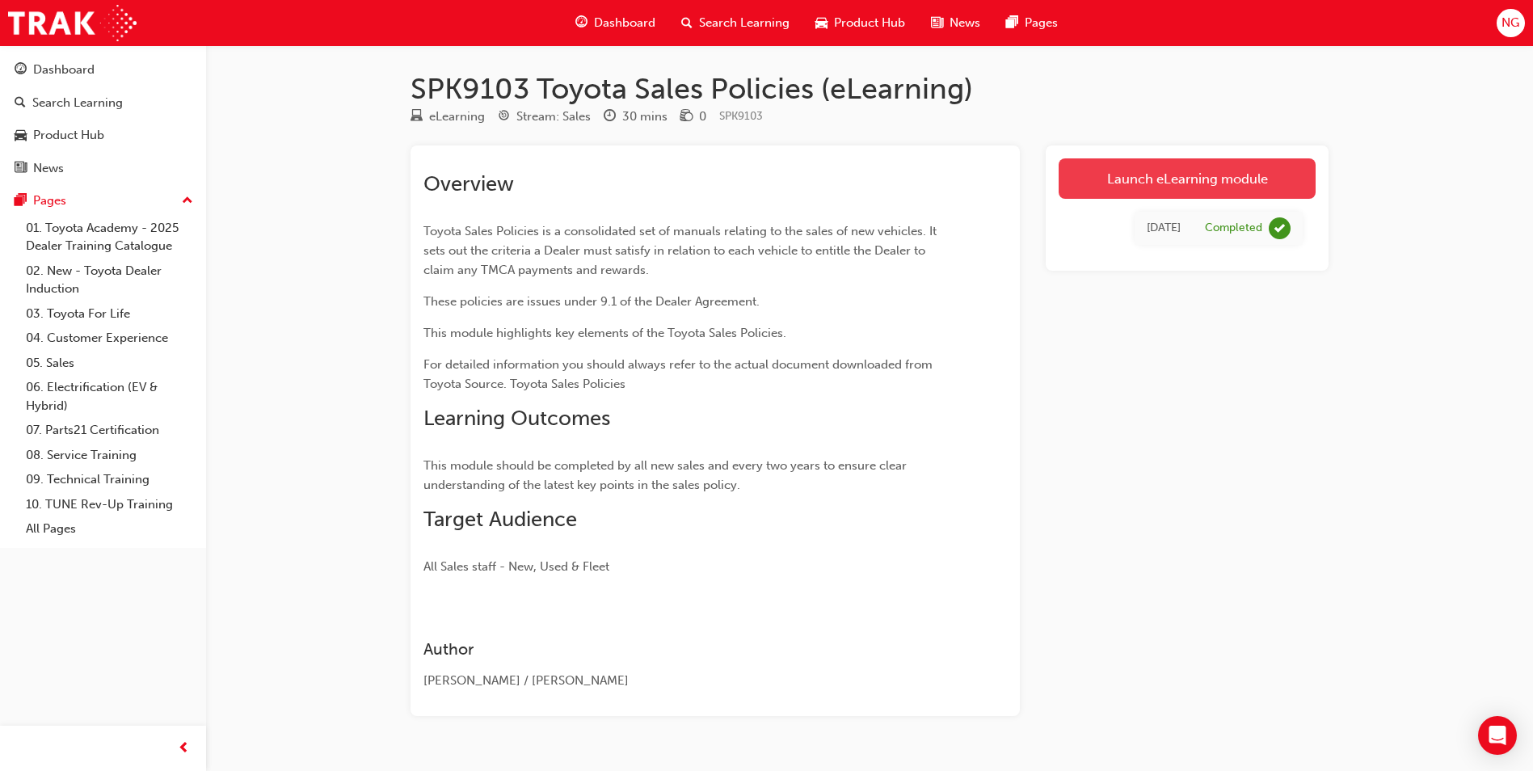
click at [1209, 182] on link "Launch eLearning module" at bounding box center [1186, 178] width 257 height 40
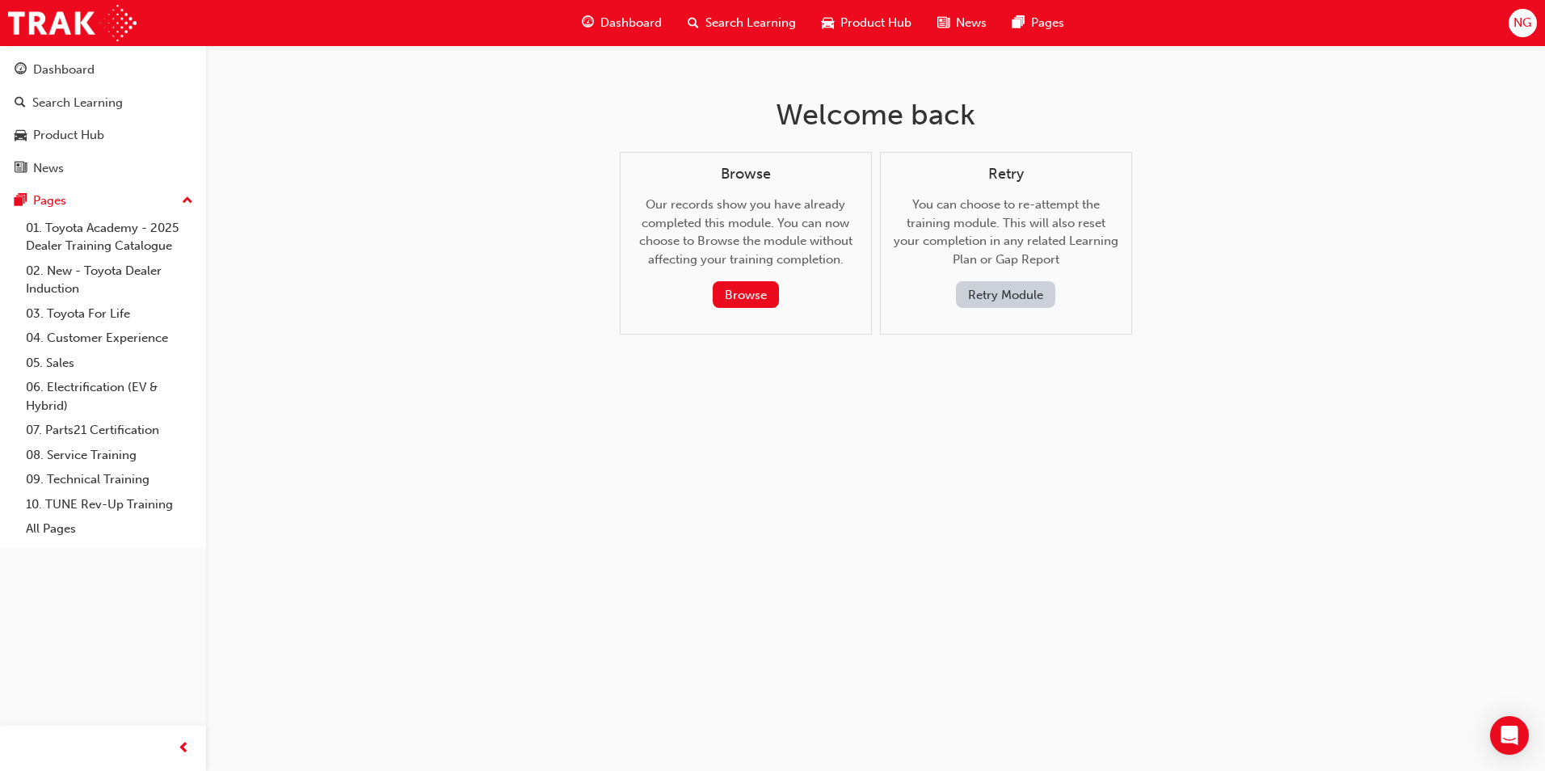
click at [977, 292] on button "Retry Module" at bounding box center [1005, 294] width 99 height 27
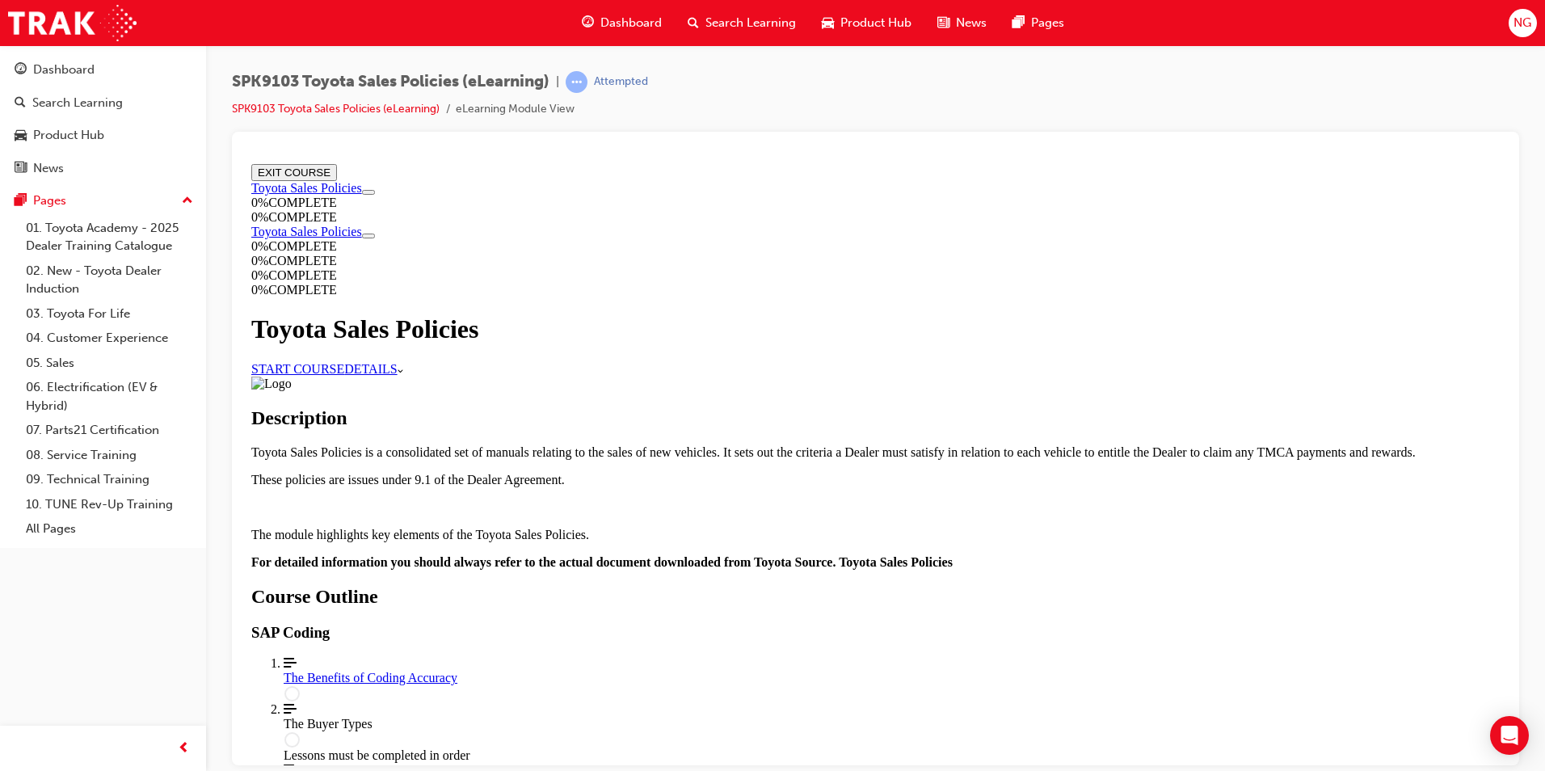
click at [344, 361] on link "START COURSE" at bounding box center [297, 368] width 93 height 14
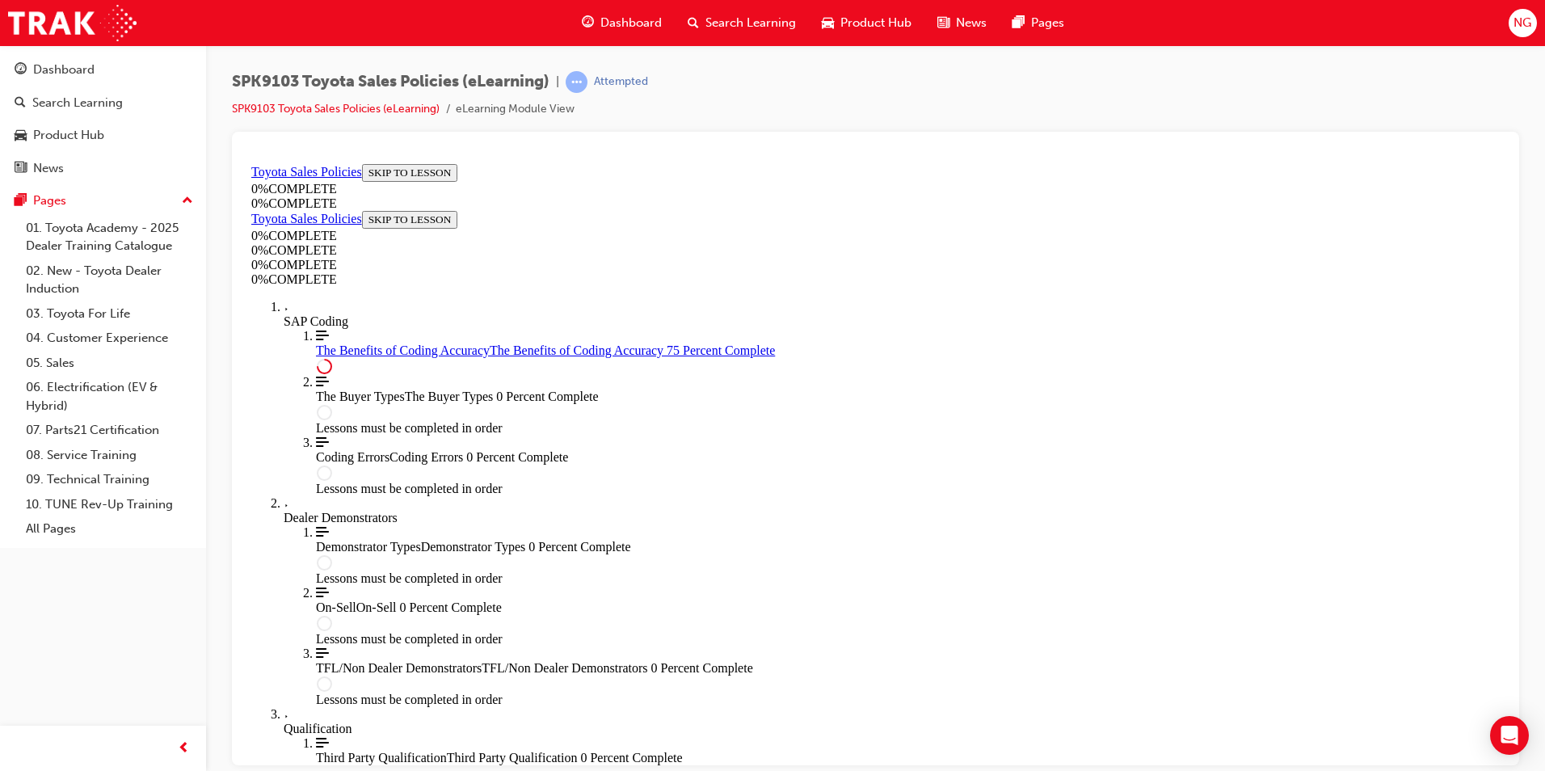
scroll to position [774, 0]
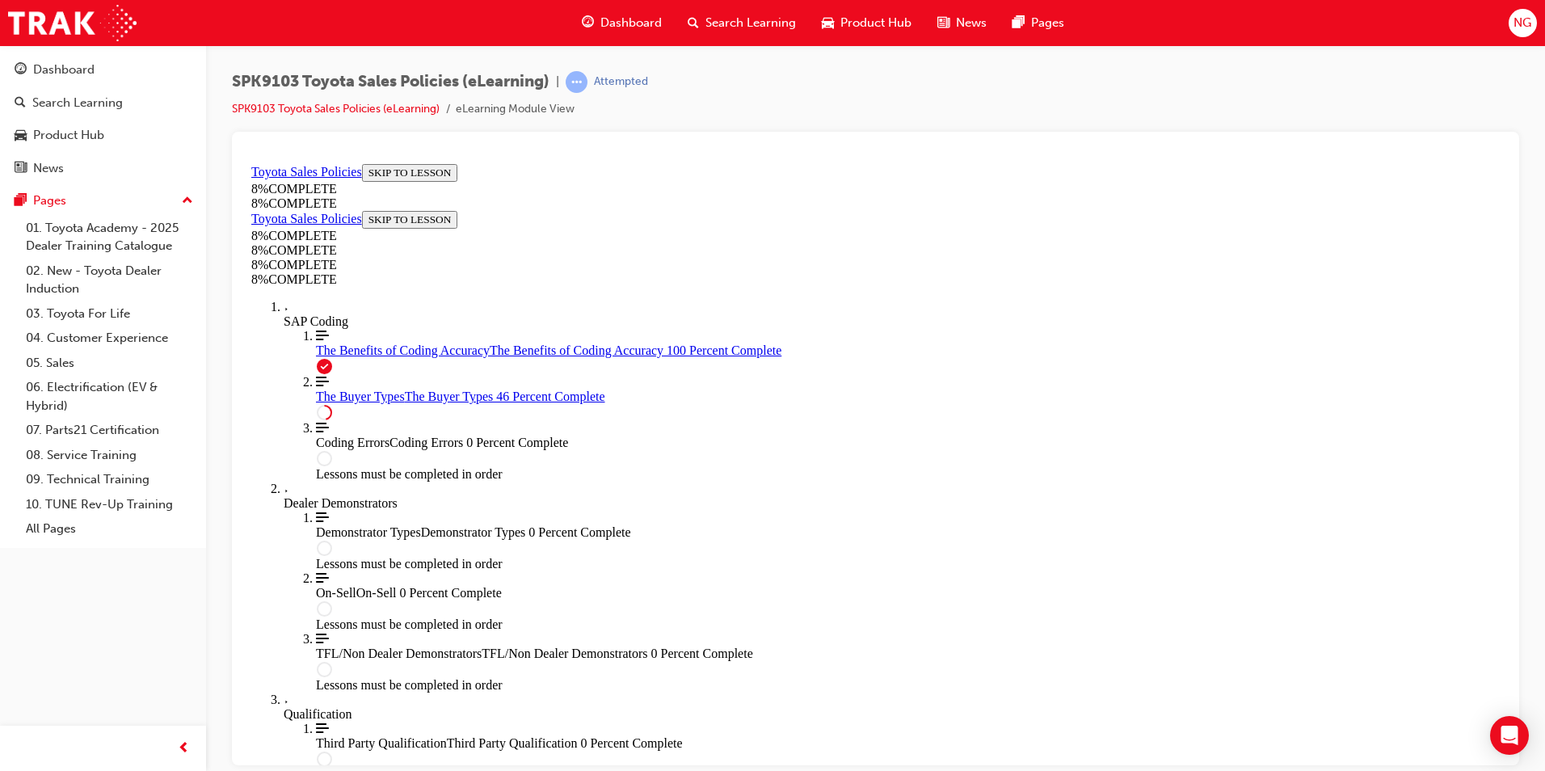
scroll to position [2156, 0]
